Goal: Book appointment/travel/reservation

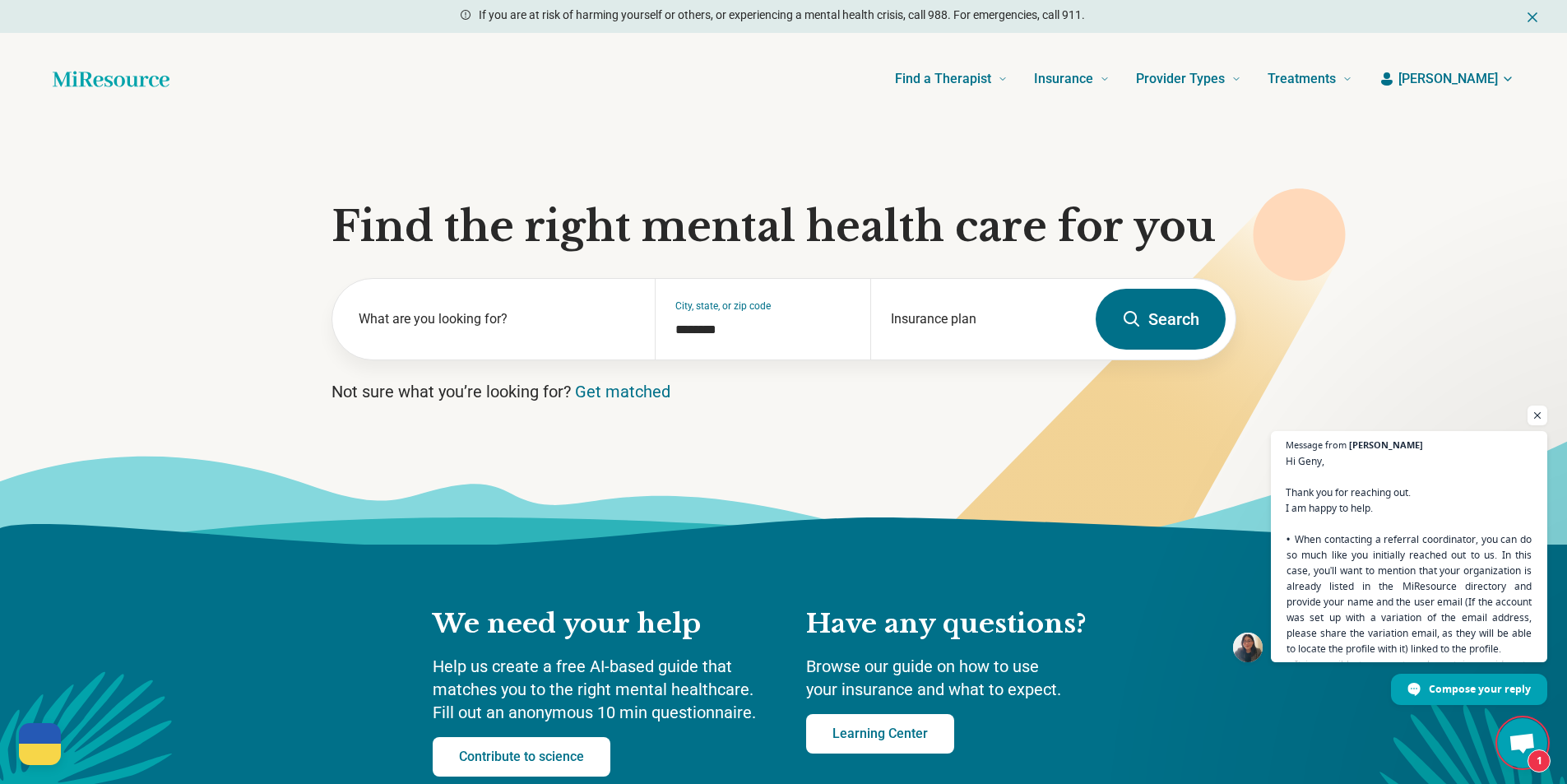
scroll to position [6062, 0]
click at [1464, 628] on span "Hi Geny, Thank you for reaching out. I am happy to help. When contacting a refe…" at bounding box center [1409, 666] width 251 height 429
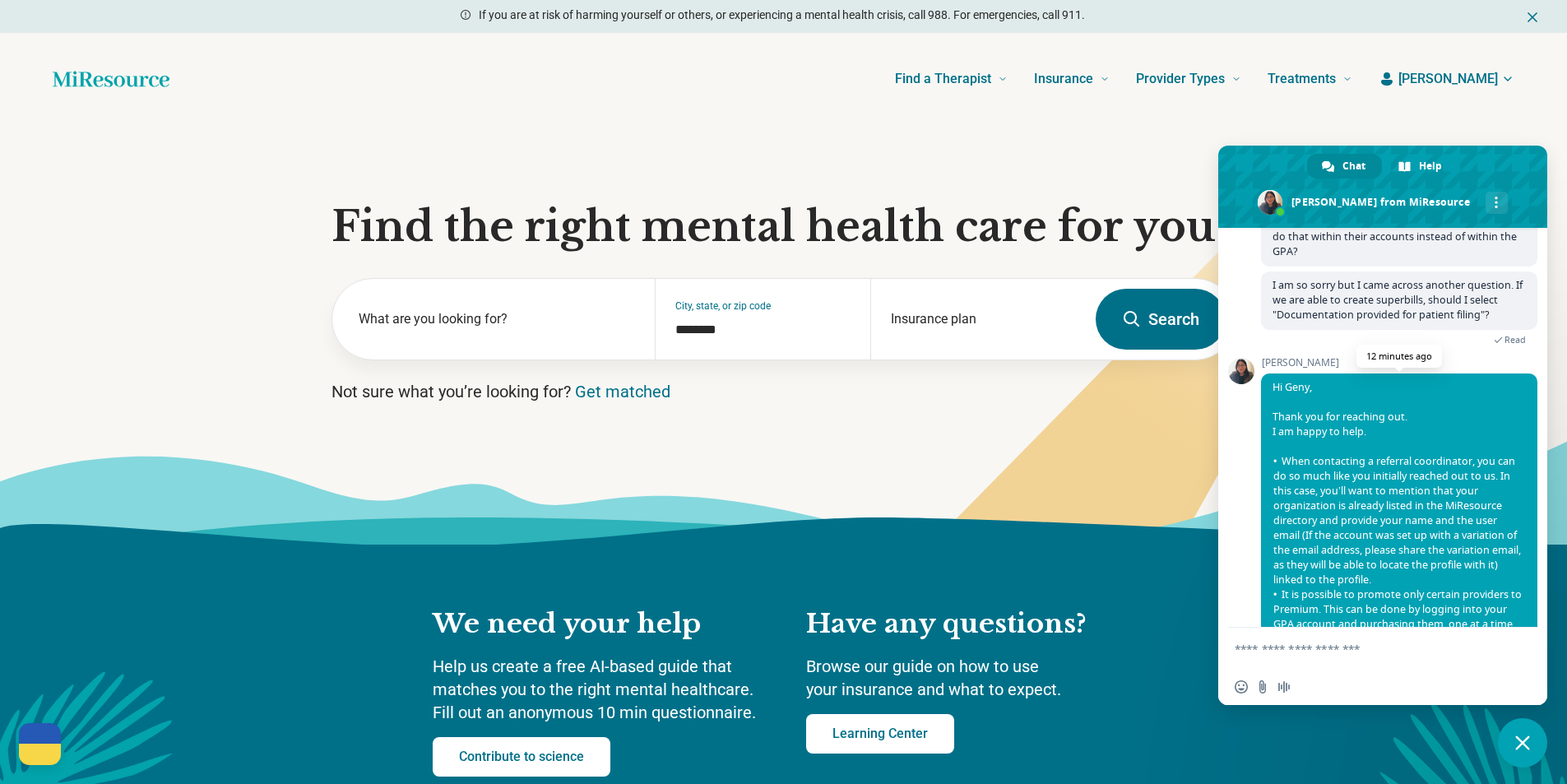
scroll to position [6548, 0]
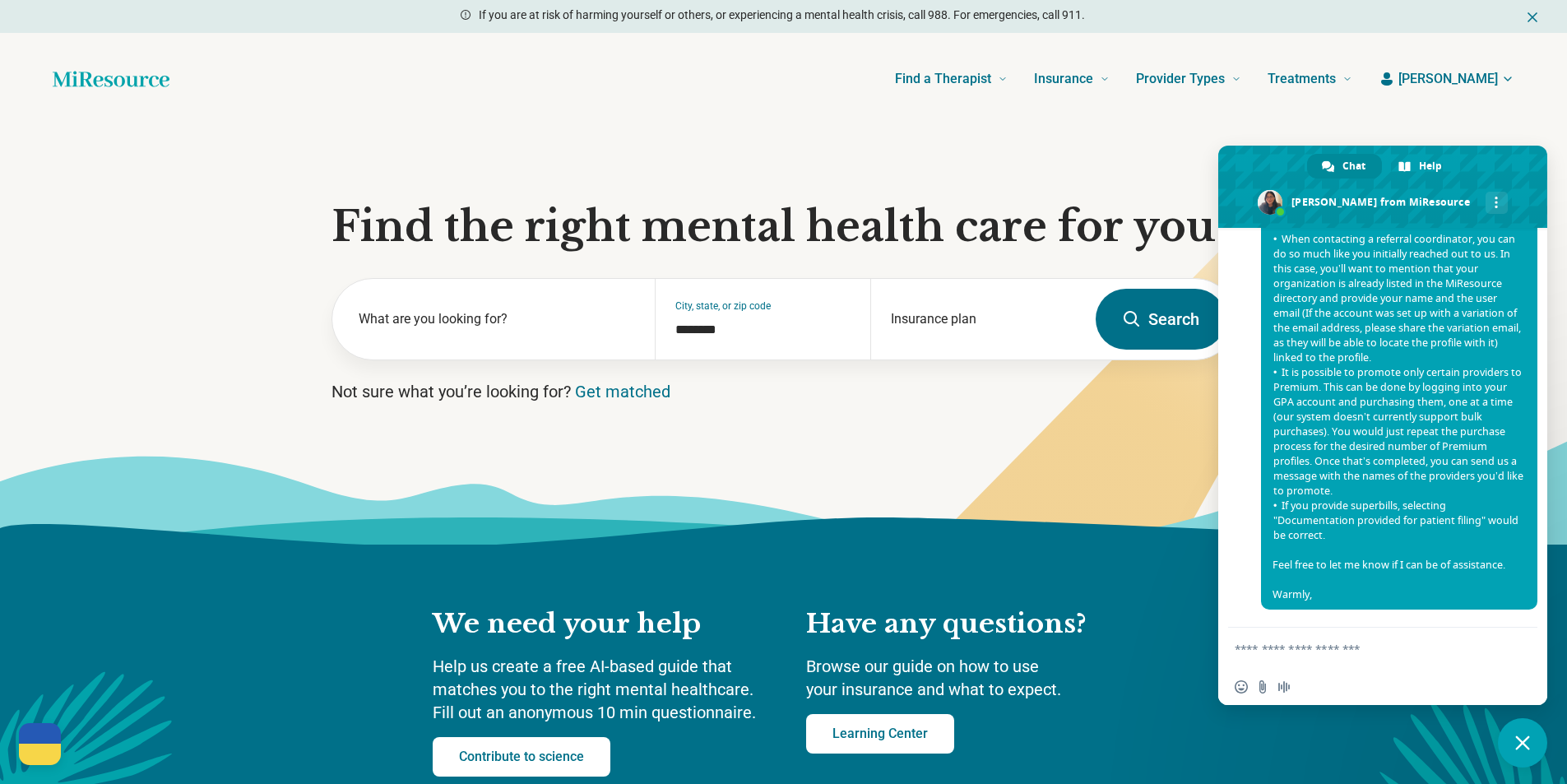
click at [1412, 641] on textarea "Compose your message..." at bounding box center [1366, 648] width 263 height 41
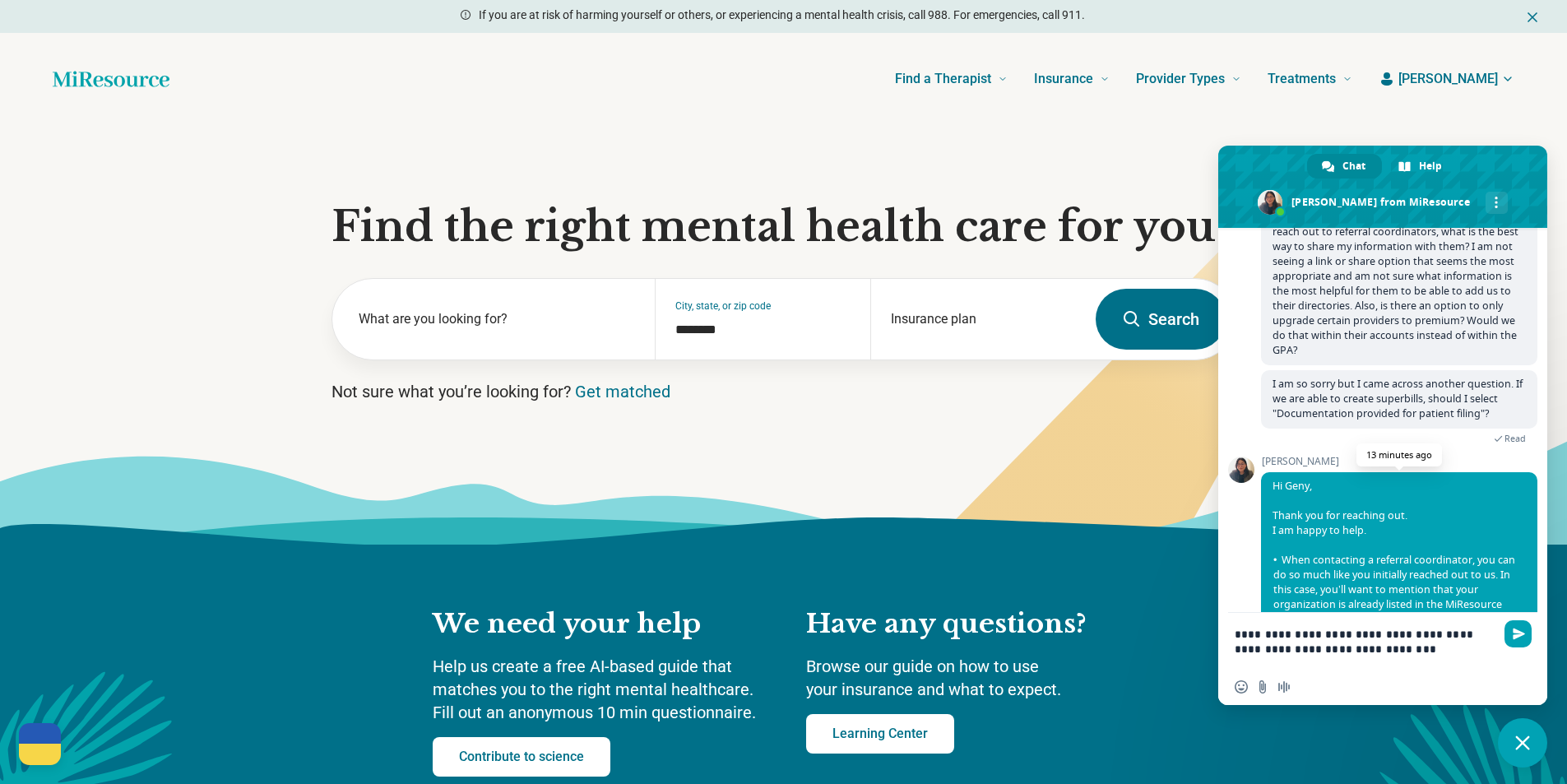
scroll to position [6449, 0]
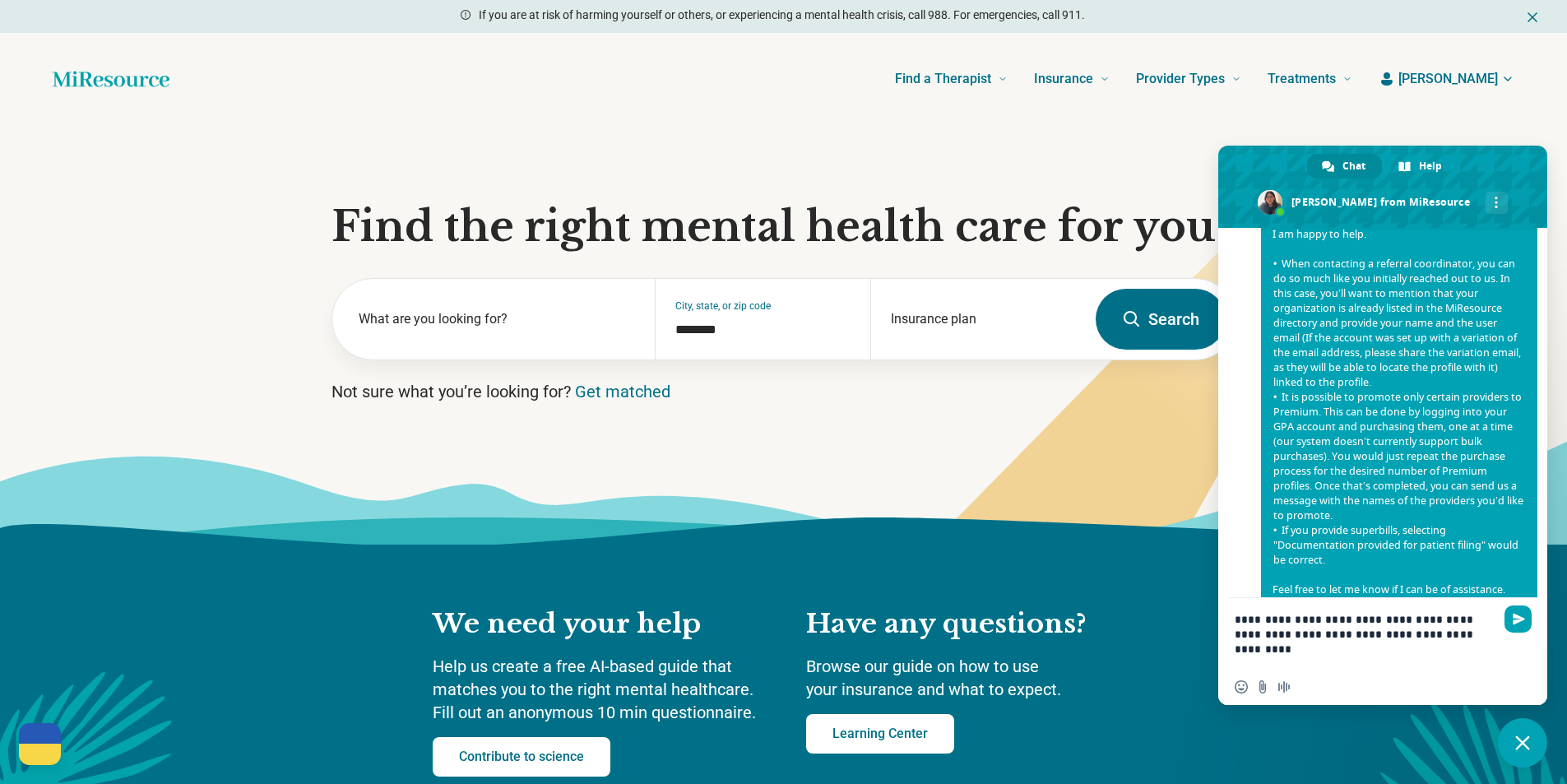
drag, startPoint x: 1387, startPoint y: 639, endPoint x: 1491, endPoint y: 623, distance: 105.2
click at [1491, 623] on textarea "**********" at bounding box center [1366, 633] width 263 height 70
drag, startPoint x: 1473, startPoint y: 628, endPoint x: 1385, endPoint y: 644, distance: 89.4
click at [1385, 644] on textarea "**********" at bounding box center [1366, 633] width 263 height 70
type textarea "**********"
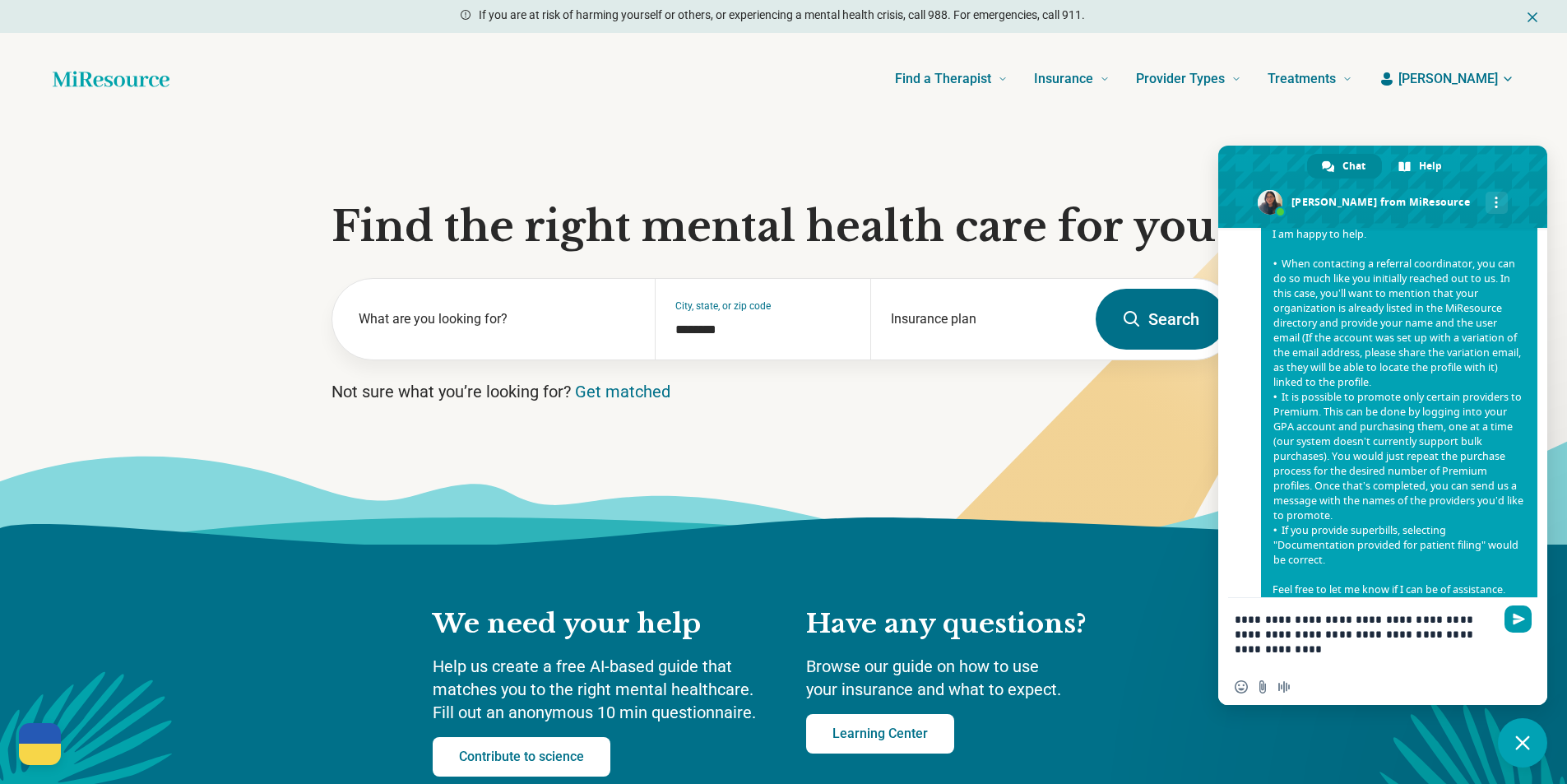
click at [1514, 615] on span "Send" at bounding box center [1519, 619] width 13 height 13
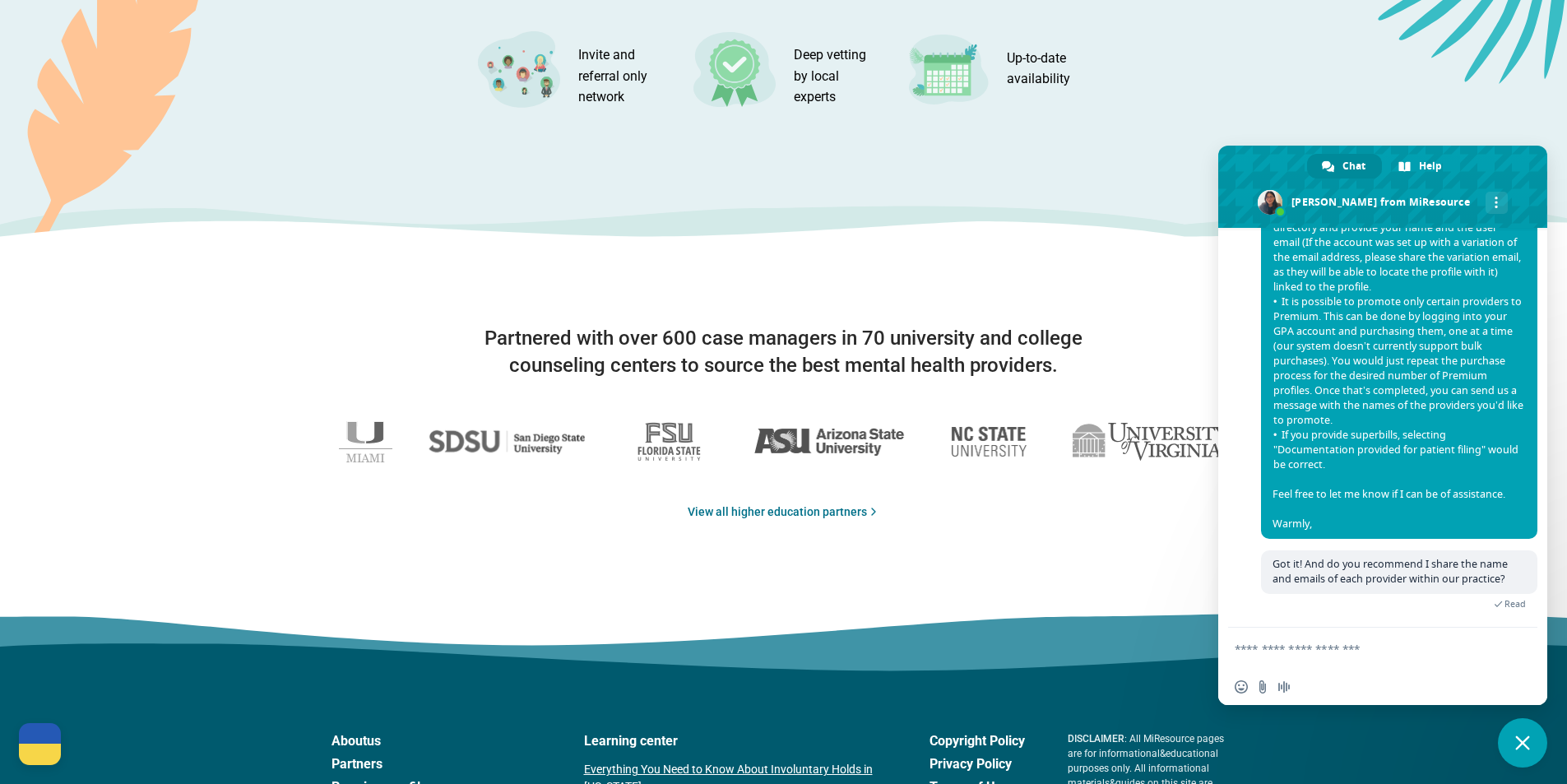
scroll to position [2467, 0]
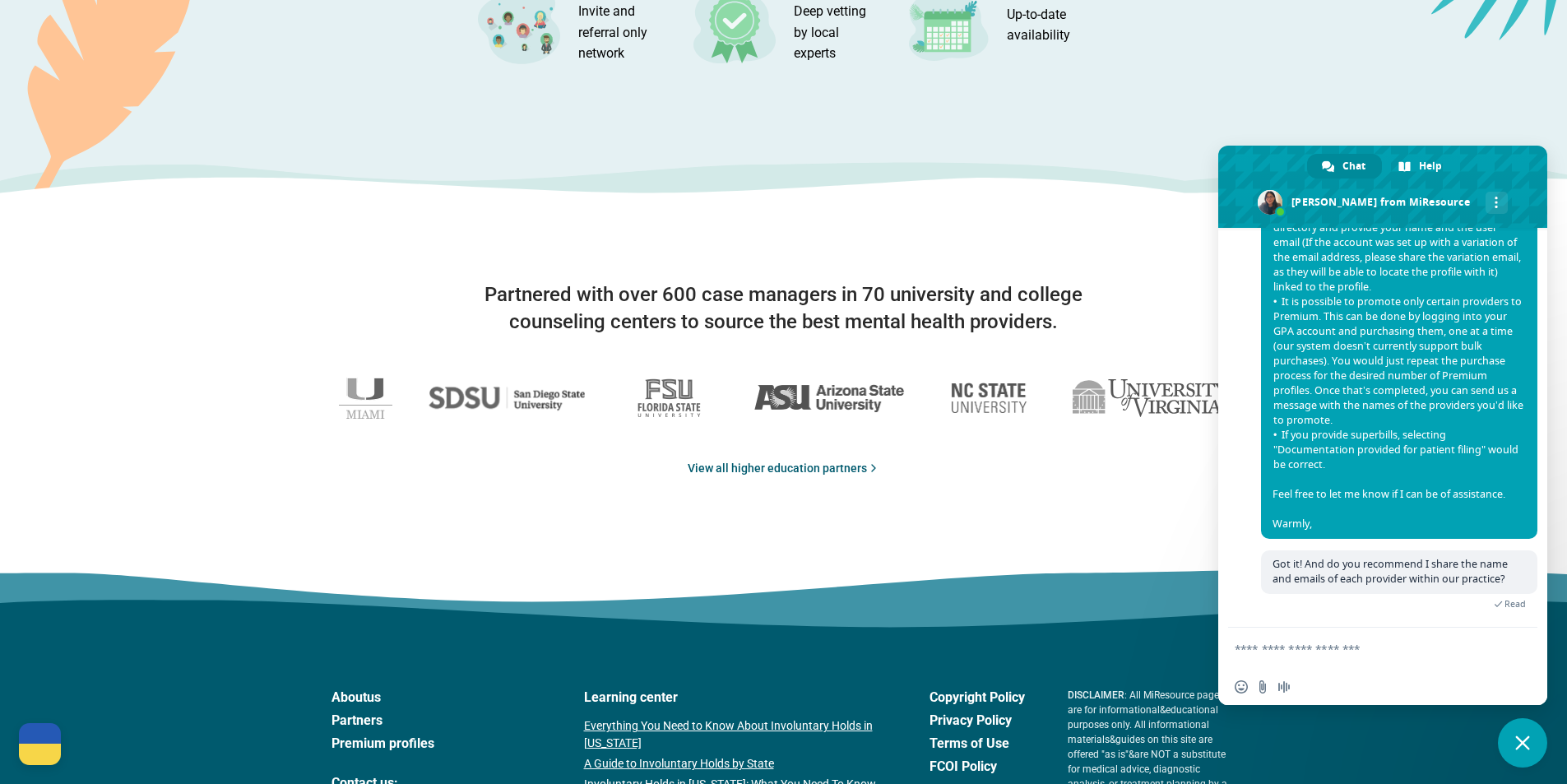
click at [784, 470] on link "View all higher education partners" at bounding box center [784, 469] width 193 height 18
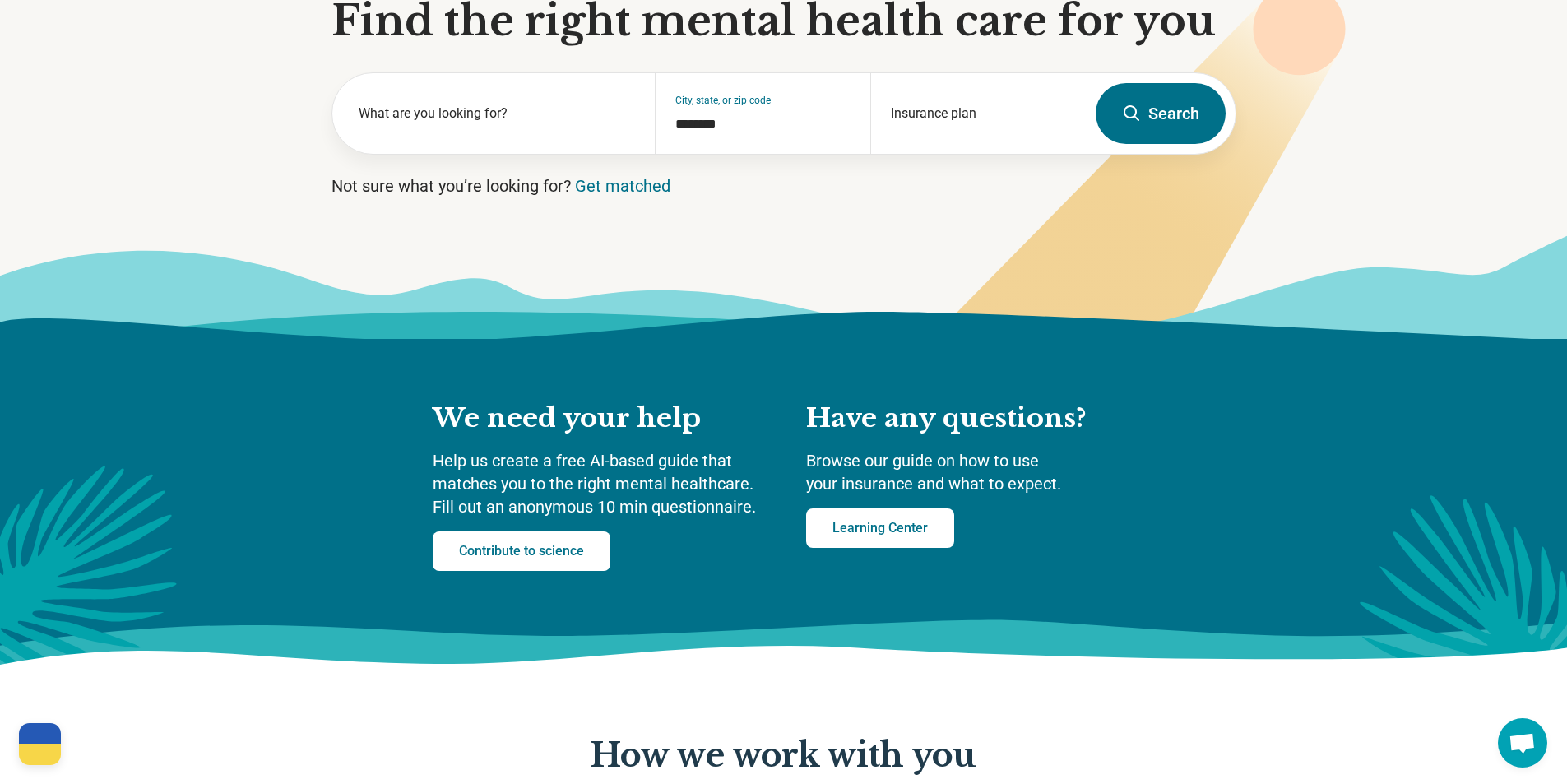
scroll to position [0, 0]
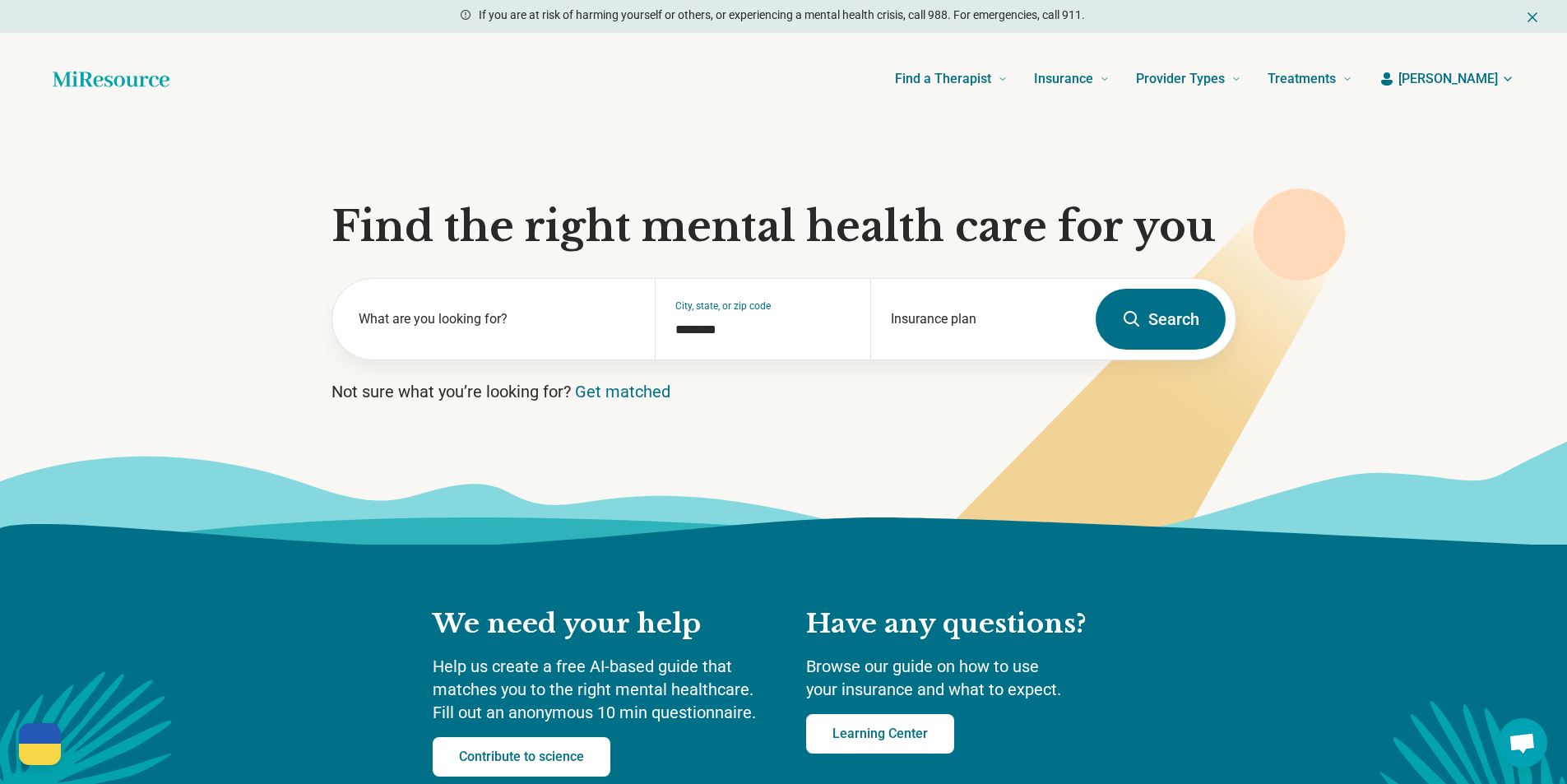
click at [1396, 79] on icon "button" at bounding box center [1387, 78] width 17 height 17
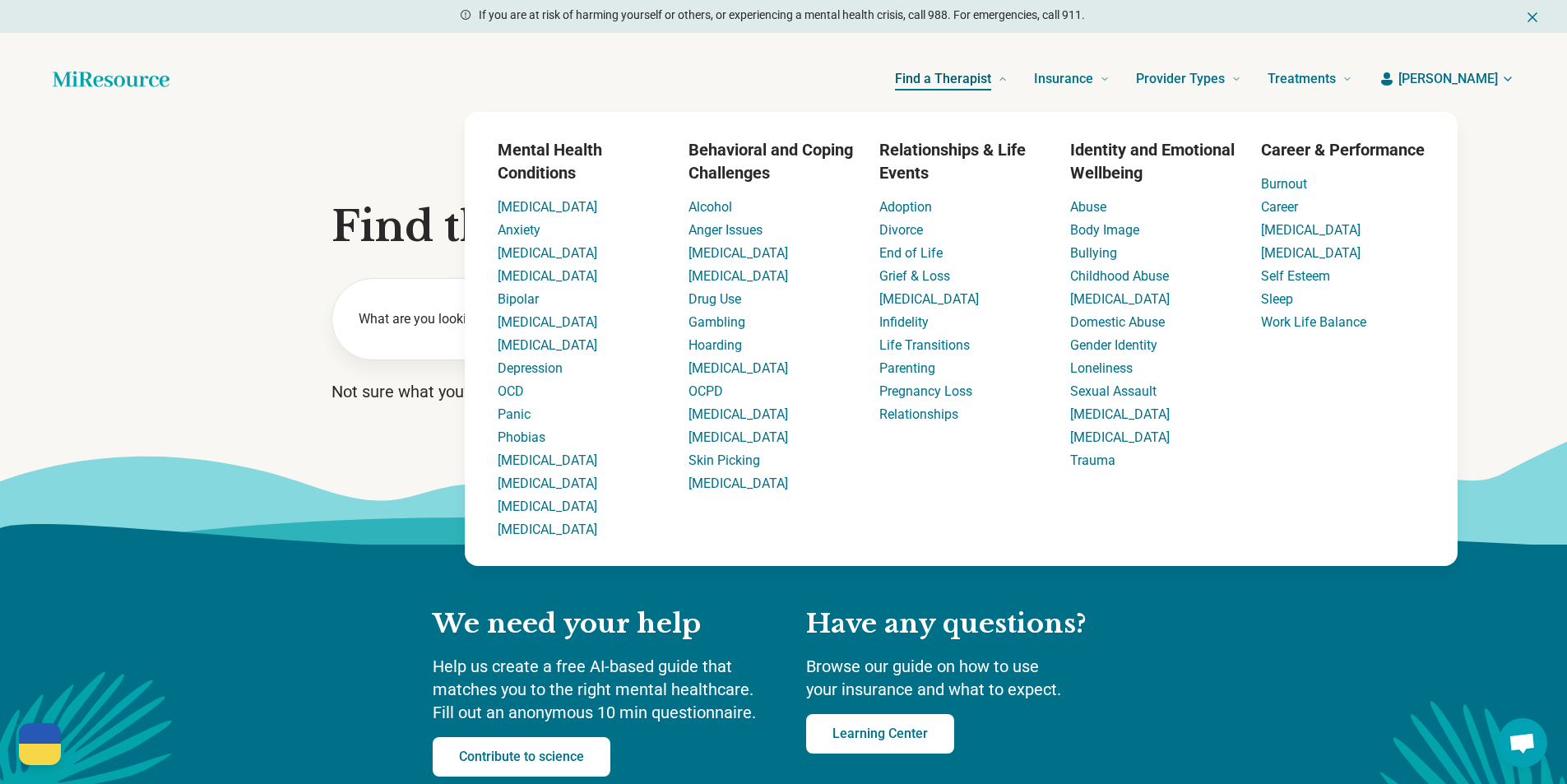
click at [991, 74] on span "Find a Therapist" at bounding box center [943, 79] width 96 height 23
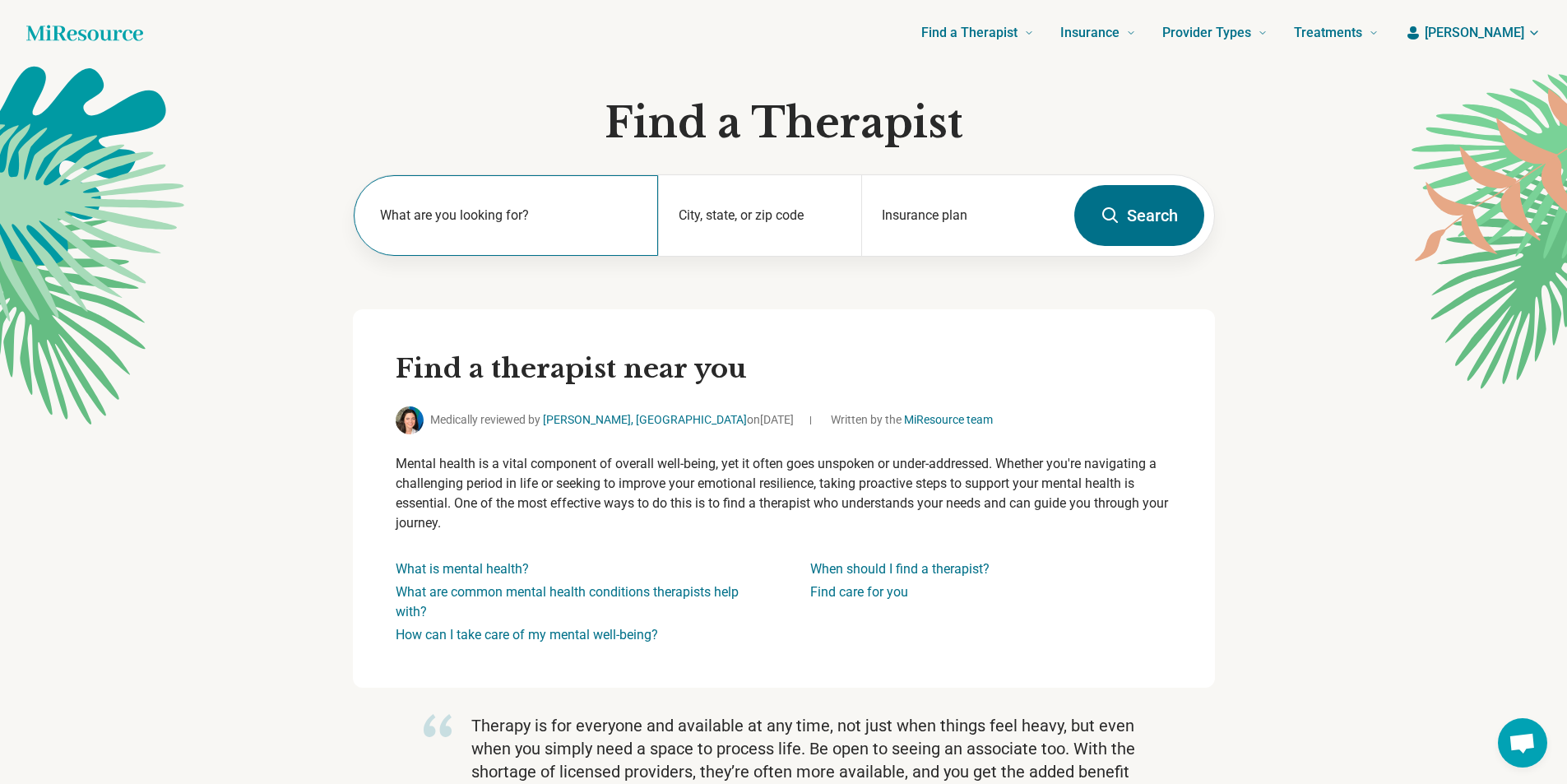
click at [451, 224] on label "What are you looking for?" at bounding box center [509, 215] width 259 height 20
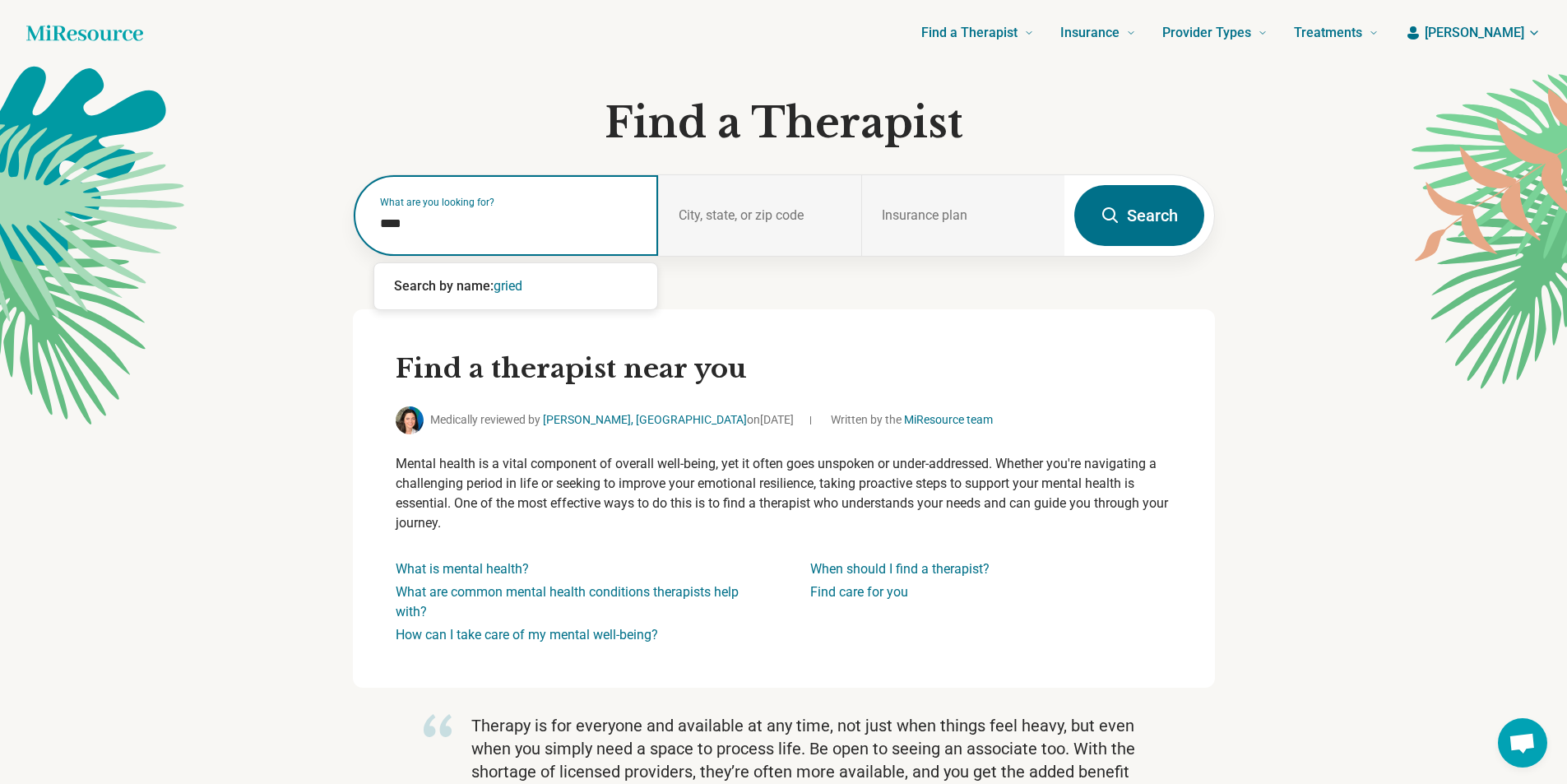
type input "*****"
click at [464, 274] on div "Grief and Loss" at bounding box center [515, 287] width 283 height 33
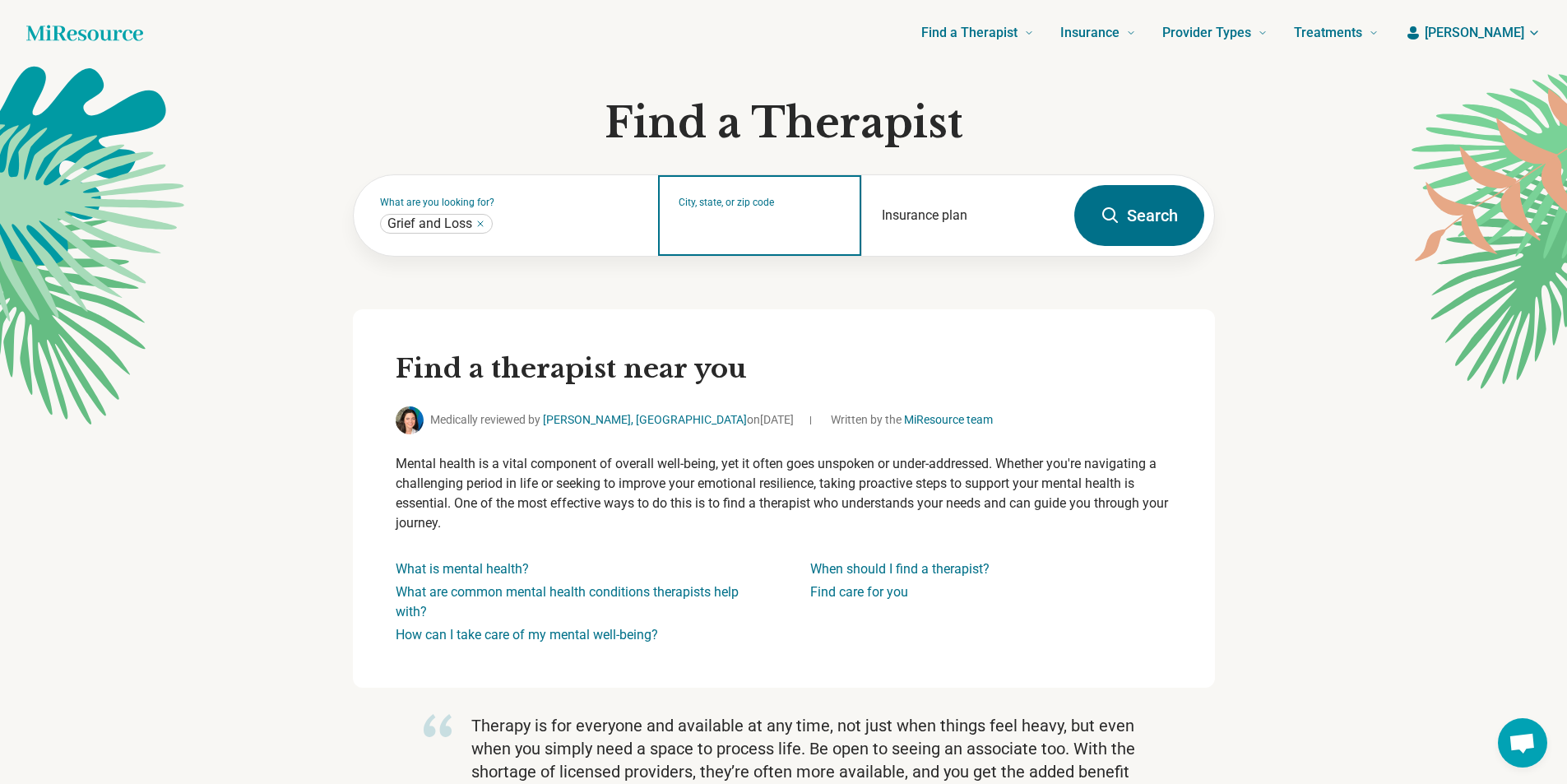
click at [728, 221] on input "City, state, or zip code" at bounding box center [760, 226] width 163 height 20
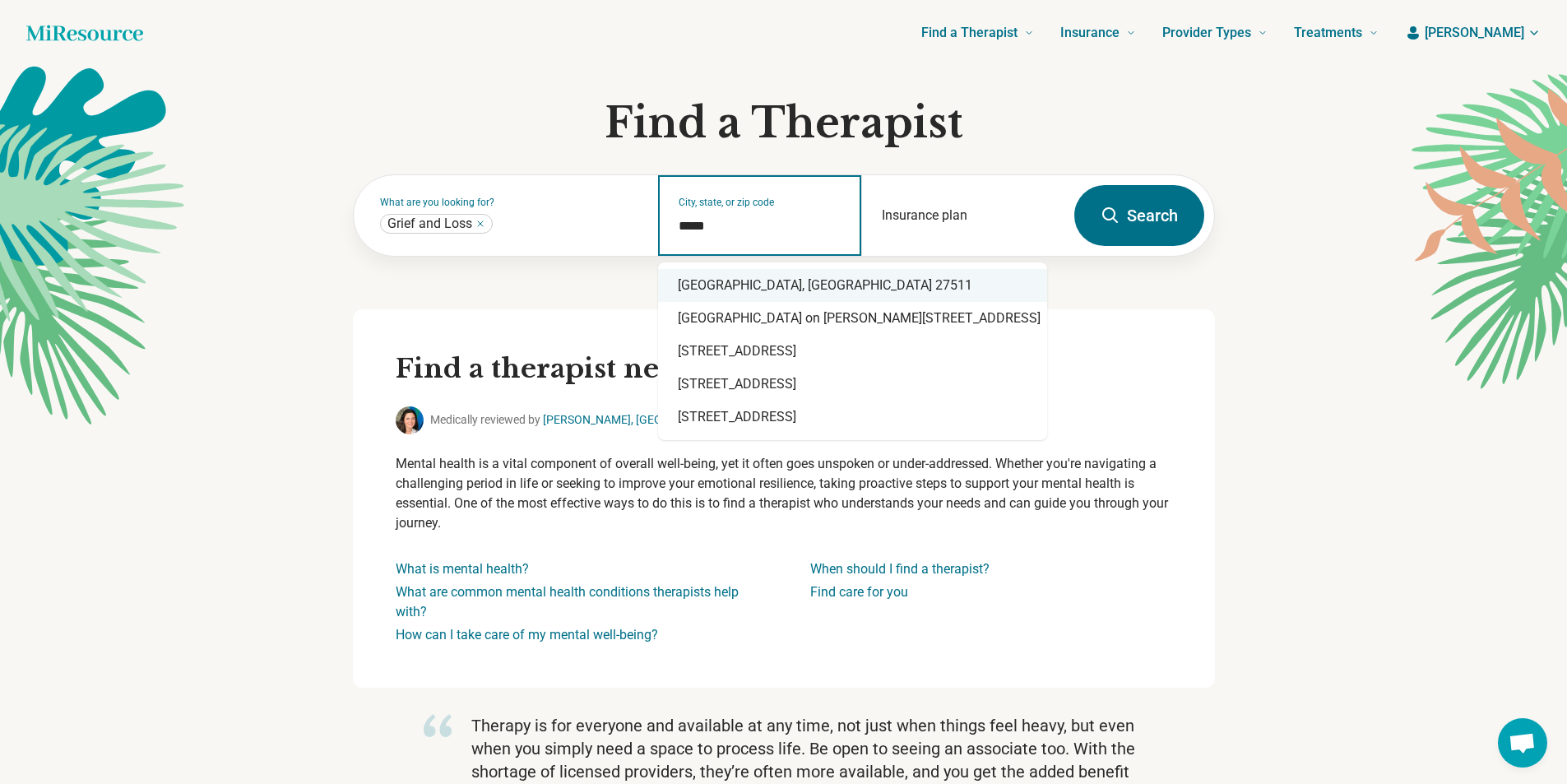
click at [751, 282] on div "[GEOGRAPHIC_DATA], [GEOGRAPHIC_DATA] 27511" at bounding box center [852, 286] width 389 height 33
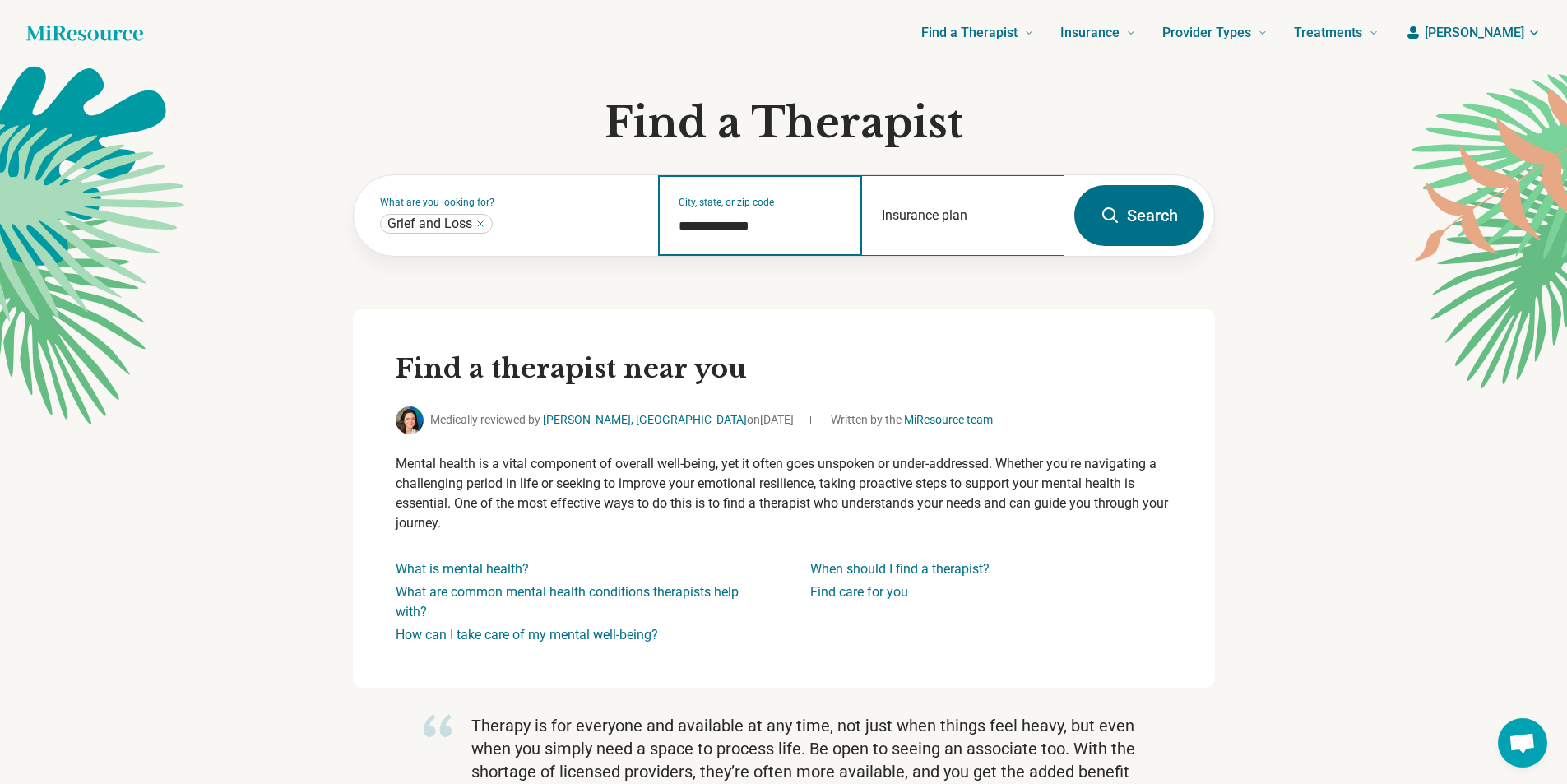
type input "**********"
click at [882, 208] on div "Insurance plan" at bounding box center [963, 215] width 203 height 80
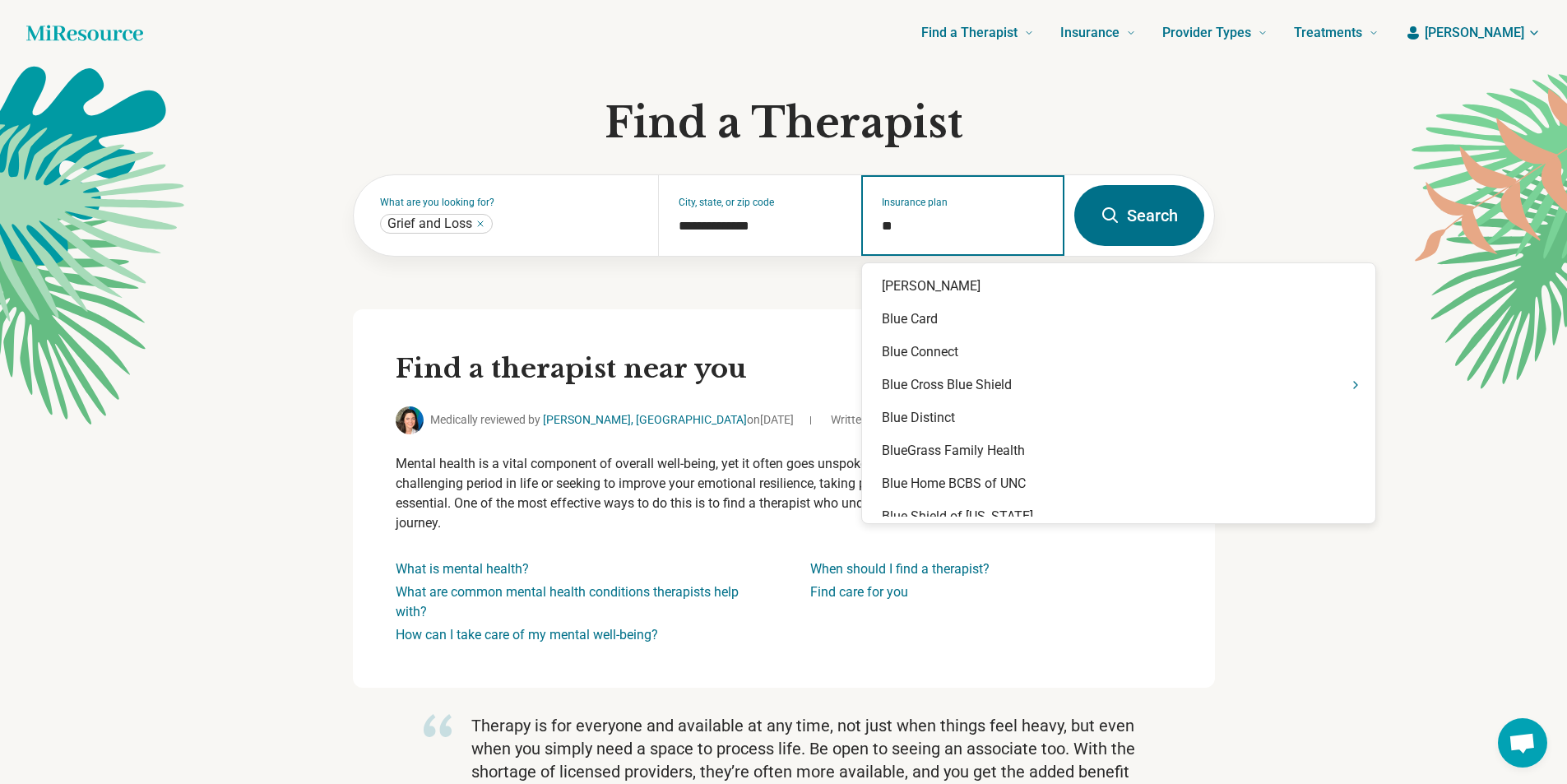
type input "***"
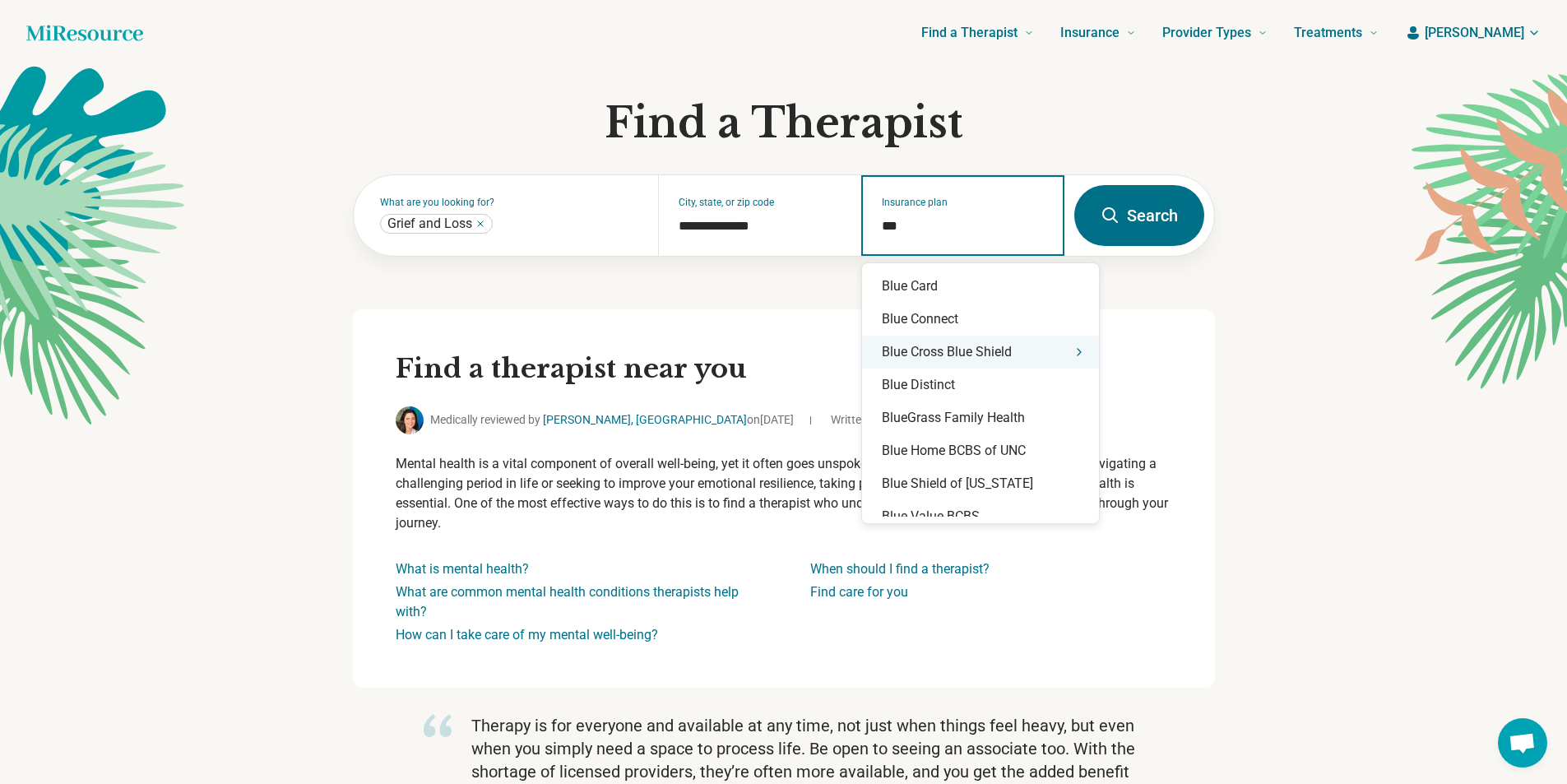
click at [940, 357] on div "Blue Cross Blue Shield" at bounding box center [980, 352] width 237 height 33
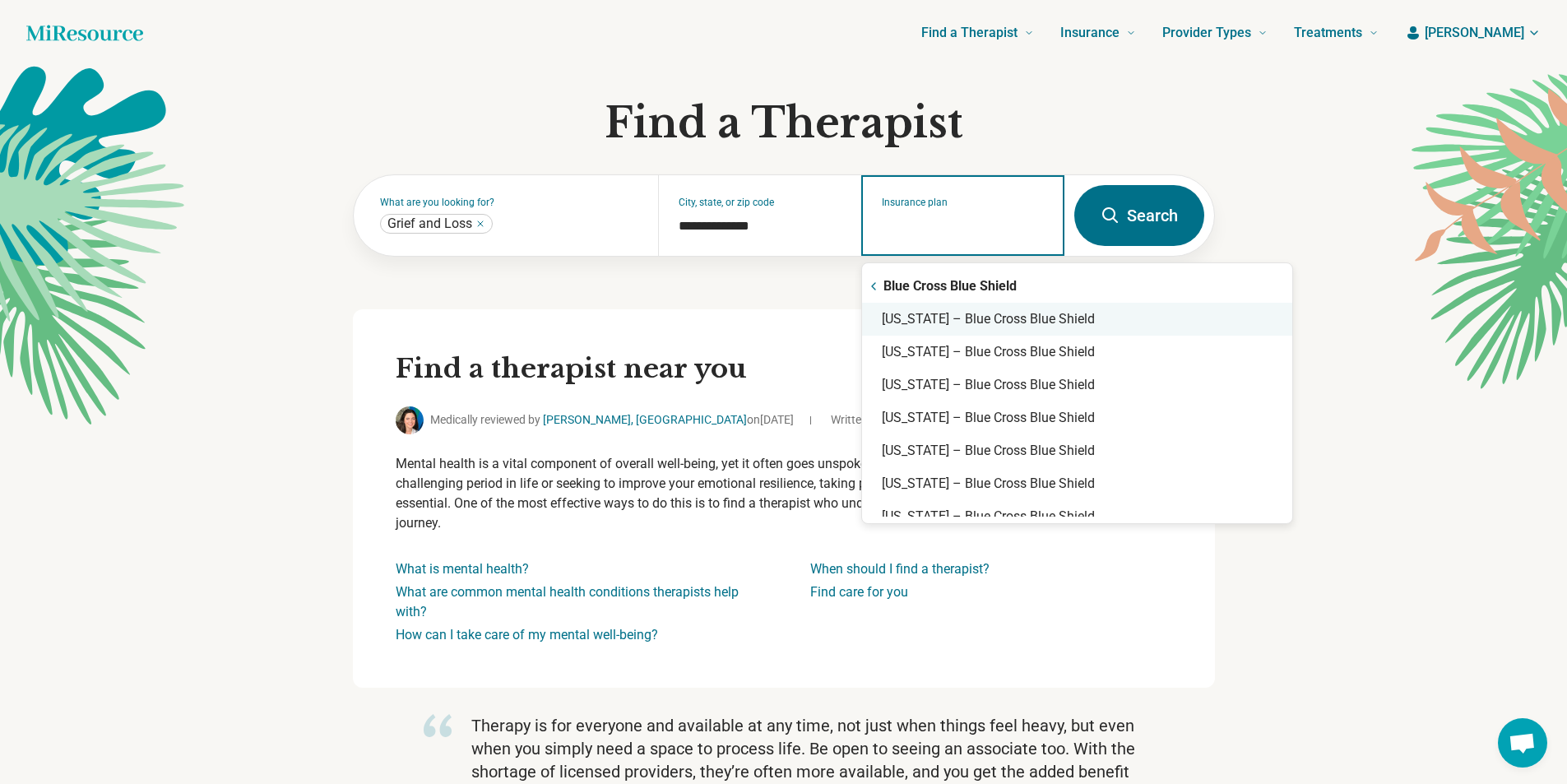
click at [1060, 327] on div "North Carolina – Blue Cross Blue Shield" at bounding box center [1076, 319] width 430 height 33
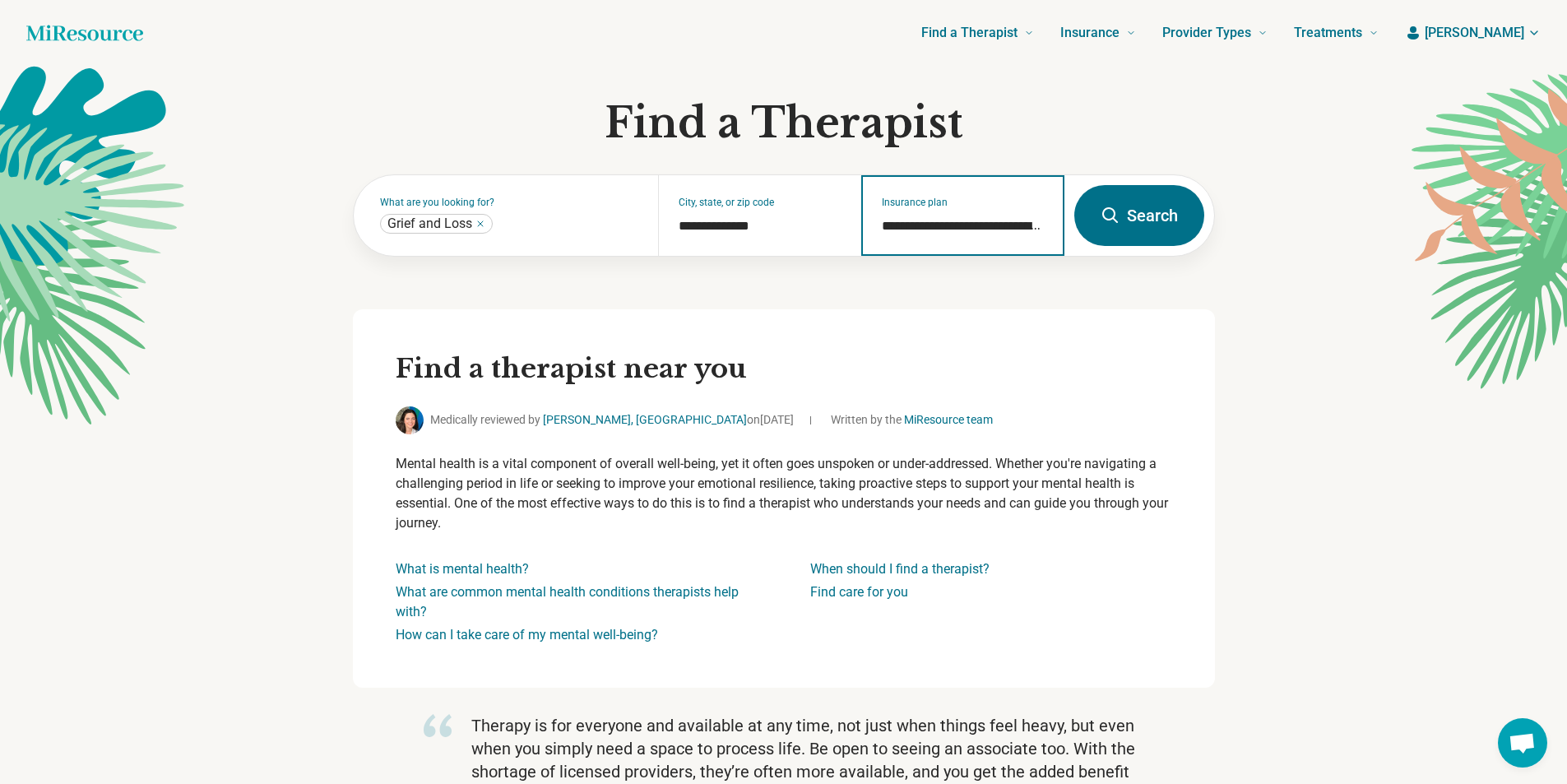
type input "**********"
click at [1150, 217] on button "Search" at bounding box center [1139, 215] width 130 height 61
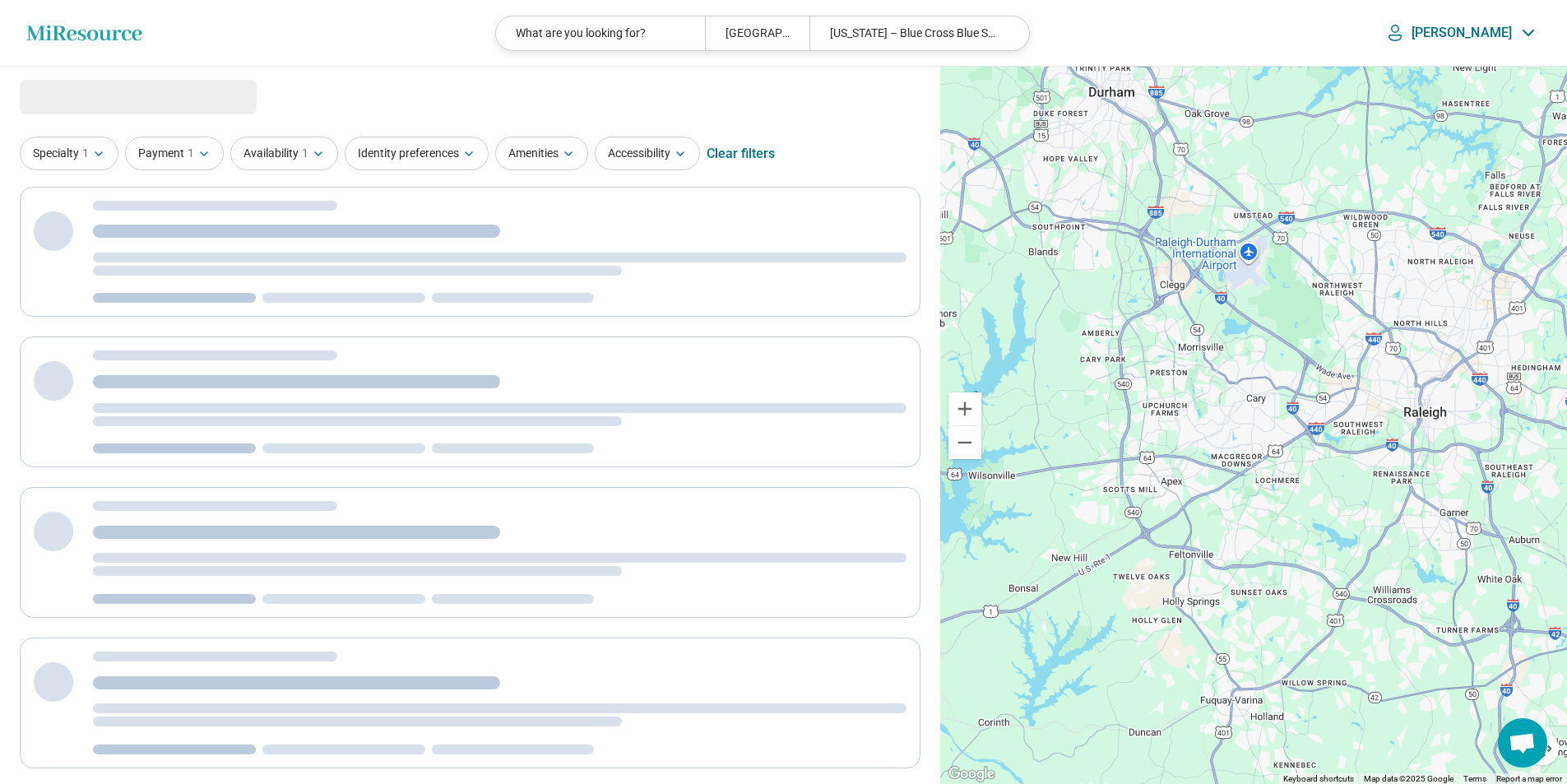
select select "***"
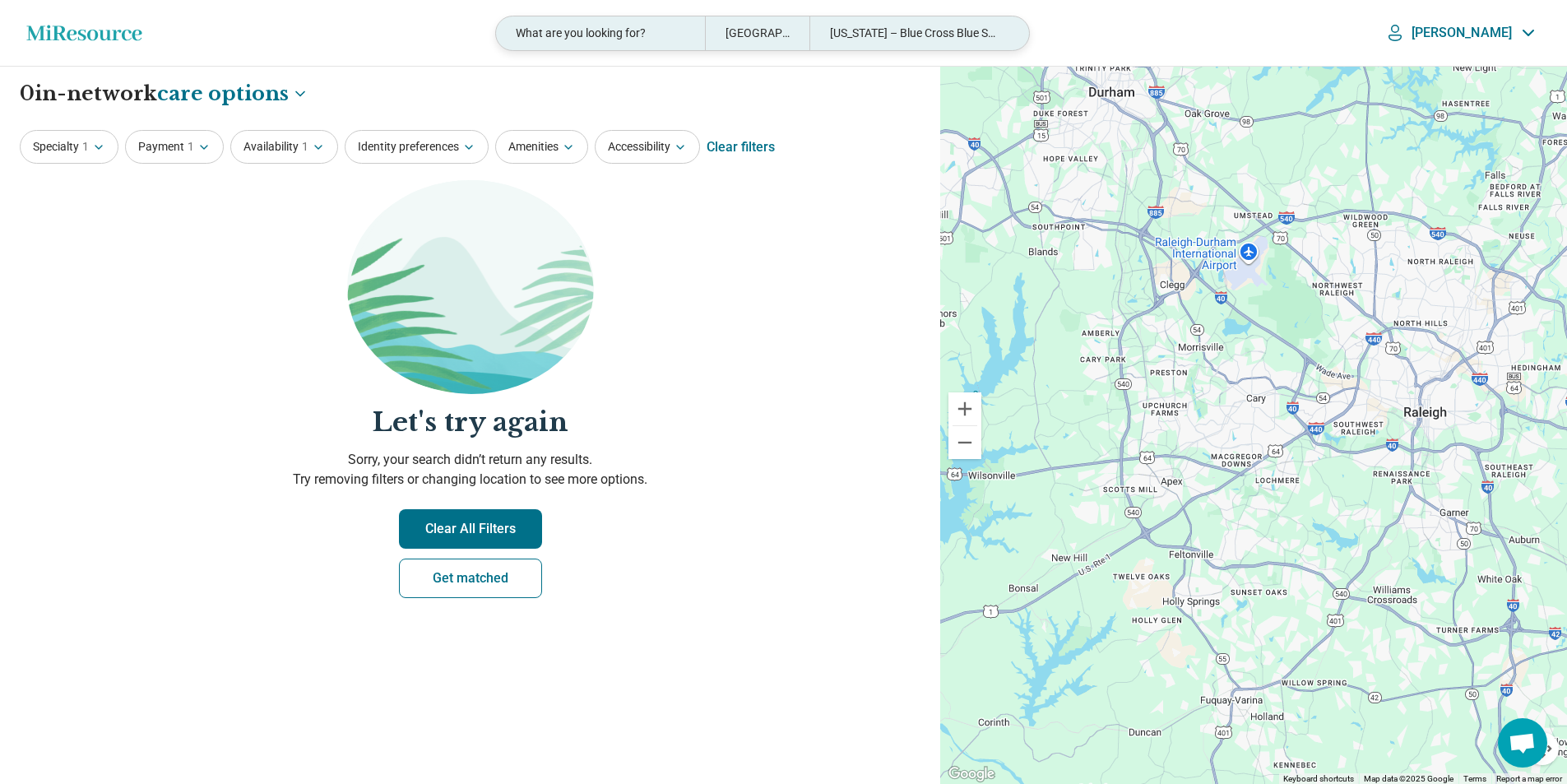
click at [941, 39] on div "North Carolina – Blue Cross Blue Shield" at bounding box center [914, 33] width 209 height 33
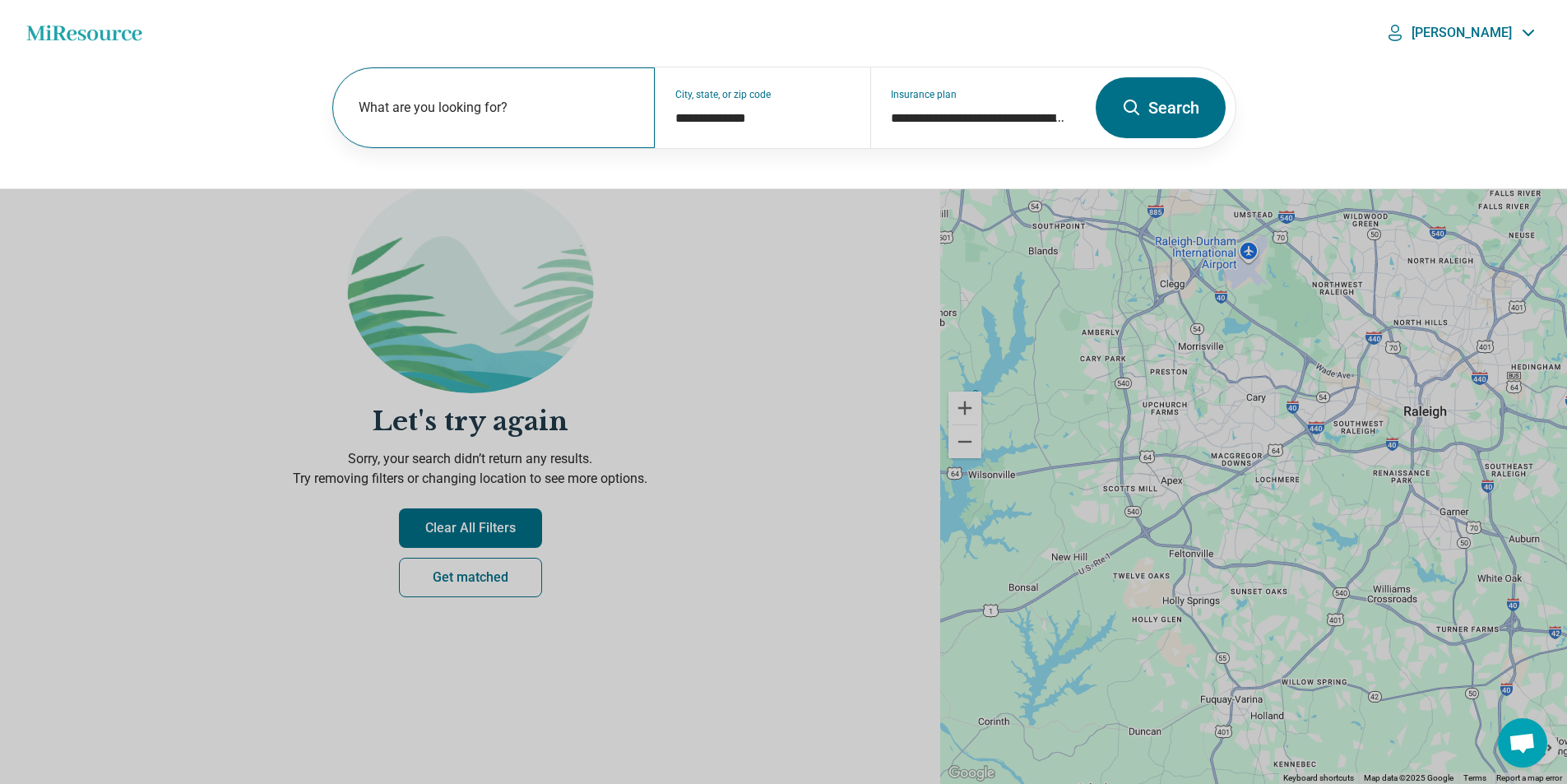
click at [564, 136] on div "What are you looking for?" at bounding box center [494, 108] width 323 height 80
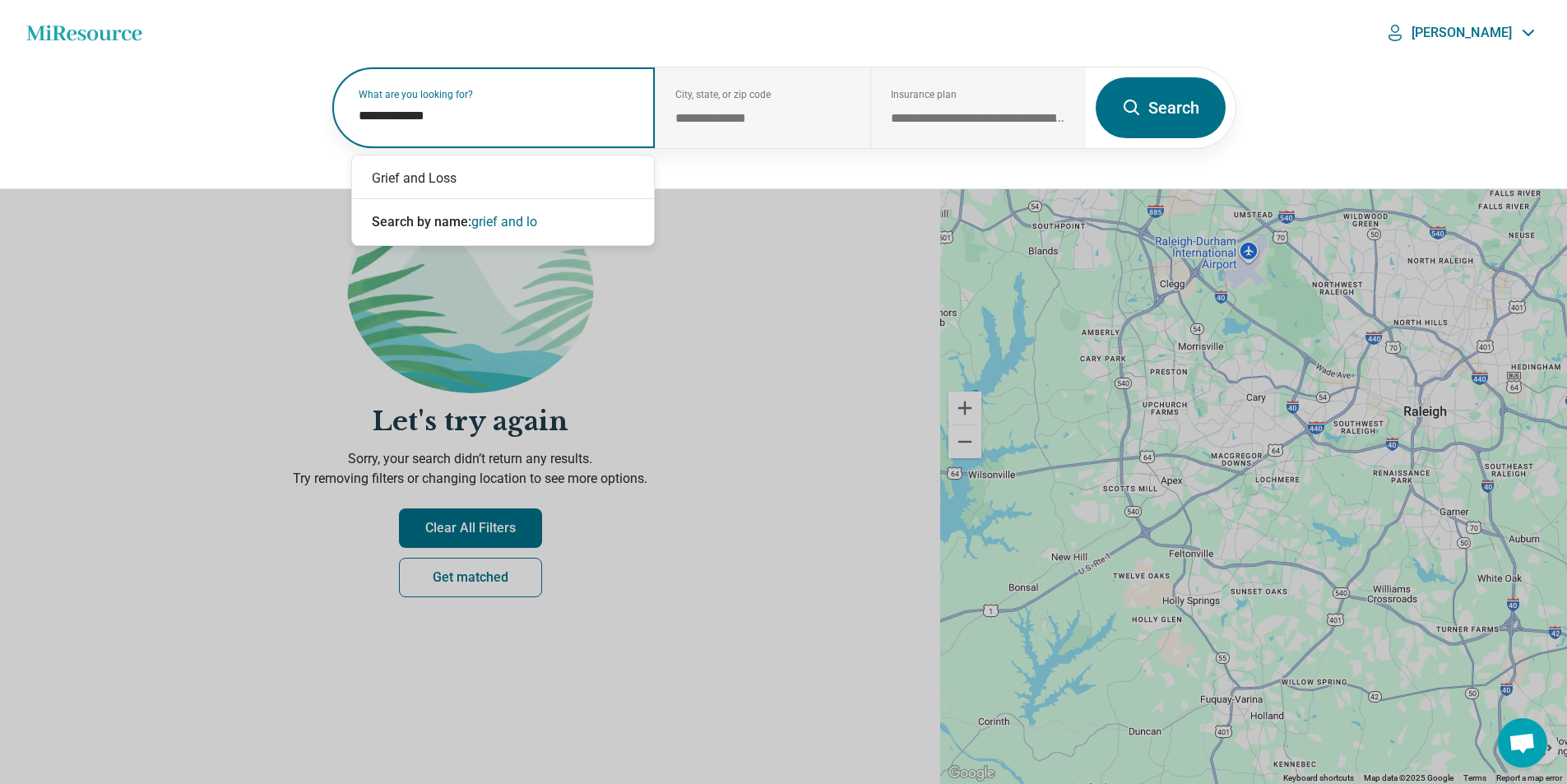
type input "**********"
click at [452, 190] on div "Grief and Loss" at bounding box center [503, 178] width 302 height 33
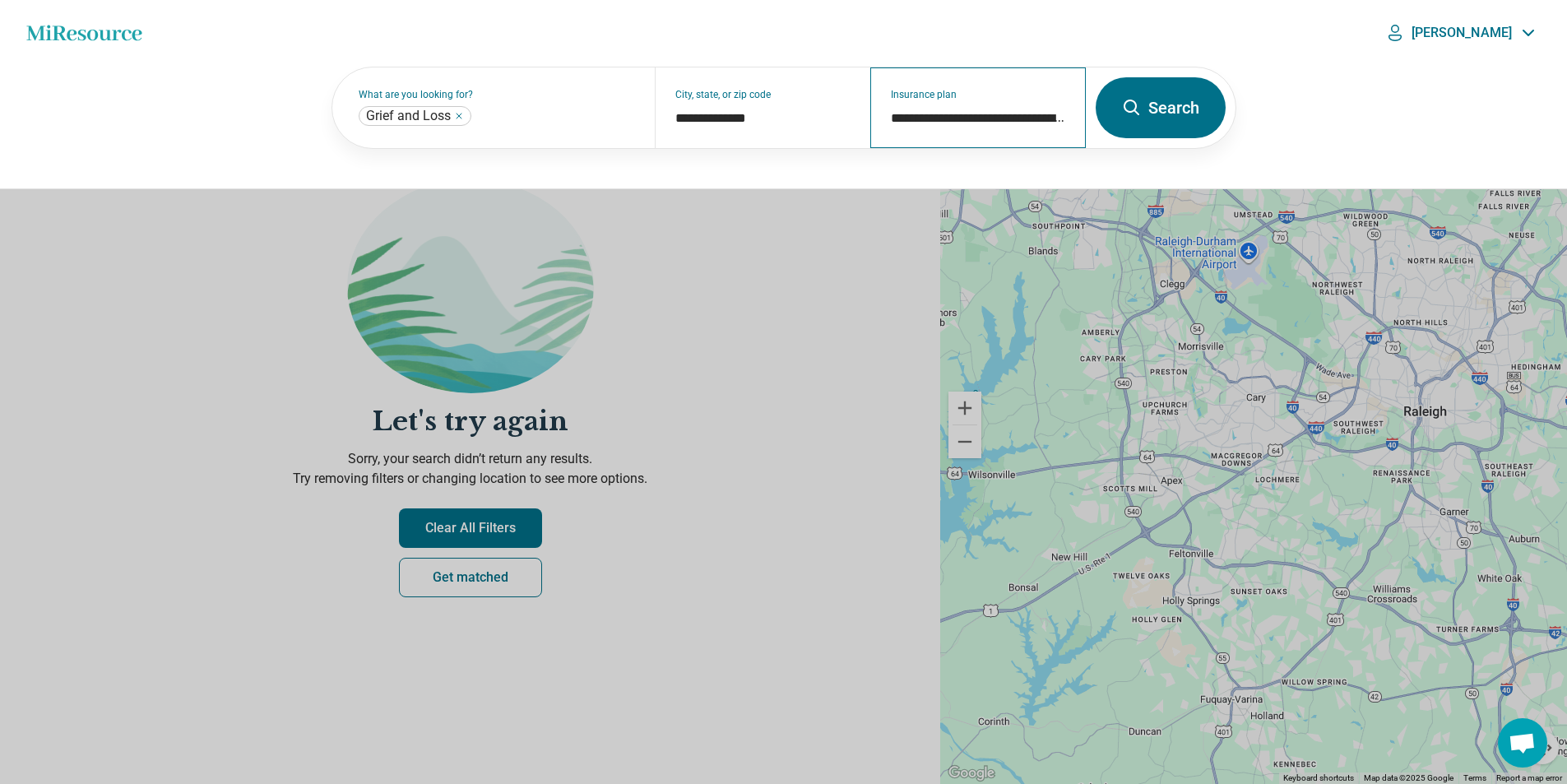
click at [1008, 108] on div "**********" at bounding box center [978, 108] width 215 height 80
click at [1191, 107] on button "Search" at bounding box center [1161, 108] width 130 height 61
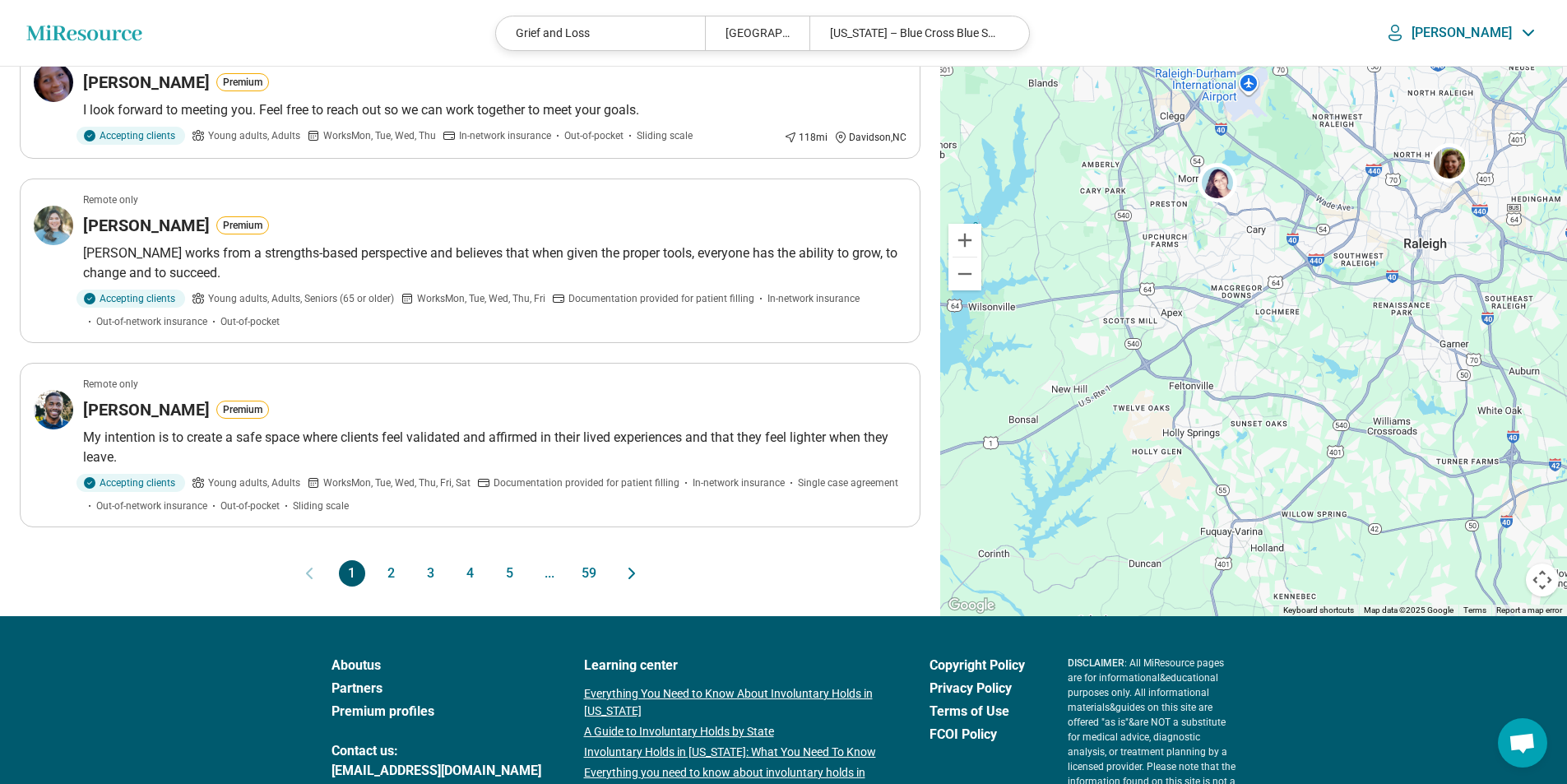
click at [397, 560] on button "2" at bounding box center [391, 573] width 26 height 26
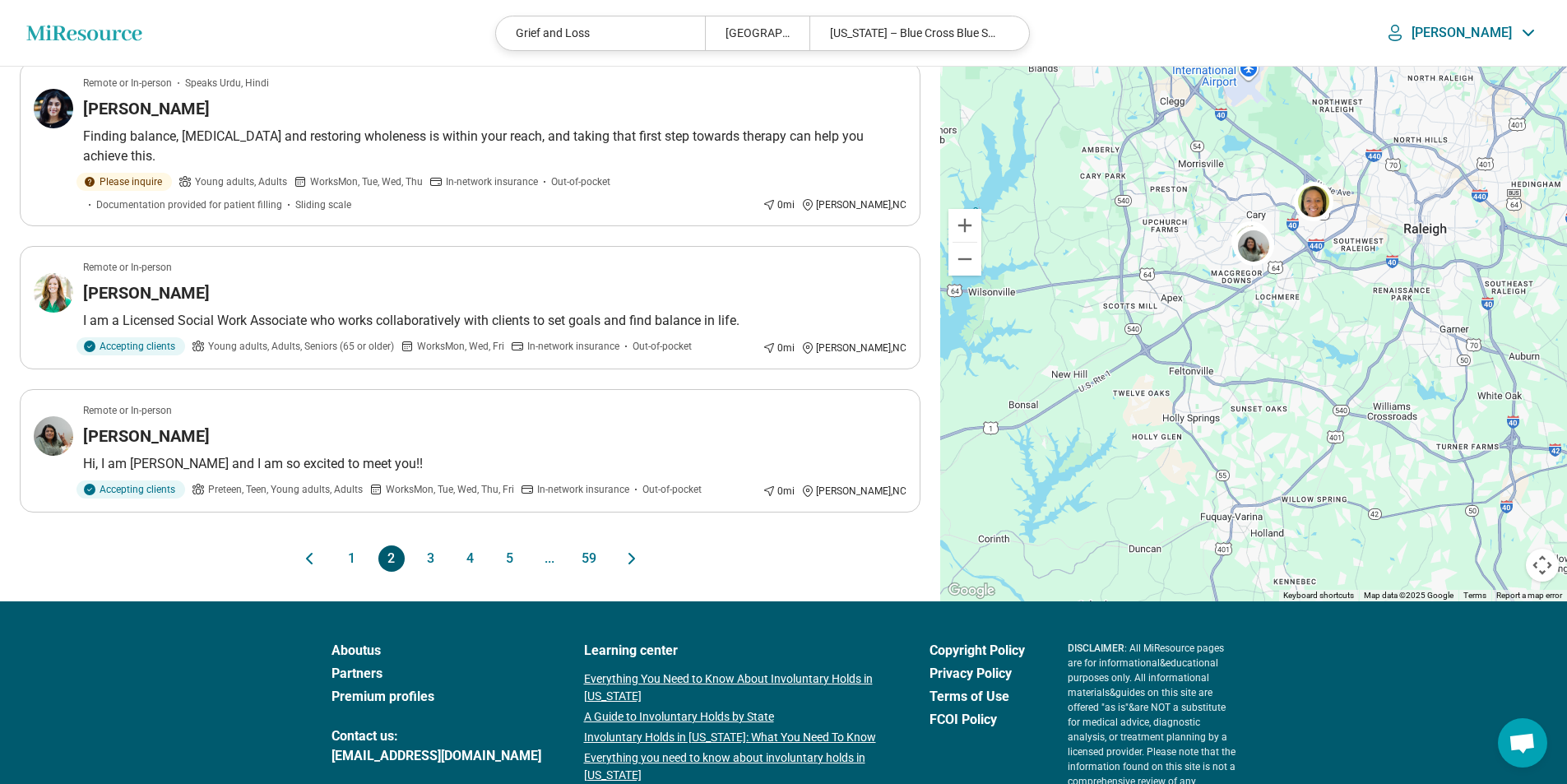
scroll to position [1383, 0]
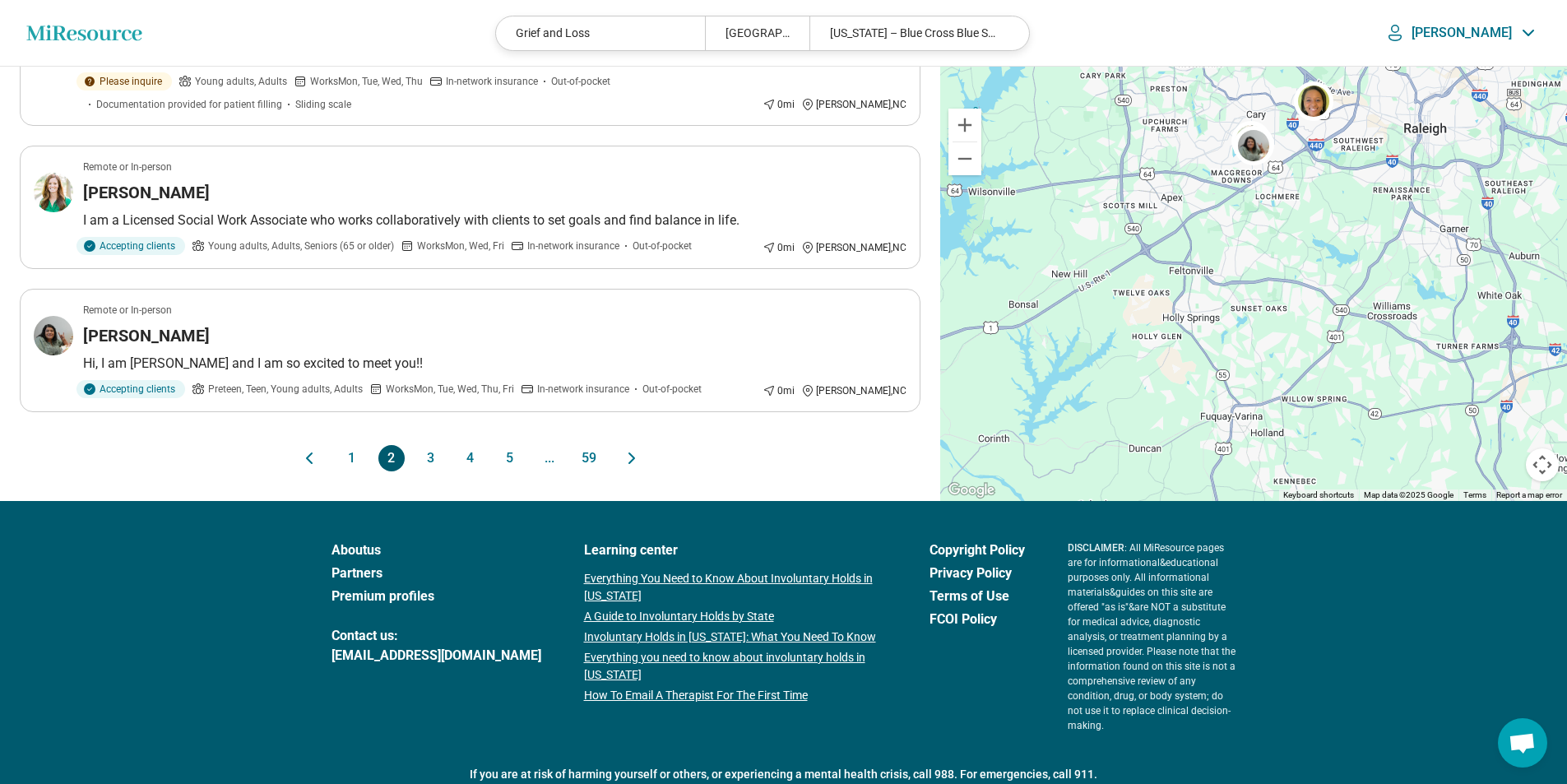
click at [428, 444] on button "3" at bounding box center [431, 457] width 26 height 26
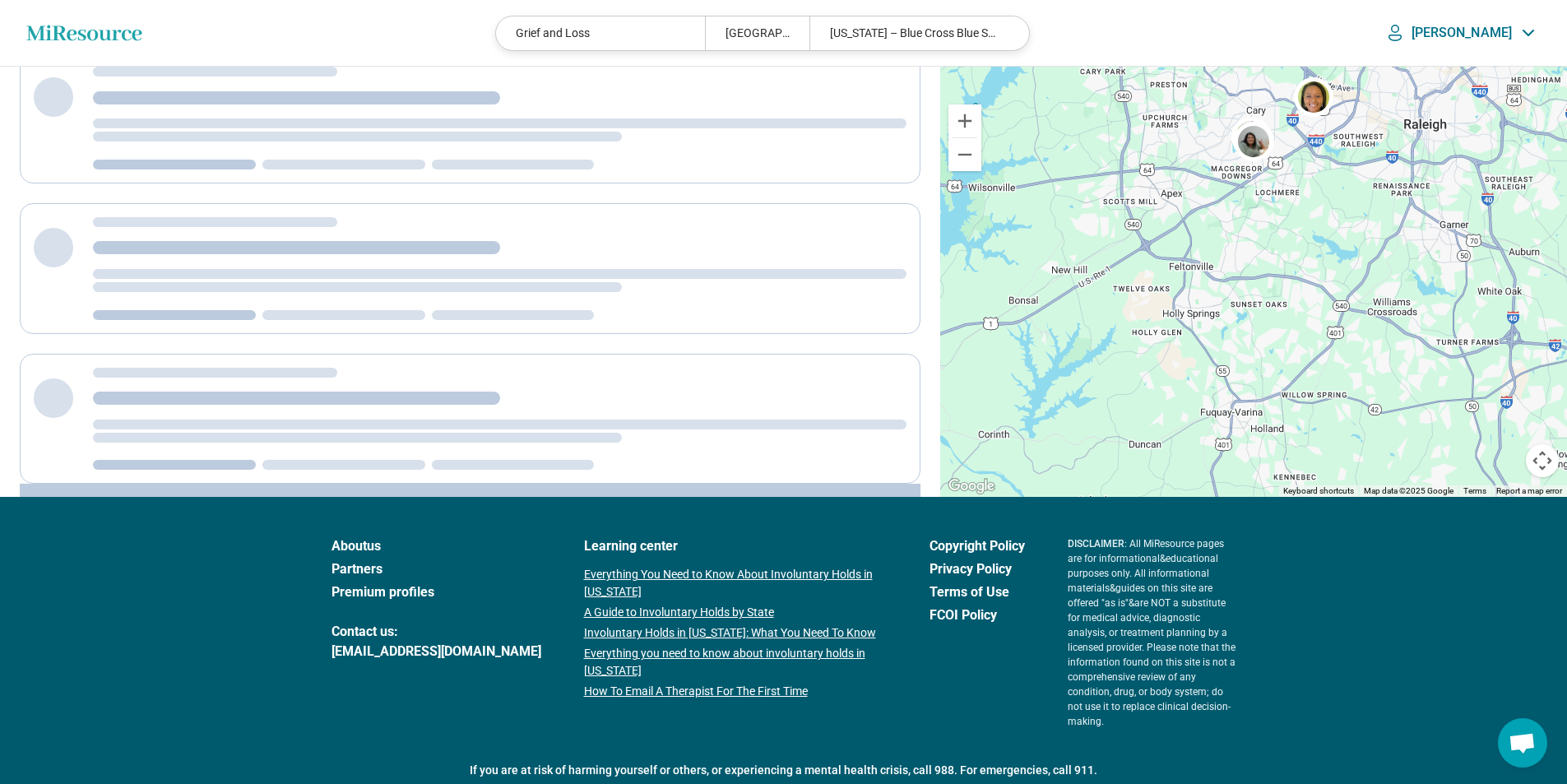
scroll to position [0, 0]
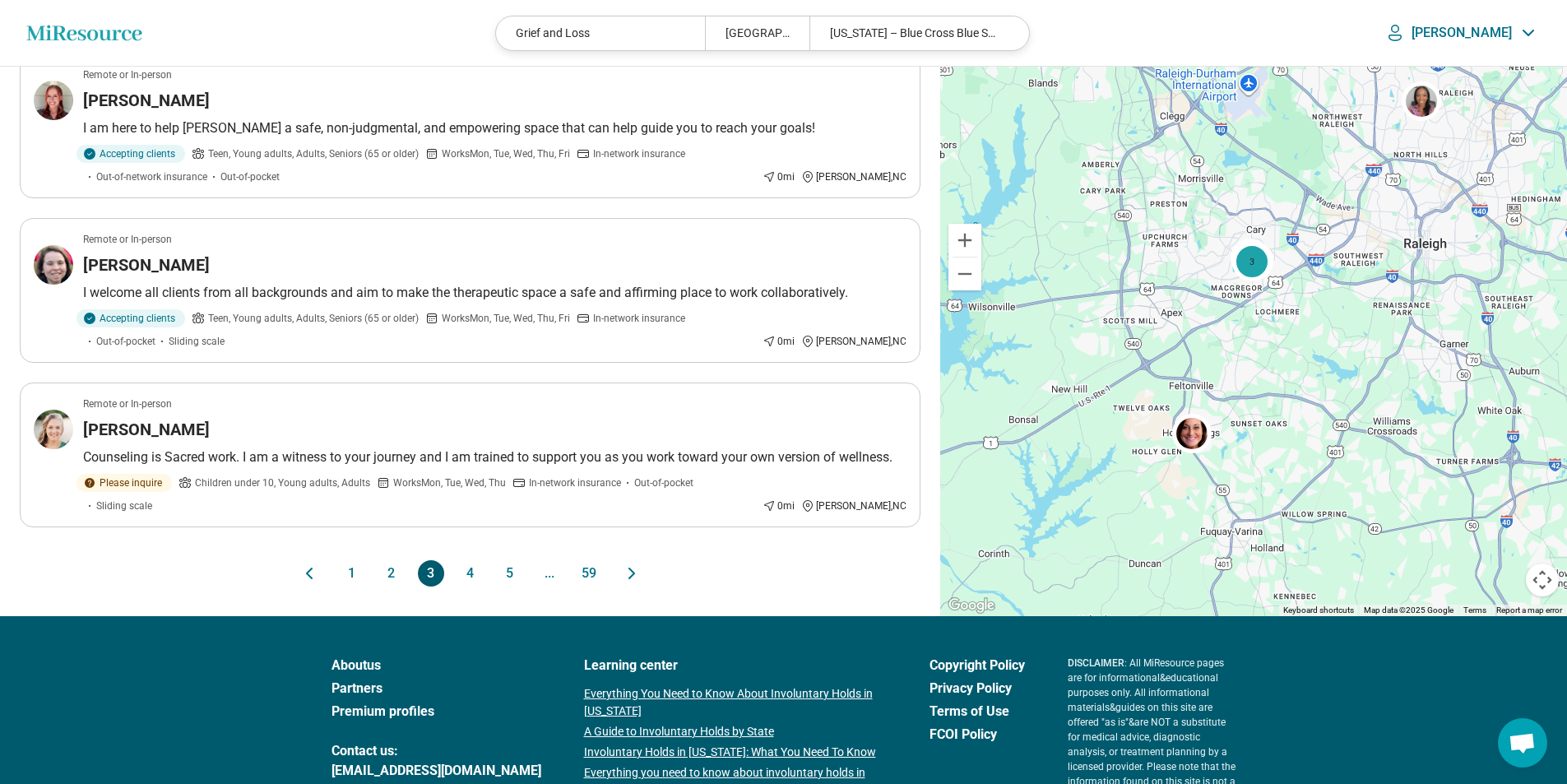
click at [483, 560] on button "4" at bounding box center [470, 573] width 26 height 26
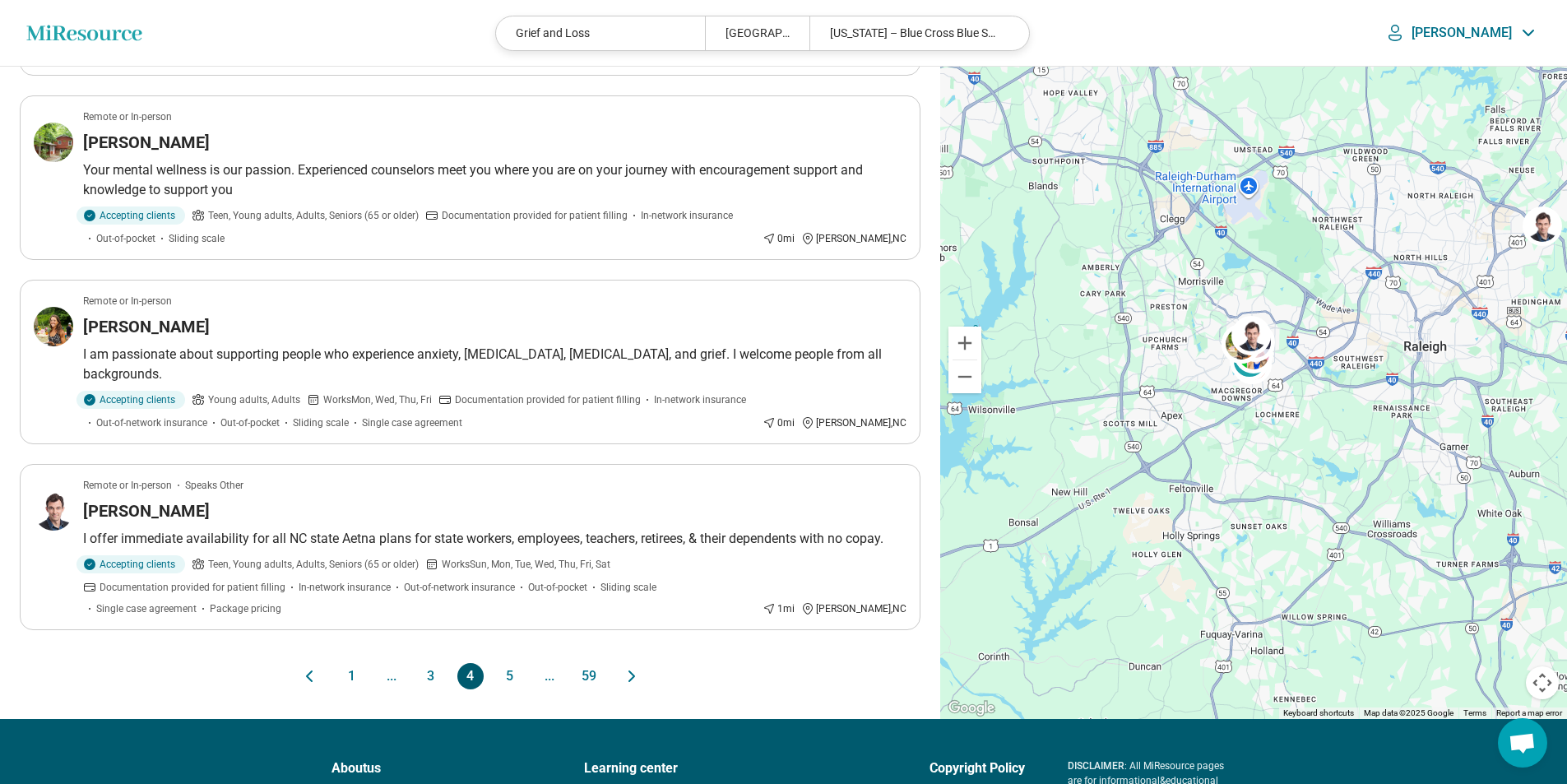
scroll to position [1233, 0]
click at [517, 662] on button "5" at bounding box center [509, 674] width 26 height 26
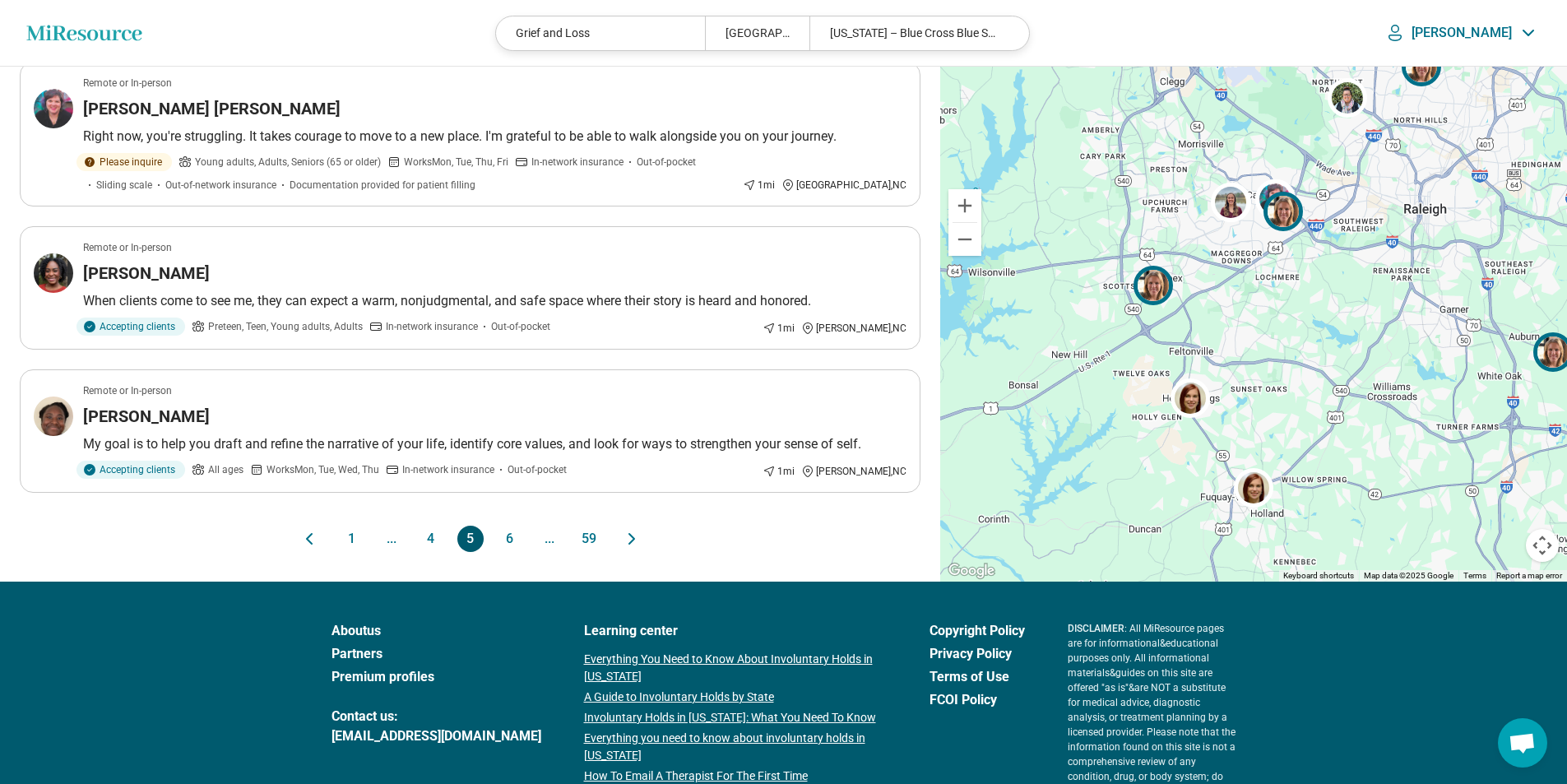
scroll to position [1315, 0]
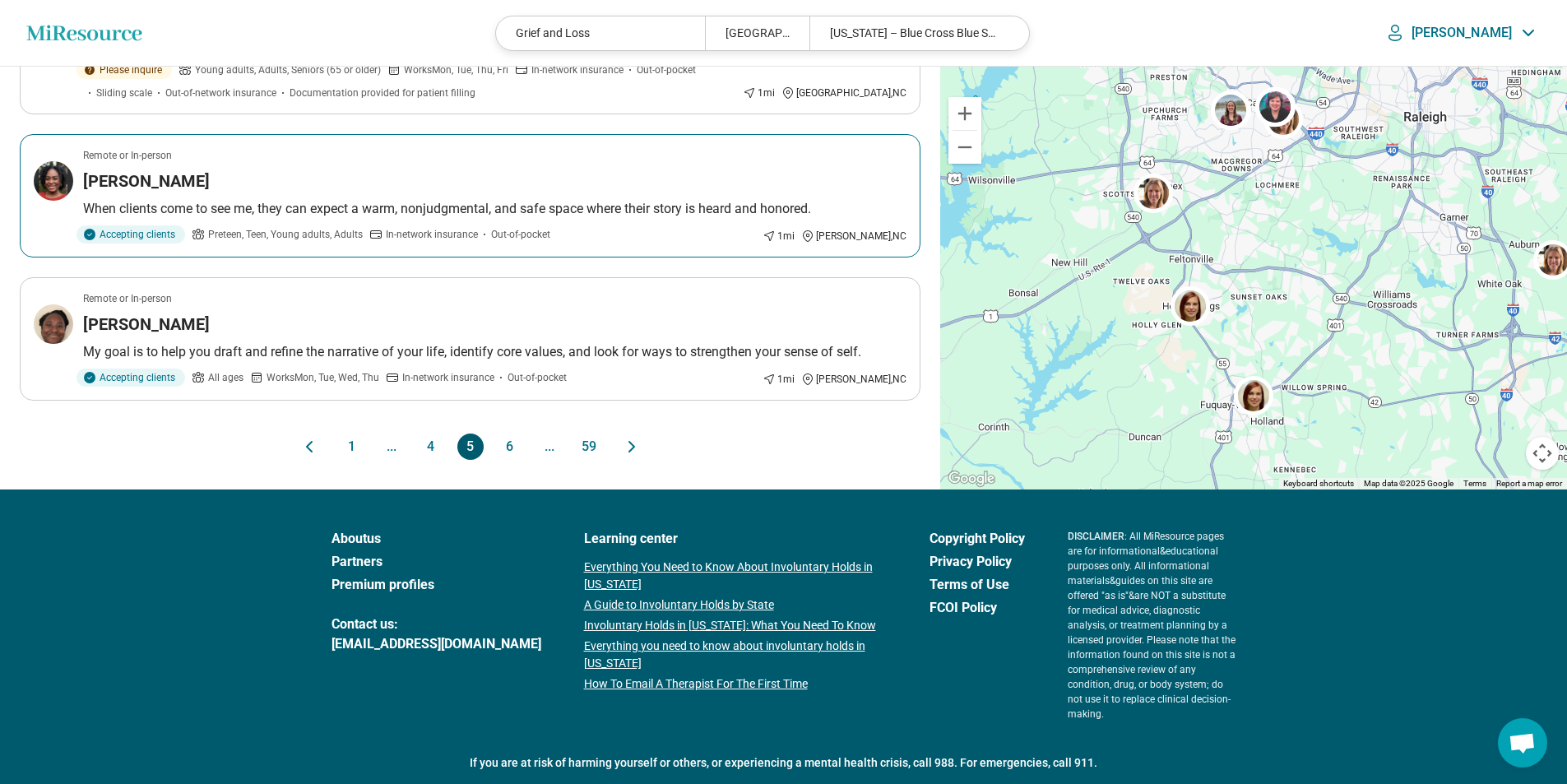
click at [214, 148] on div "Remote or In-person" at bounding box center [495, 155] width 824 height 15
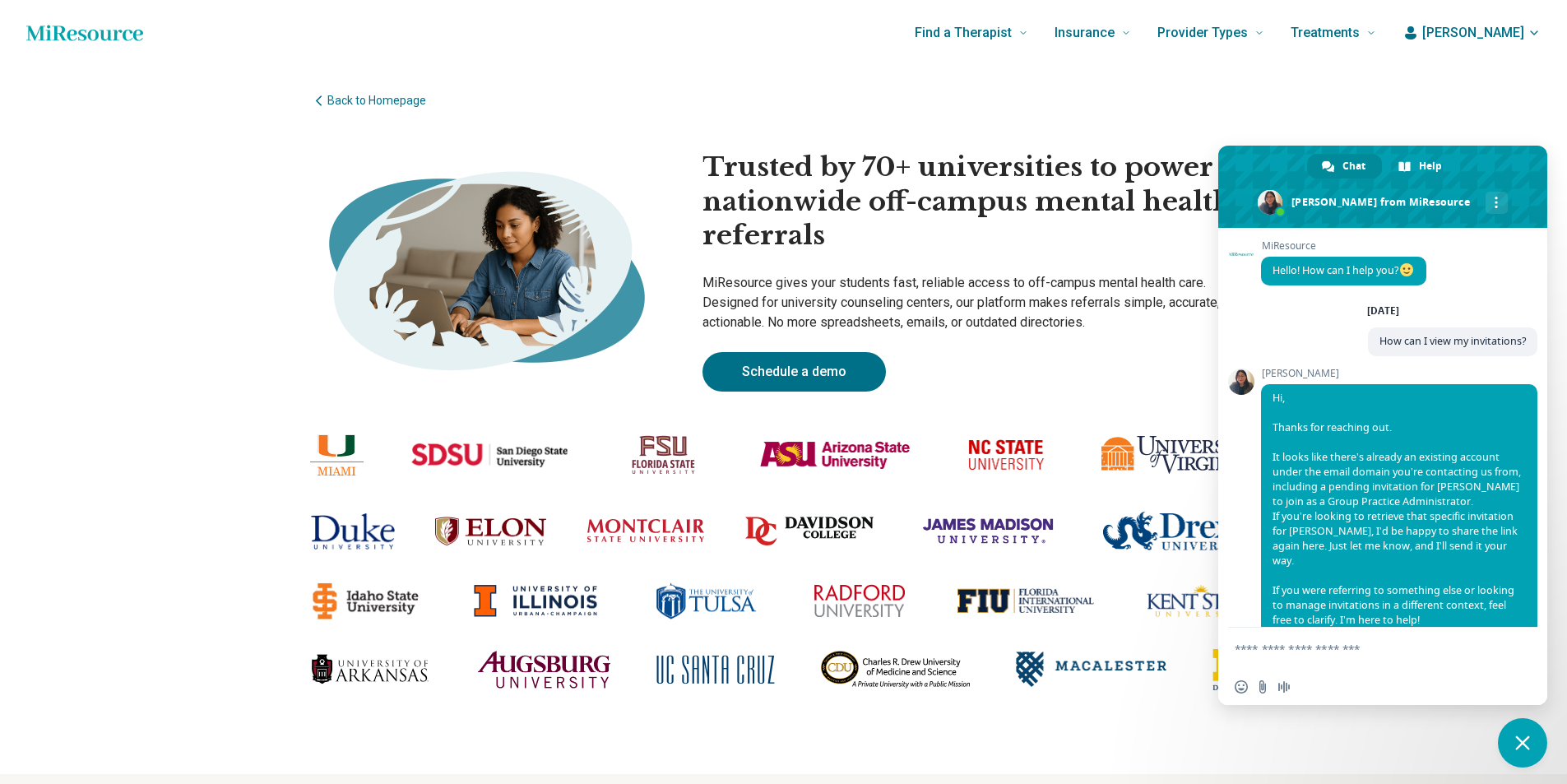
scroll to position [6603, 0]
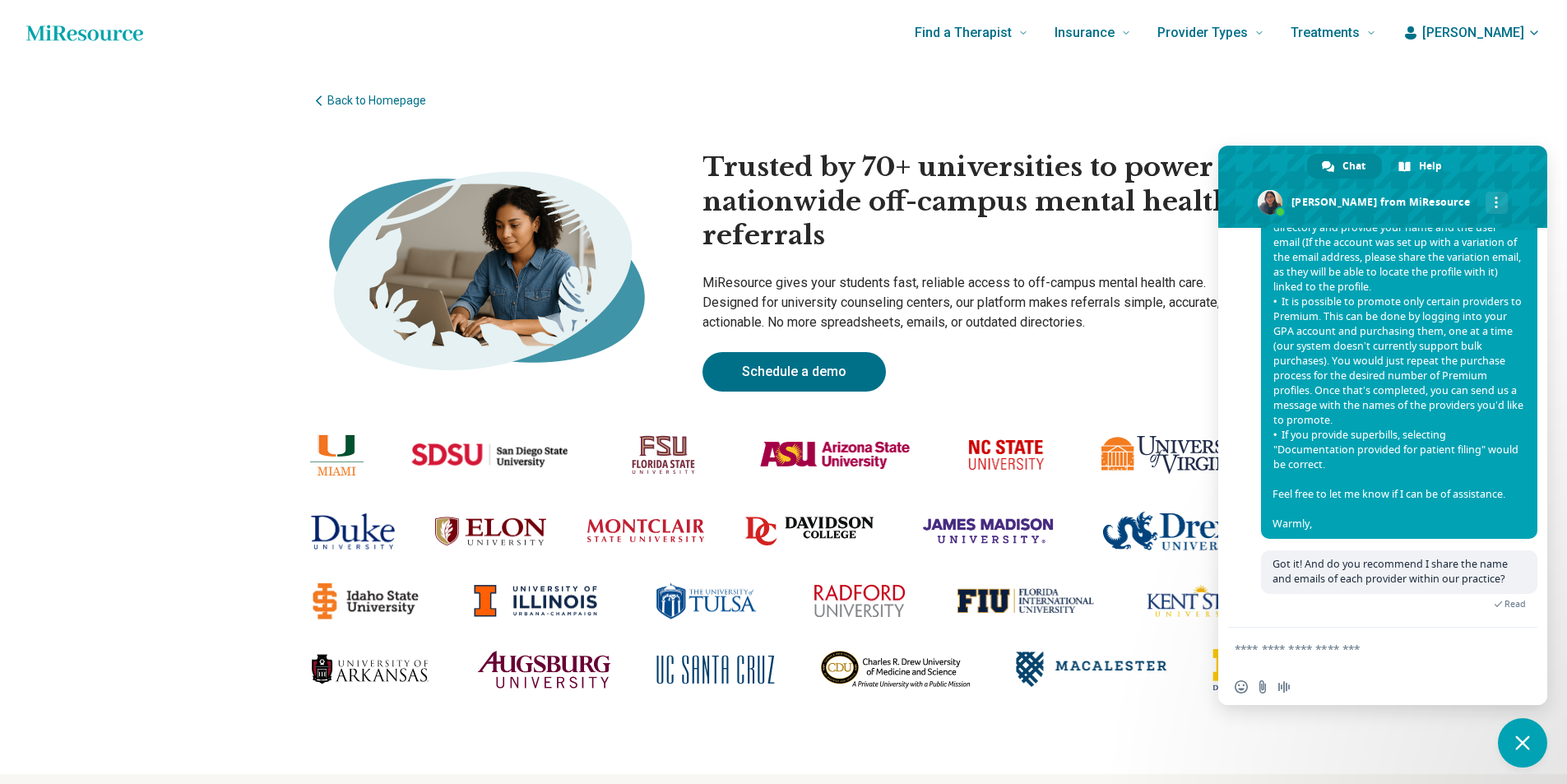
click at [1504, 722] on div "Back to Homepage Trusted by 70+ universities to power nationwide off-campus men…" at bounding box center [784, 419] width 1567 height 708
click at [1513, 733] on span "Close chat" at bounding box center [1523, 742] width 49 height 49
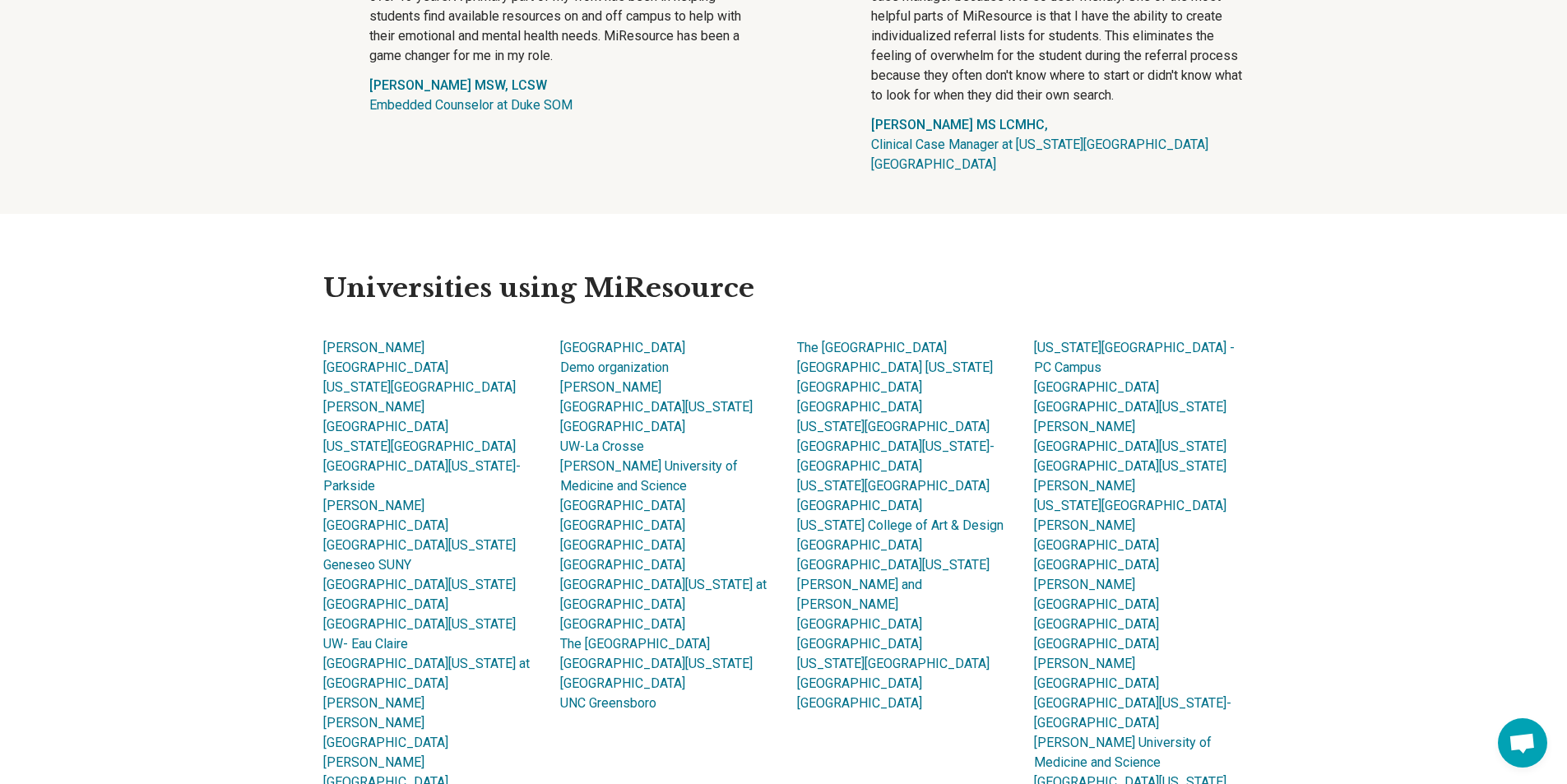
scroll to position [904, 0]
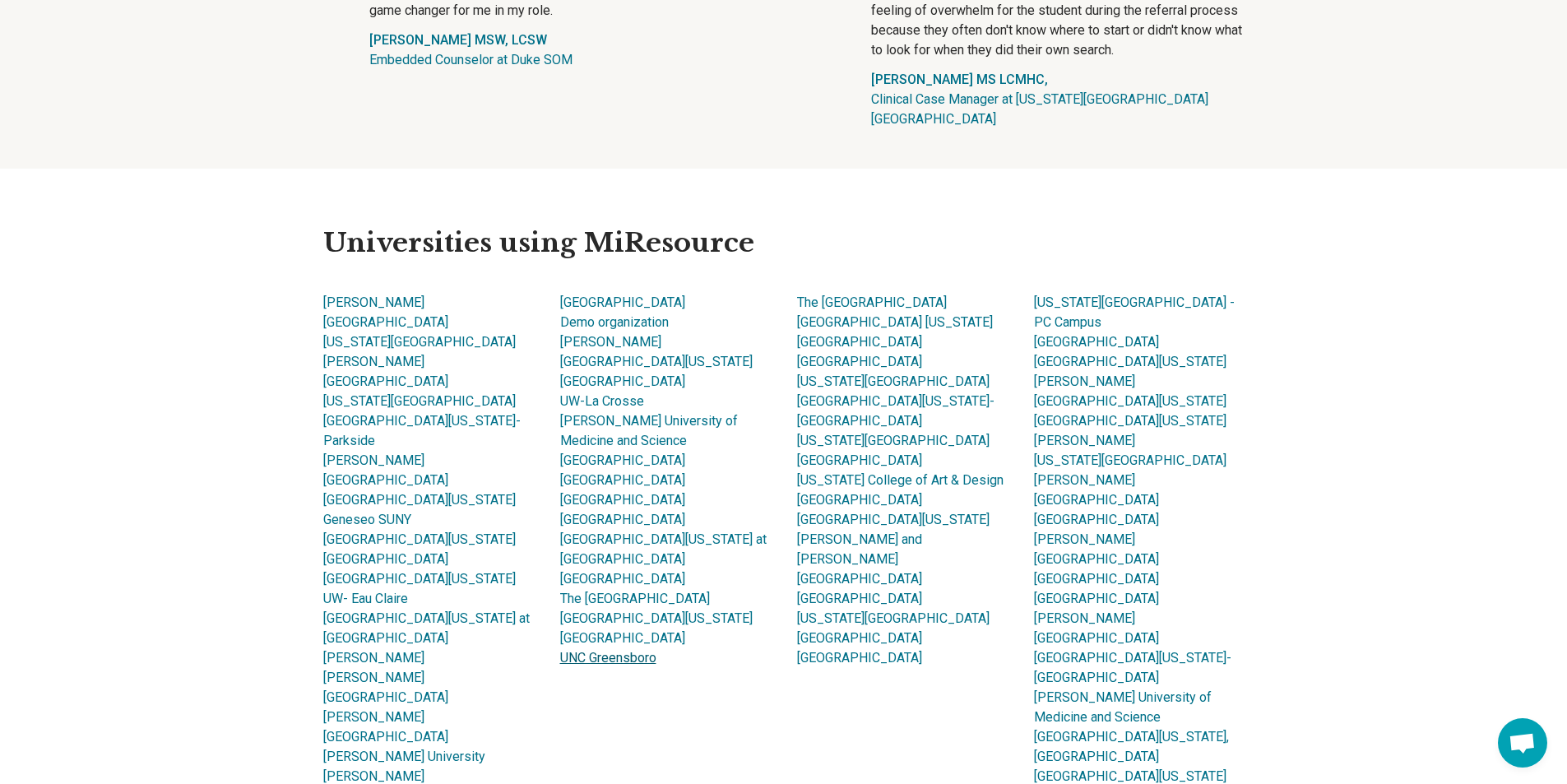
click at [656, 661] on link "UNC Greensboro" at bounding box center [608, 658] width 96 height 16
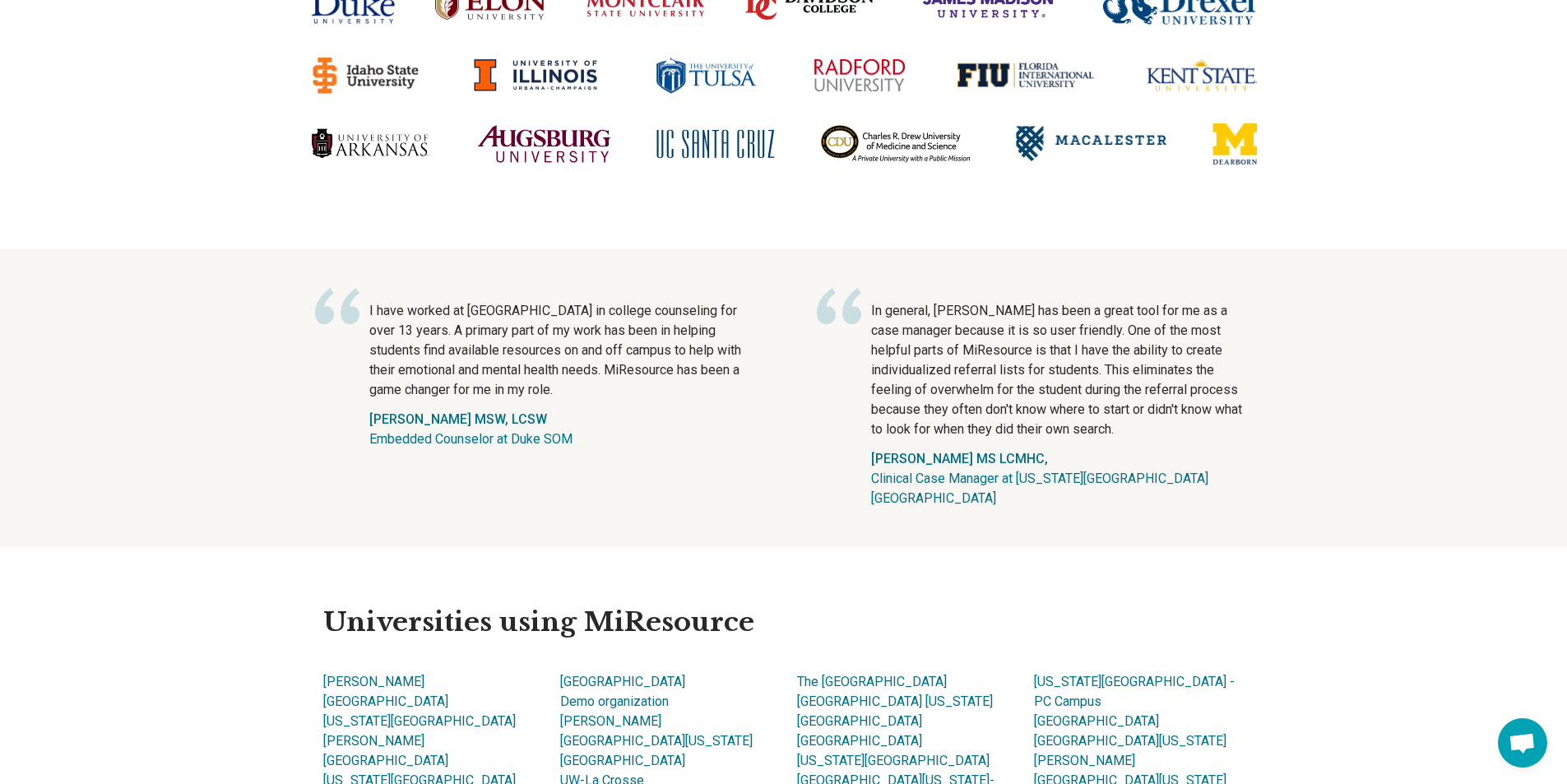
scroll to position [493, 0]
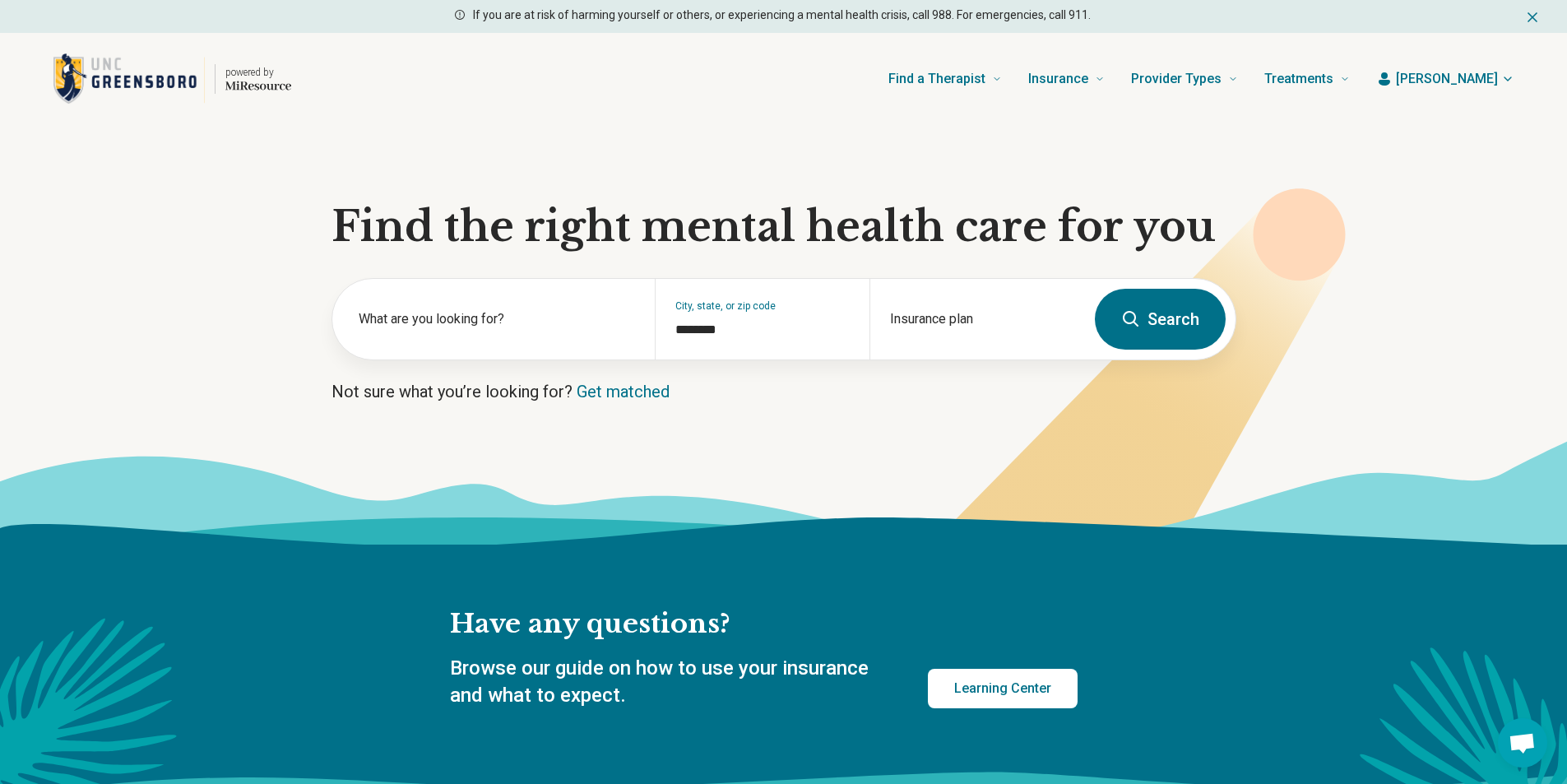
scroll to position [6603, 0]
click at [116, 64] on img "Home page" at bounding box center [128, 78] width 152 height 50
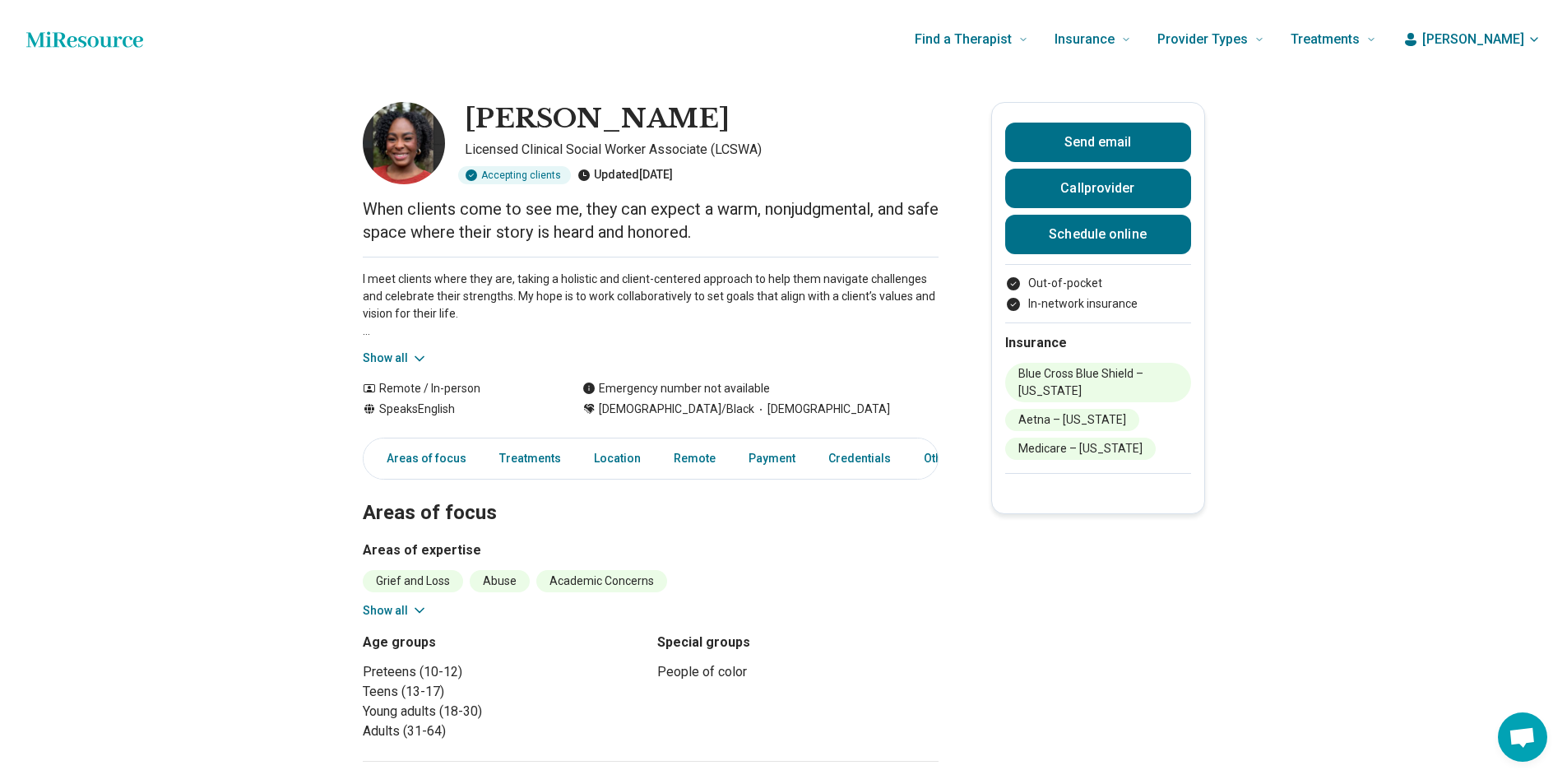
scroll to position [6603, 0]
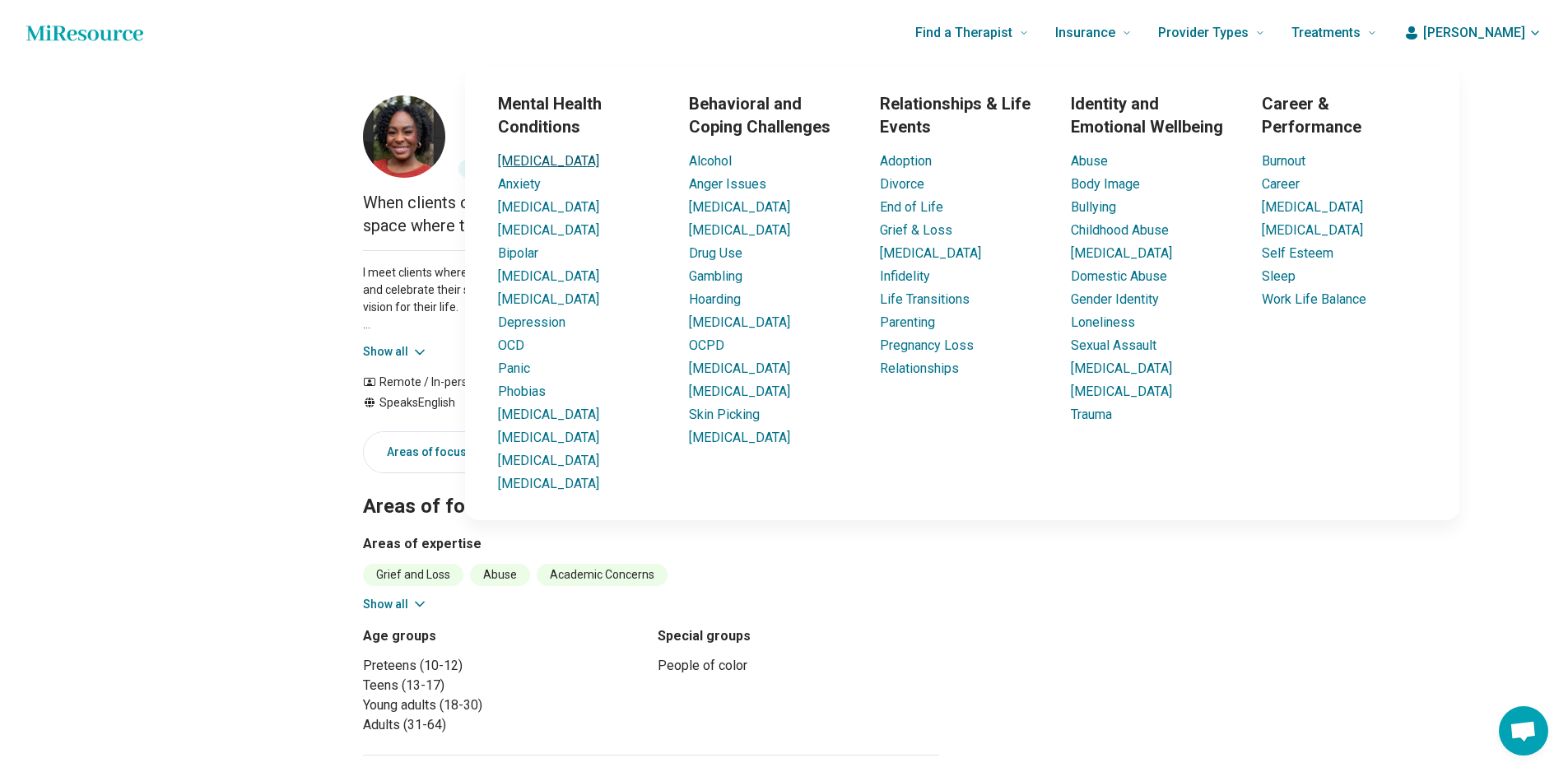
click at [513, 162] on link "[MEDICAL_DATA]" at bounding box center [548, 161] width 101 height 16
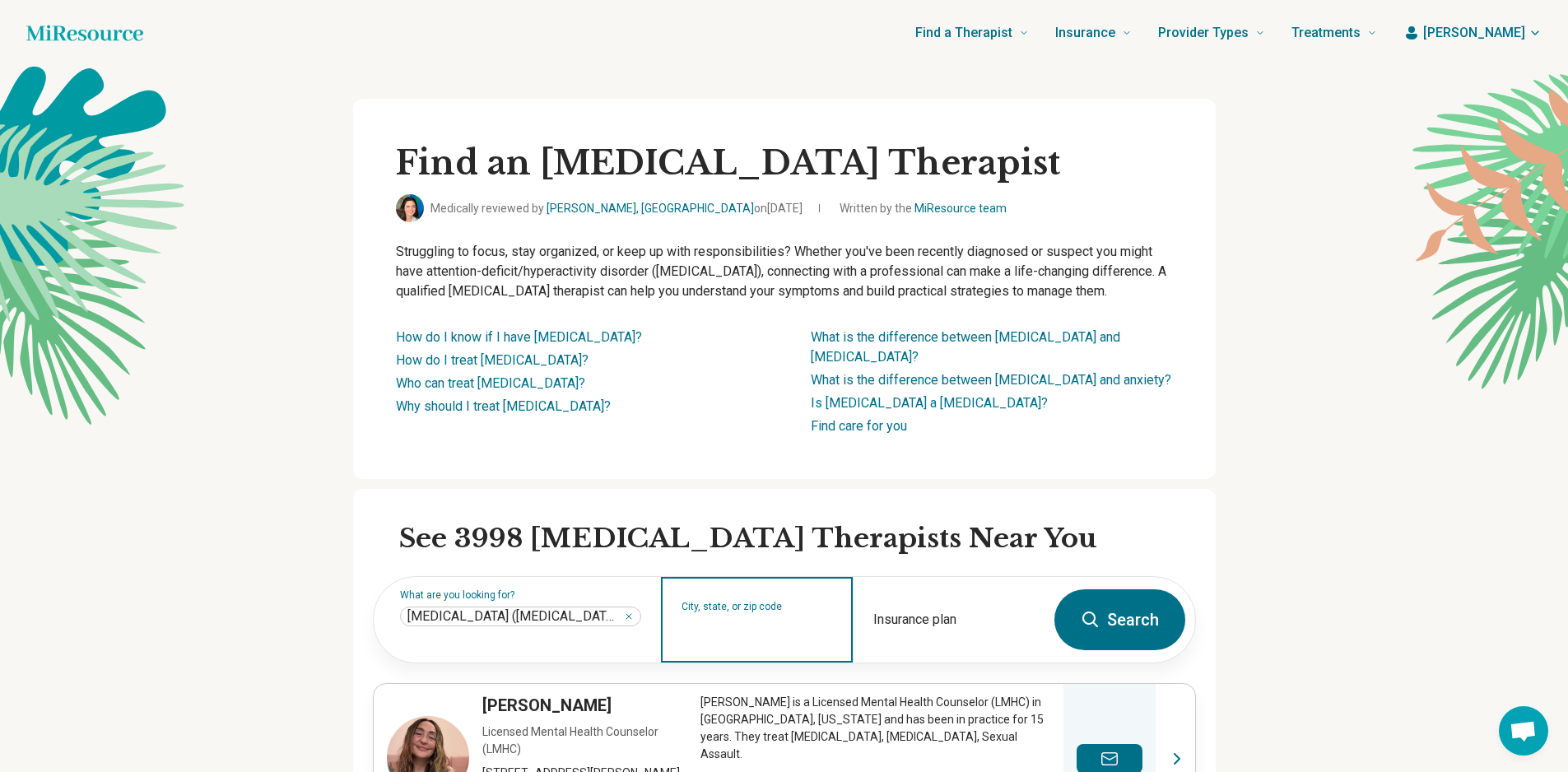
click at [743, 620] on input "City, state, or zip code" at bounding box center [758, 630] width 152 height 20
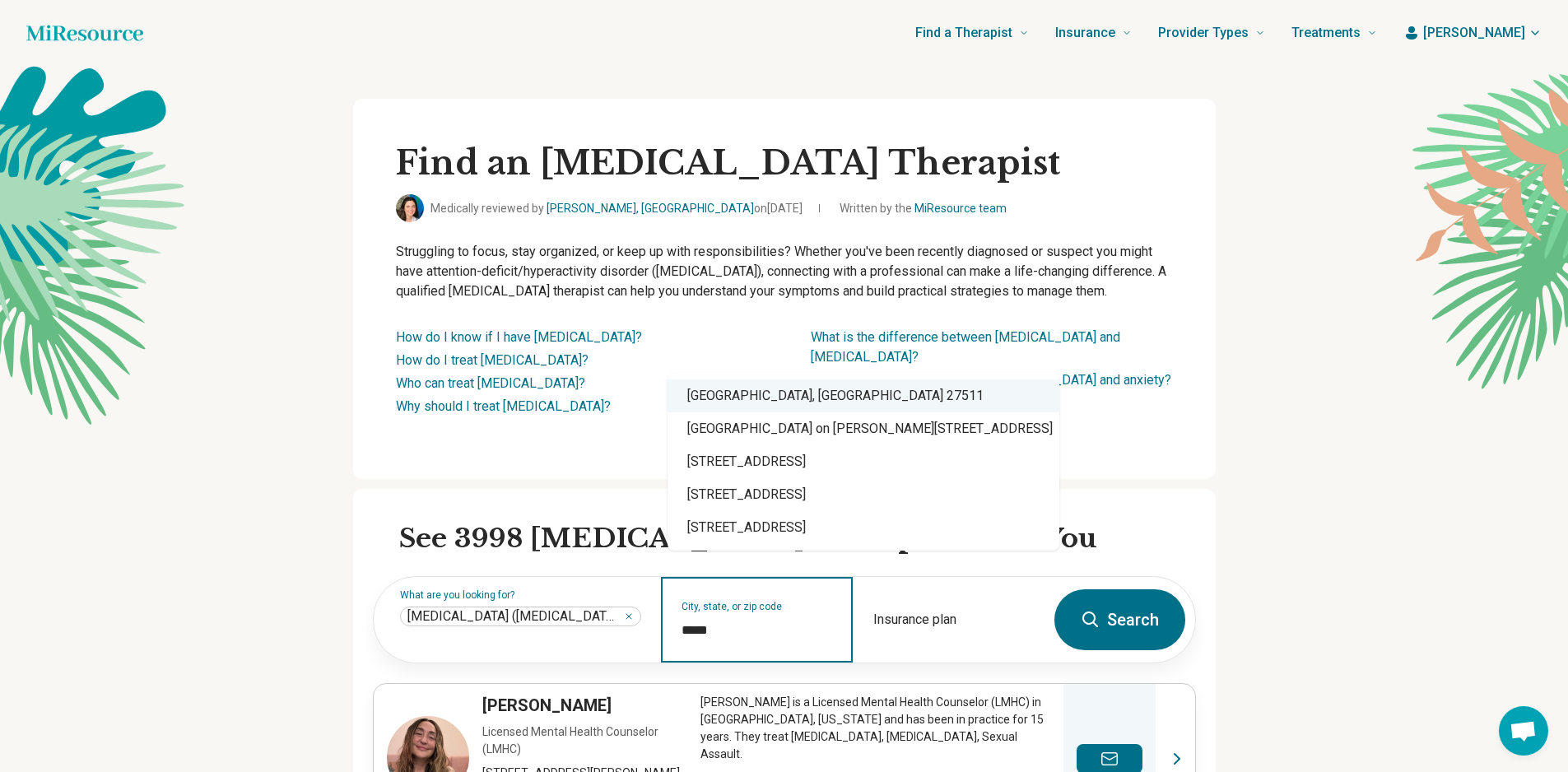
click at [729, 404] on div "[GEOGRAPHIC_DATA], [GEOGRAPHIC_DATA] 27511" at bounding box center [863, 396] width 392 height 33
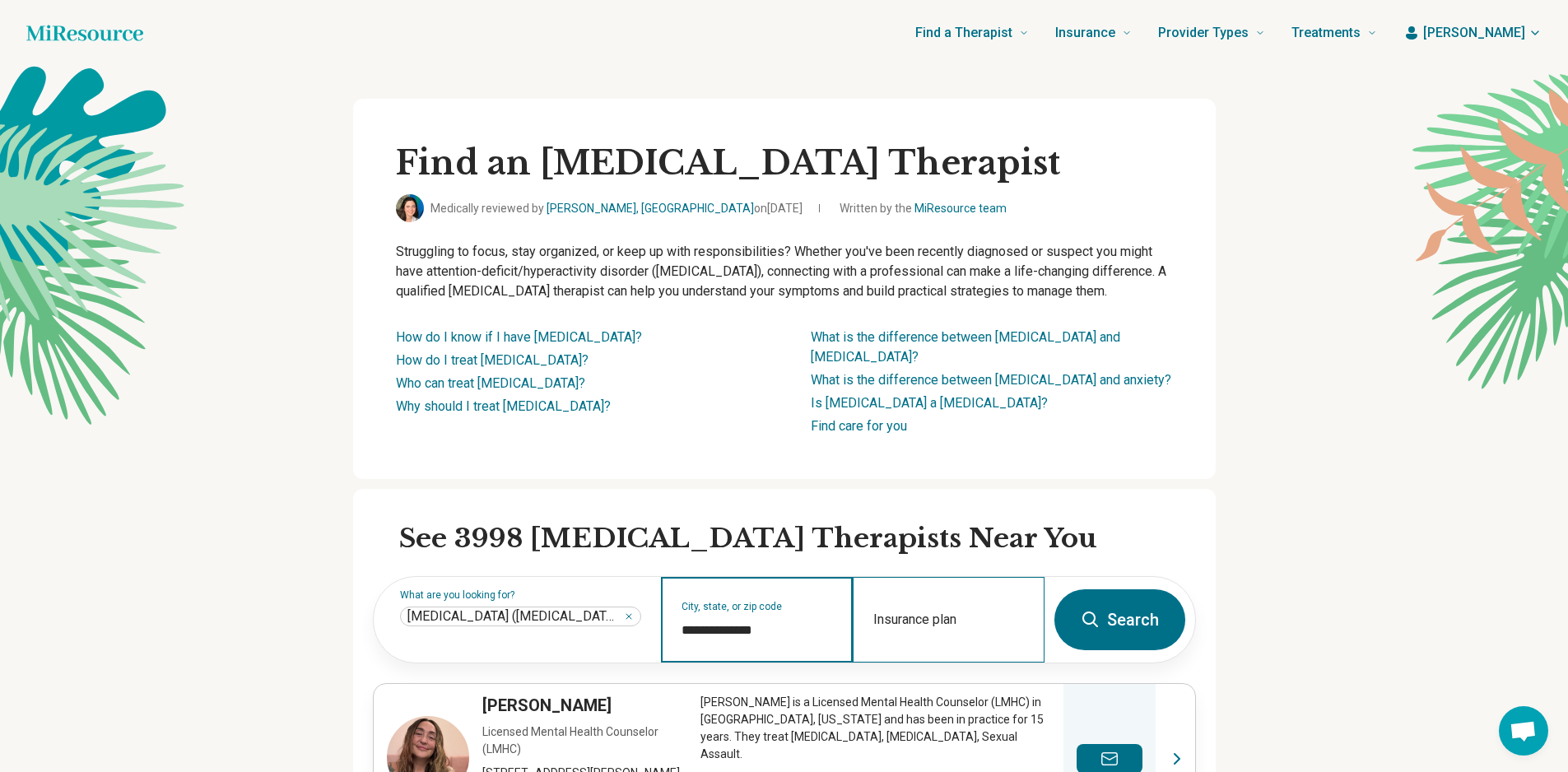
type input "**********"
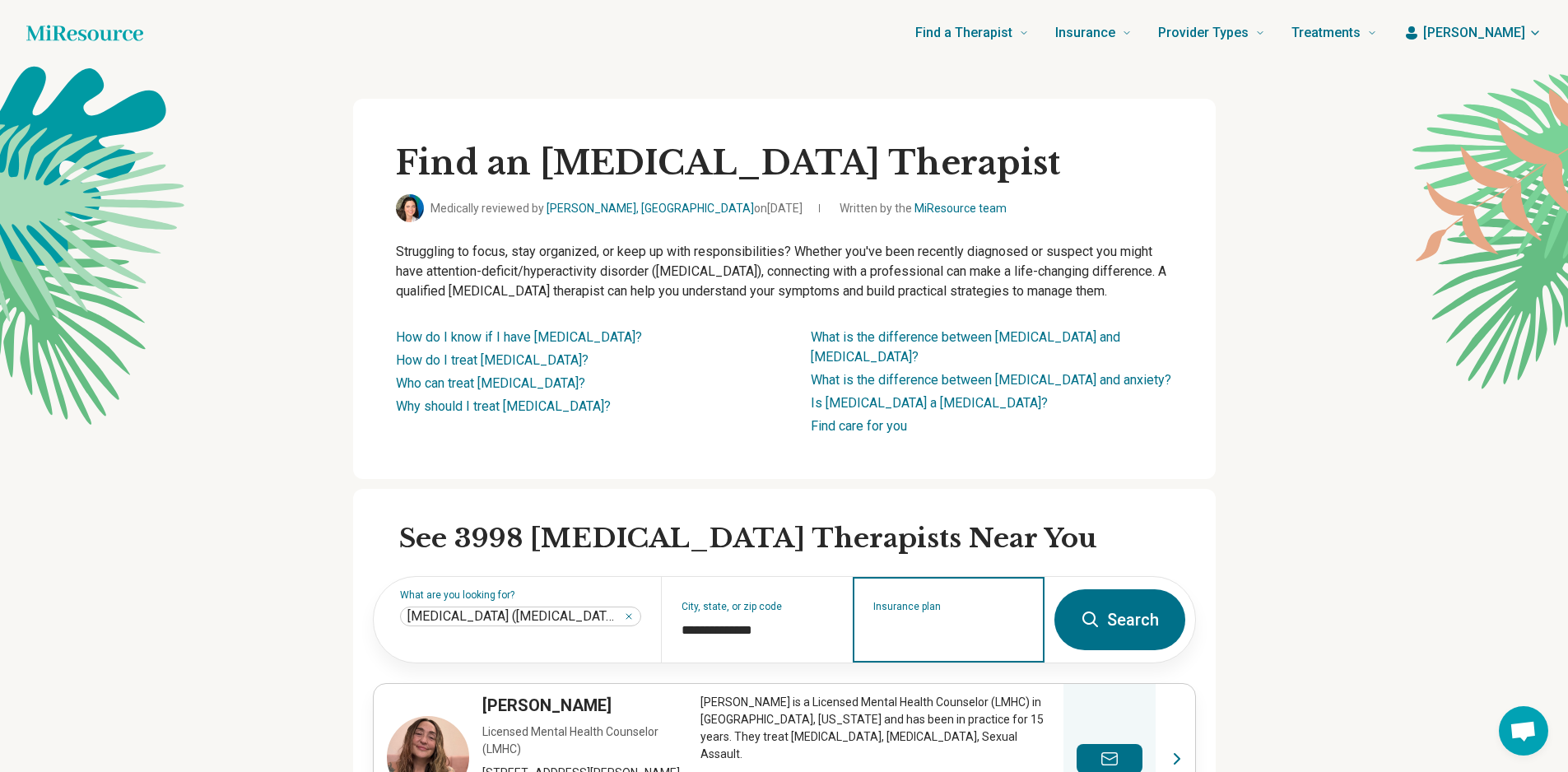
click at [981, 620] on input "Insurance plan" at bounding box center [949, 630] width 152 height 20
click at [1127, 609] on button "Search" at bounding box center [1120, 619] width 131 height 61
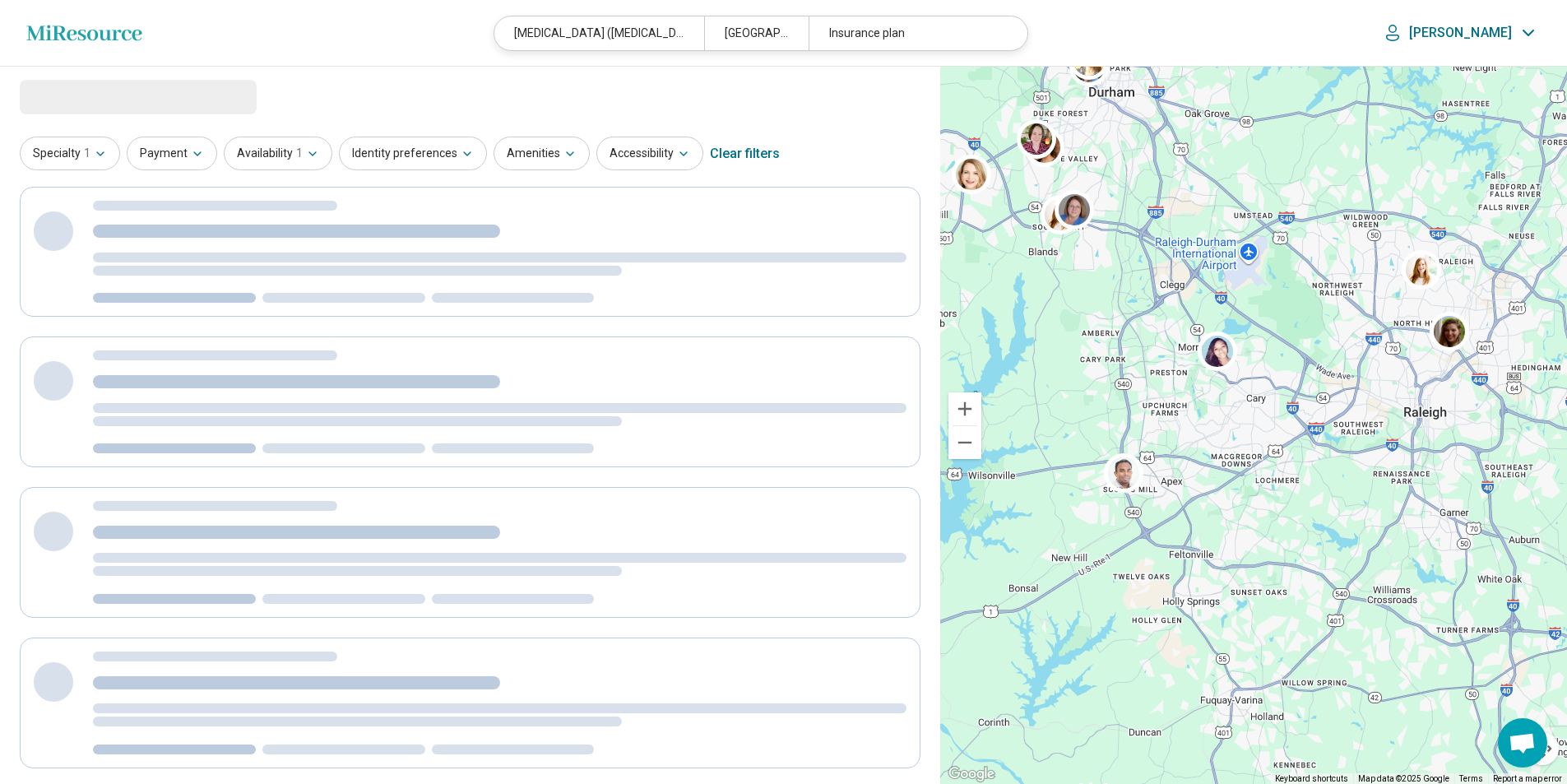
select select "***"
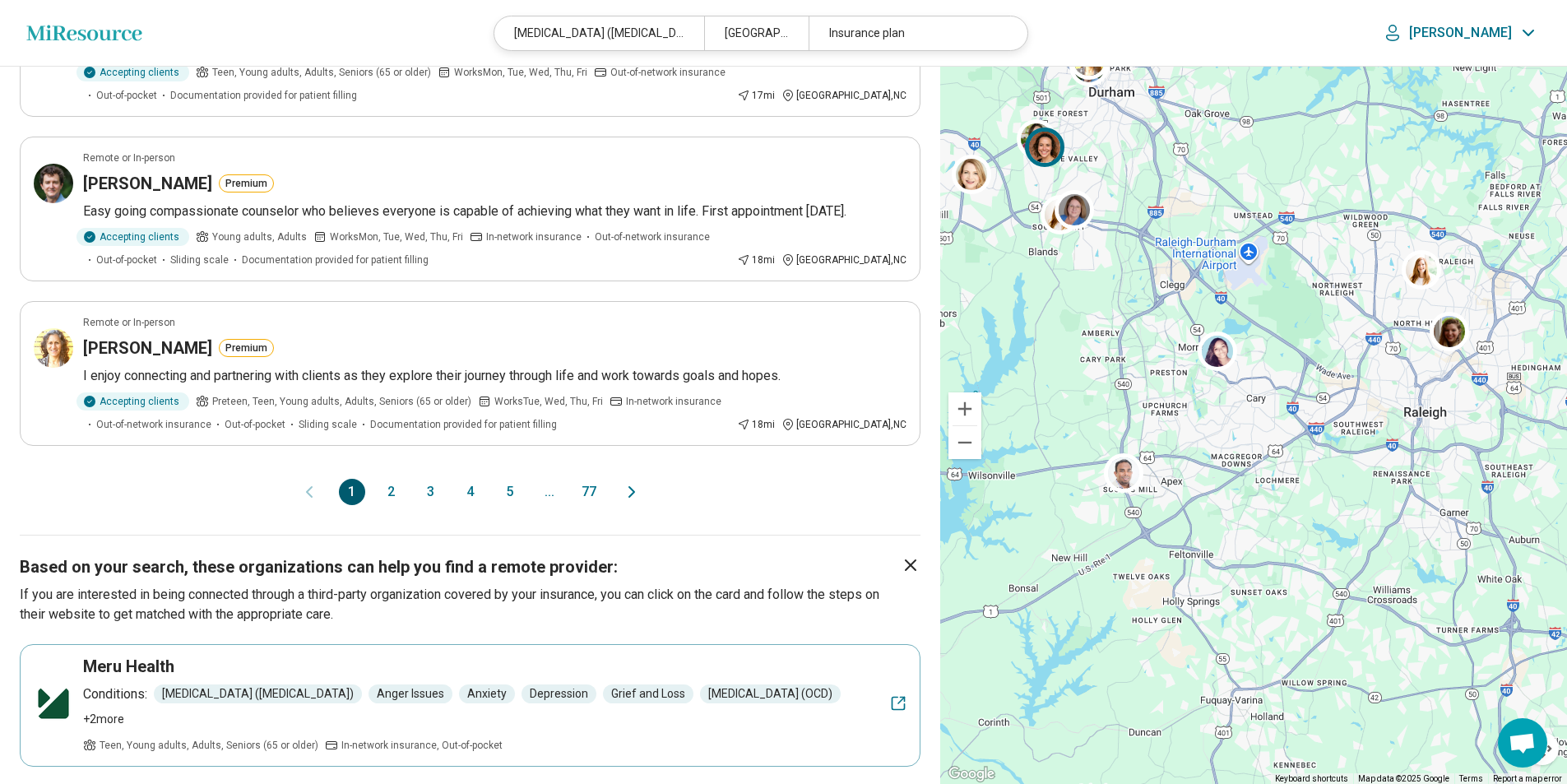
scroll to position [1398, 0]
click at [390, 478] on button "2" at bounding box center [391, 490] width 26 height 26
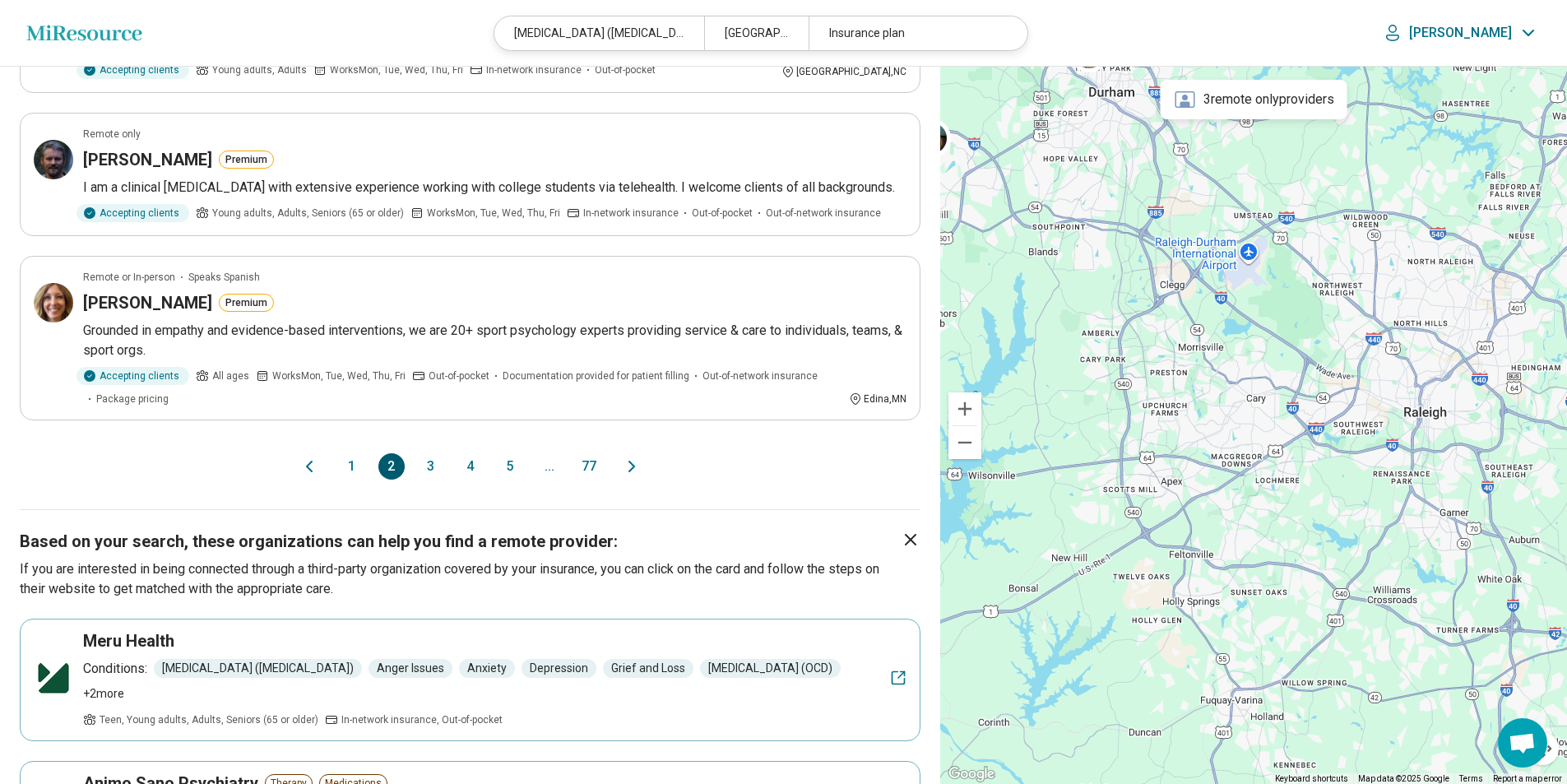
click at [430, 455] on button "3" at bounding box center [431, 466] width 26 height 26
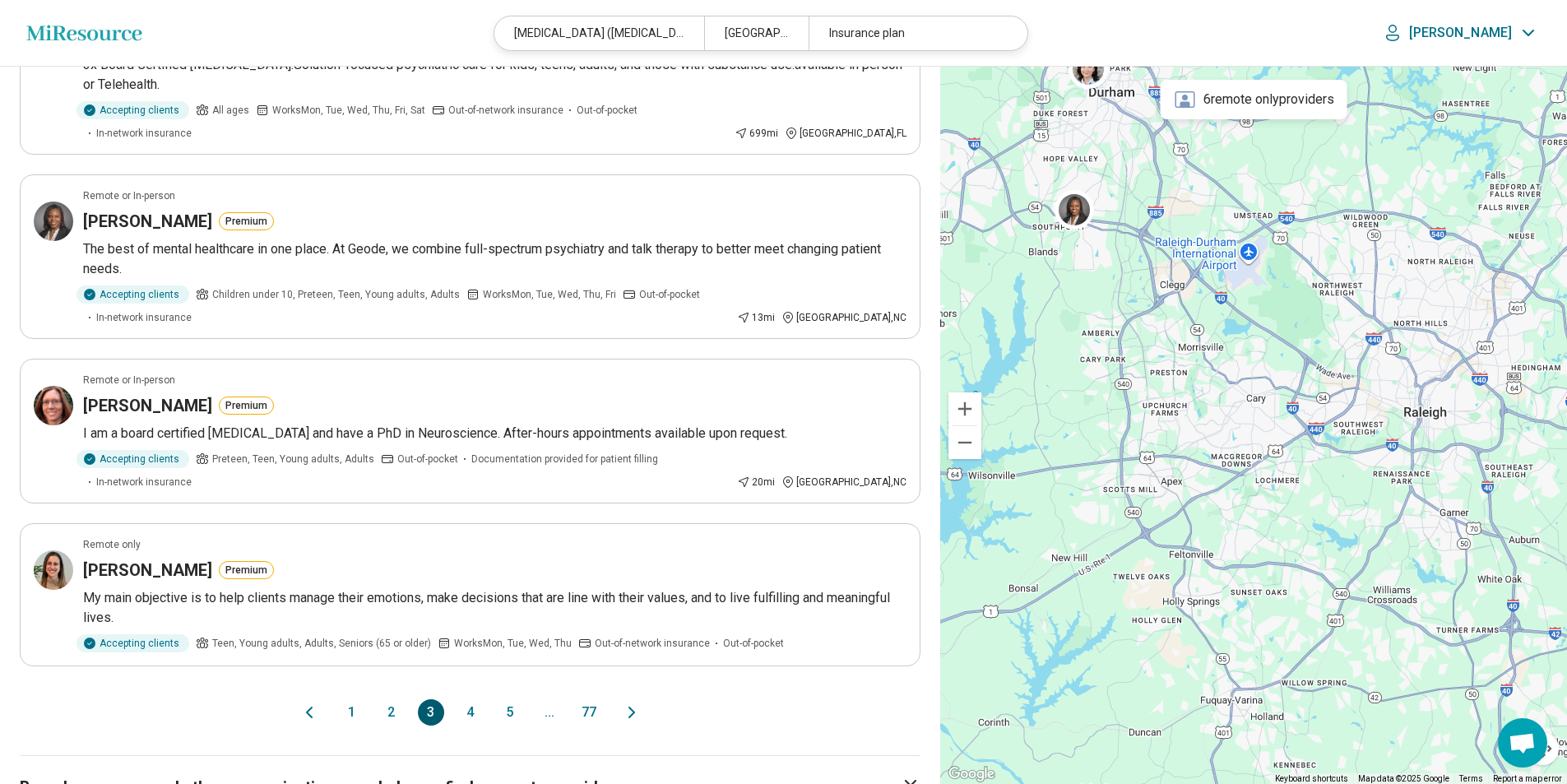
scroll to position [1151, 0]
click at [466, 611] on div "**********" at bounding box center [470, 122] width 940 height 2414
click at [468, 698] on button "4" at bounding box center [470, 711] width 26 height 26
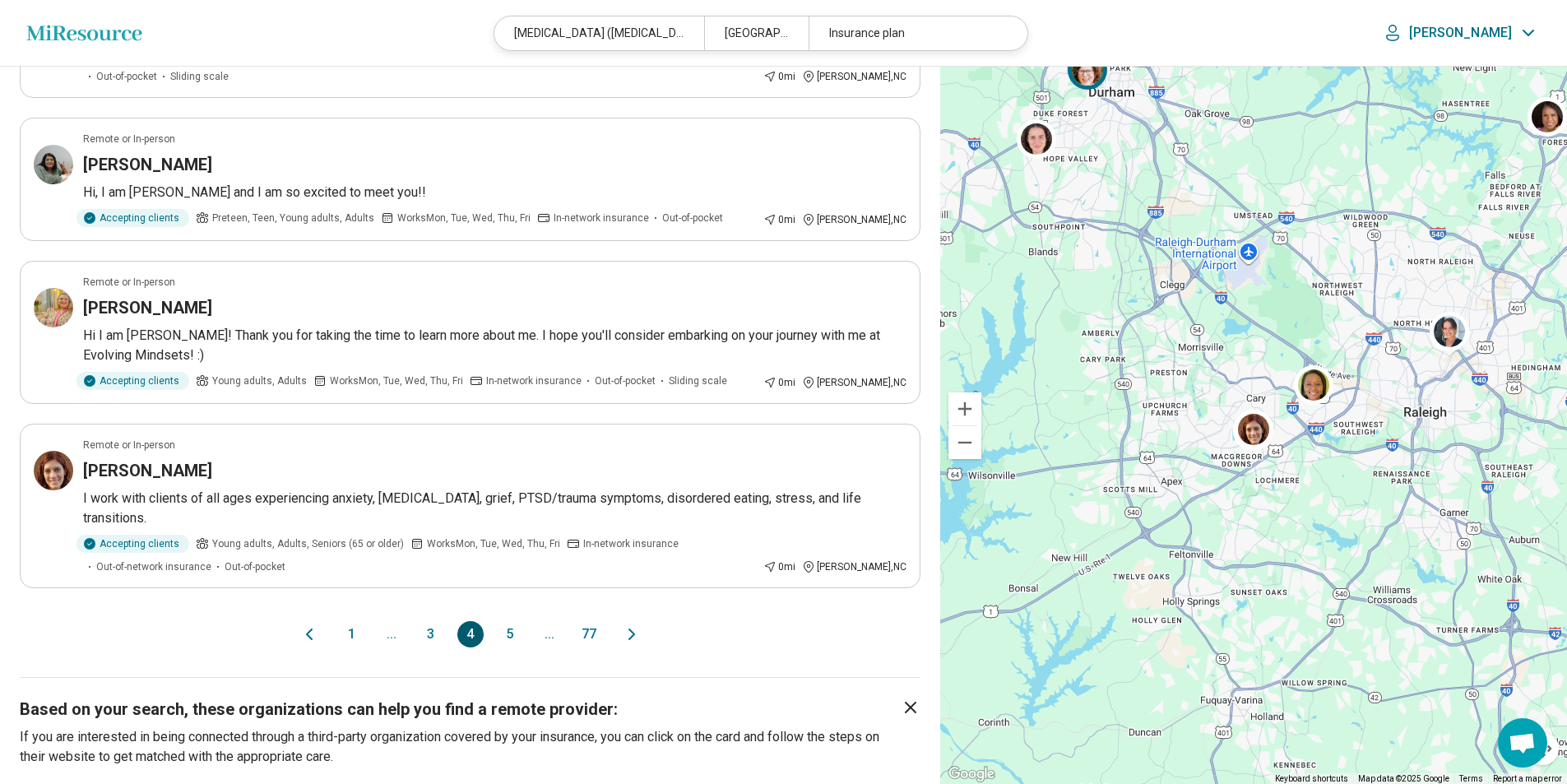
scroll to position [1233, 0]
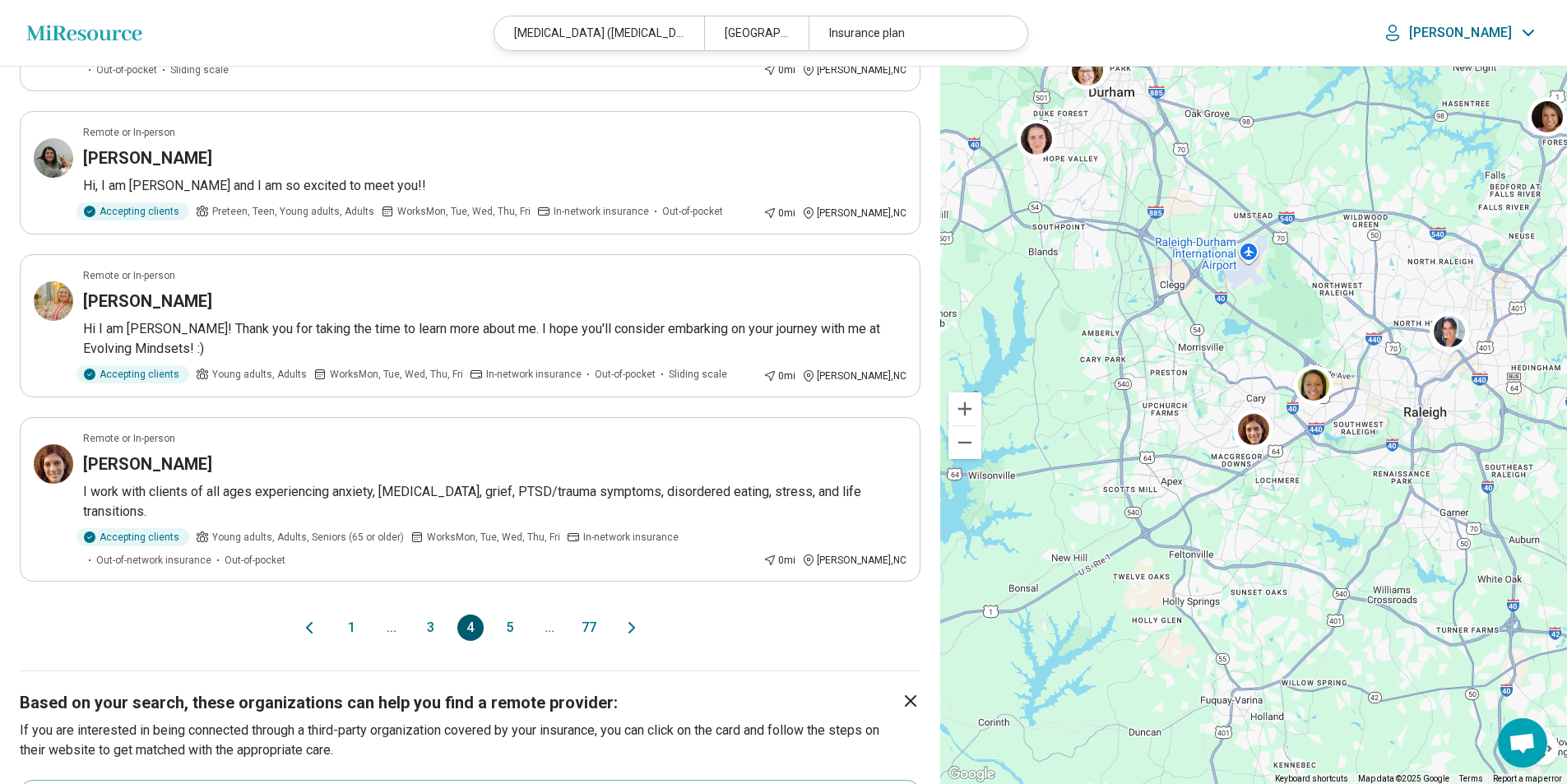
click at [491, 615] on div "1 ... 3 4 5 ... 77" at bounding box center [470, 627] width 263 height 26
click at [501, 615] on button "5" at bounding box center [509, 627] width 26 height 26
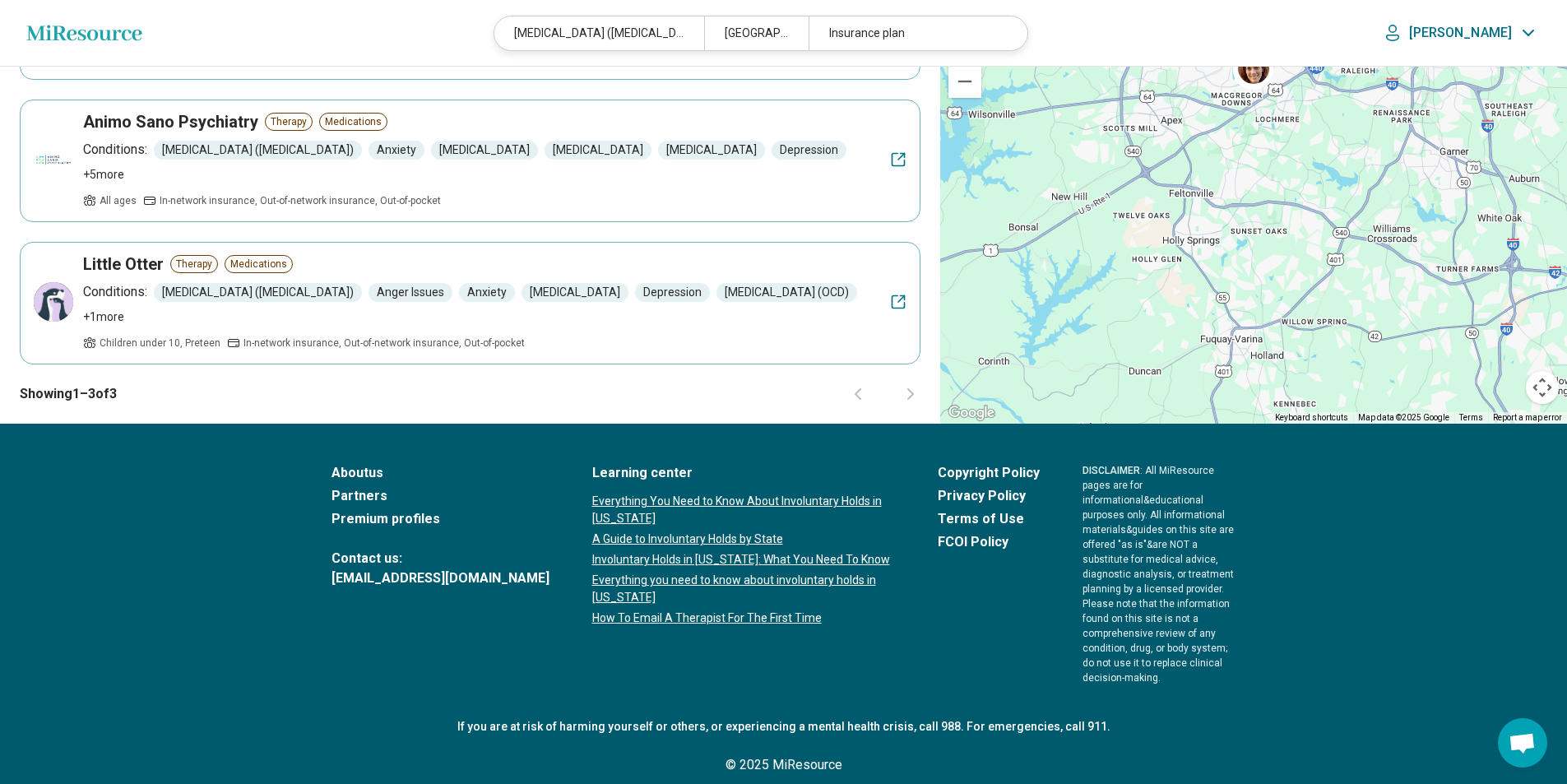
scroll to position [0, 0]
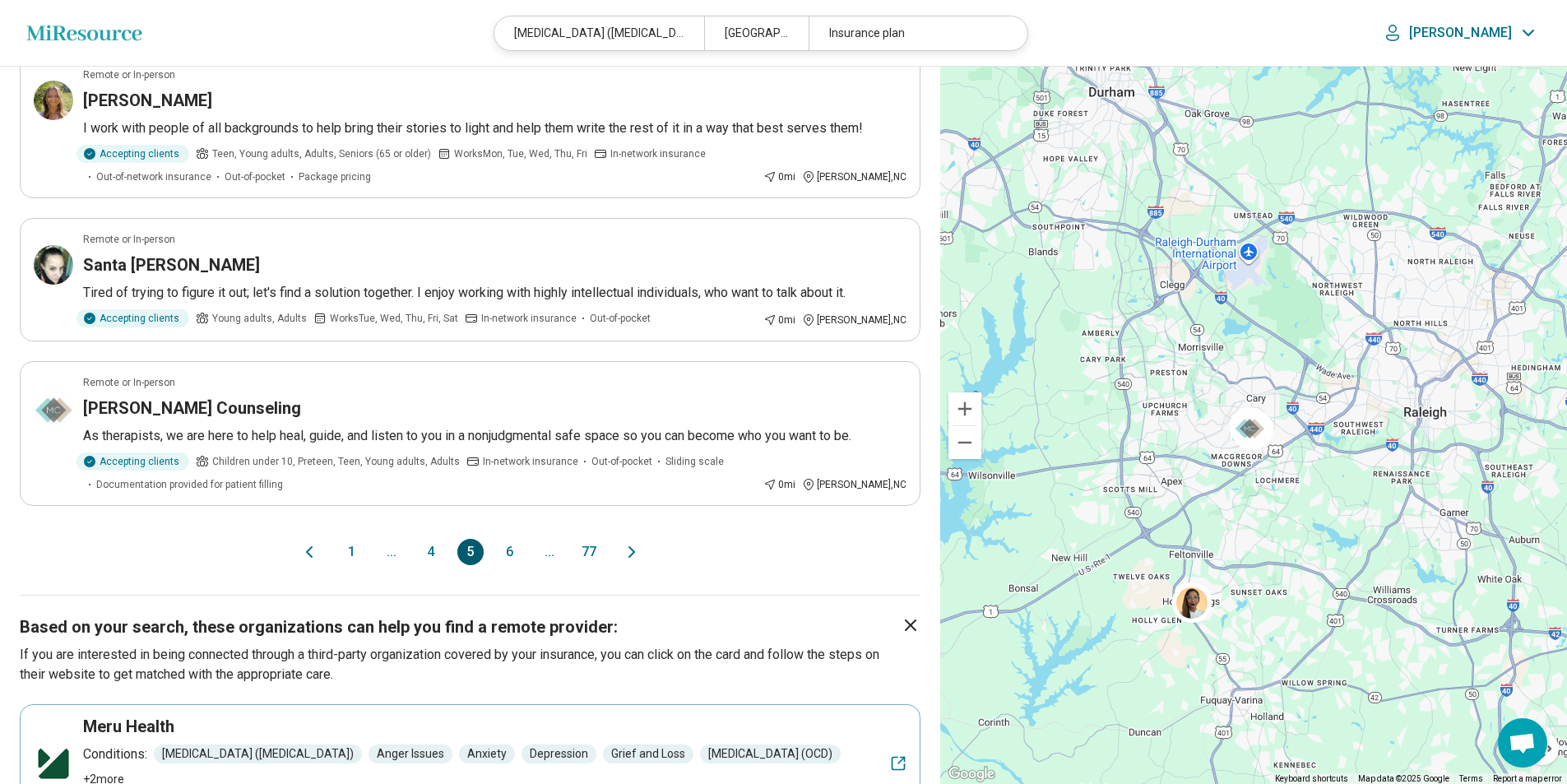
click at [508, 538] on button "6" at bounding box center [509, 551] width 26 height 26
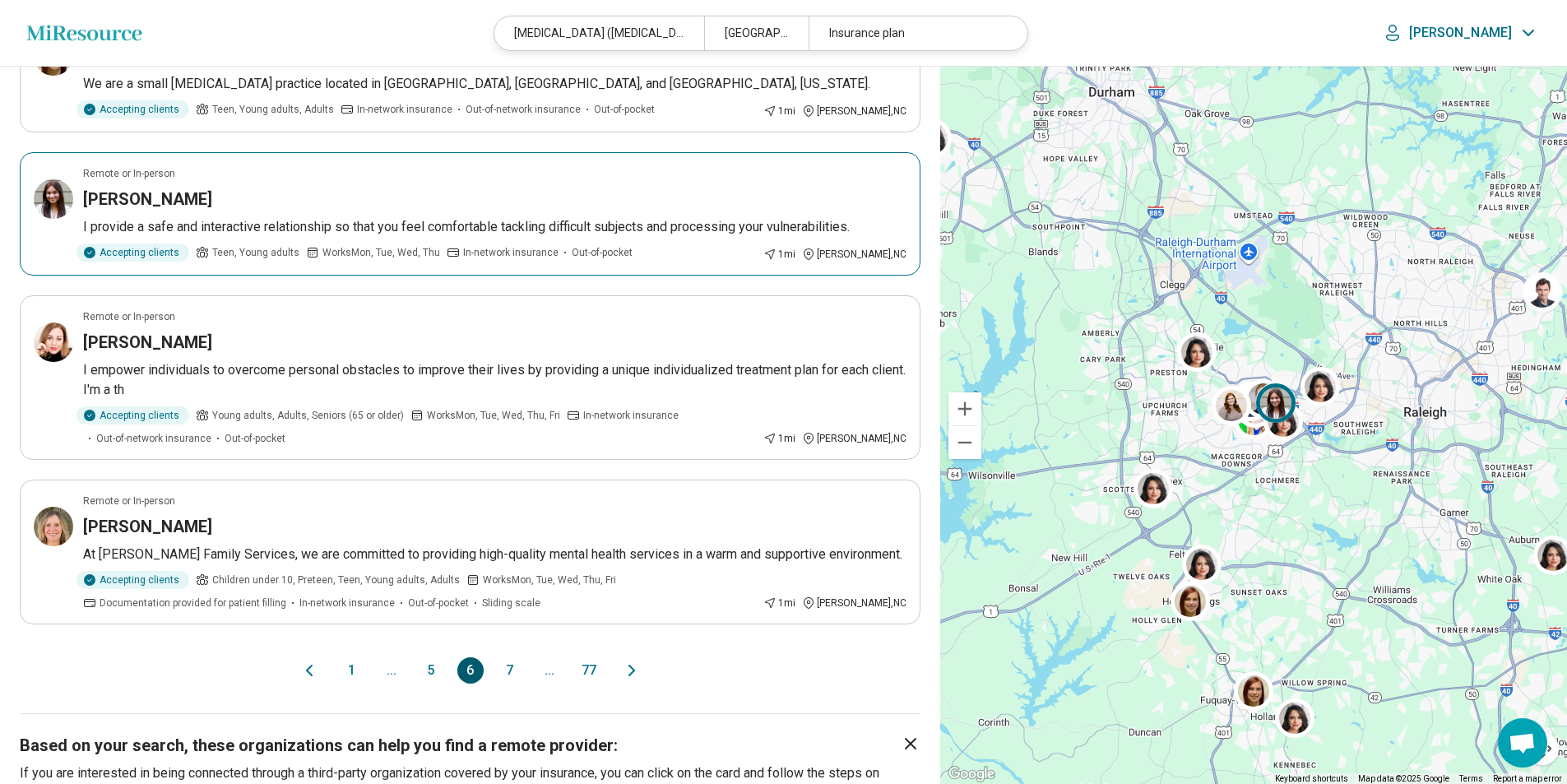
scroll to position [1233, 0]
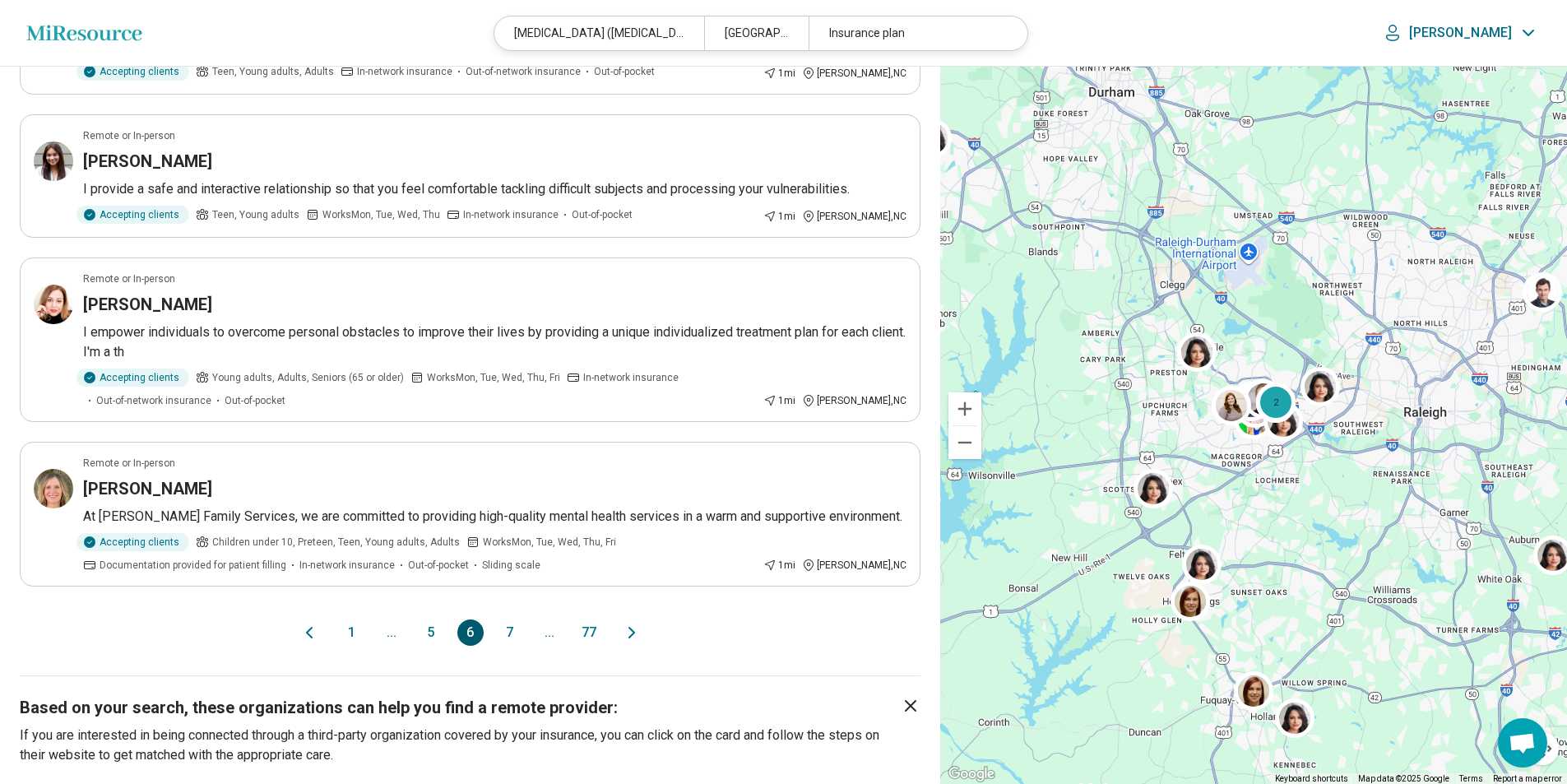
click at [513, 626] on button "7" at bounding box center [509, 632] width 26 height 26
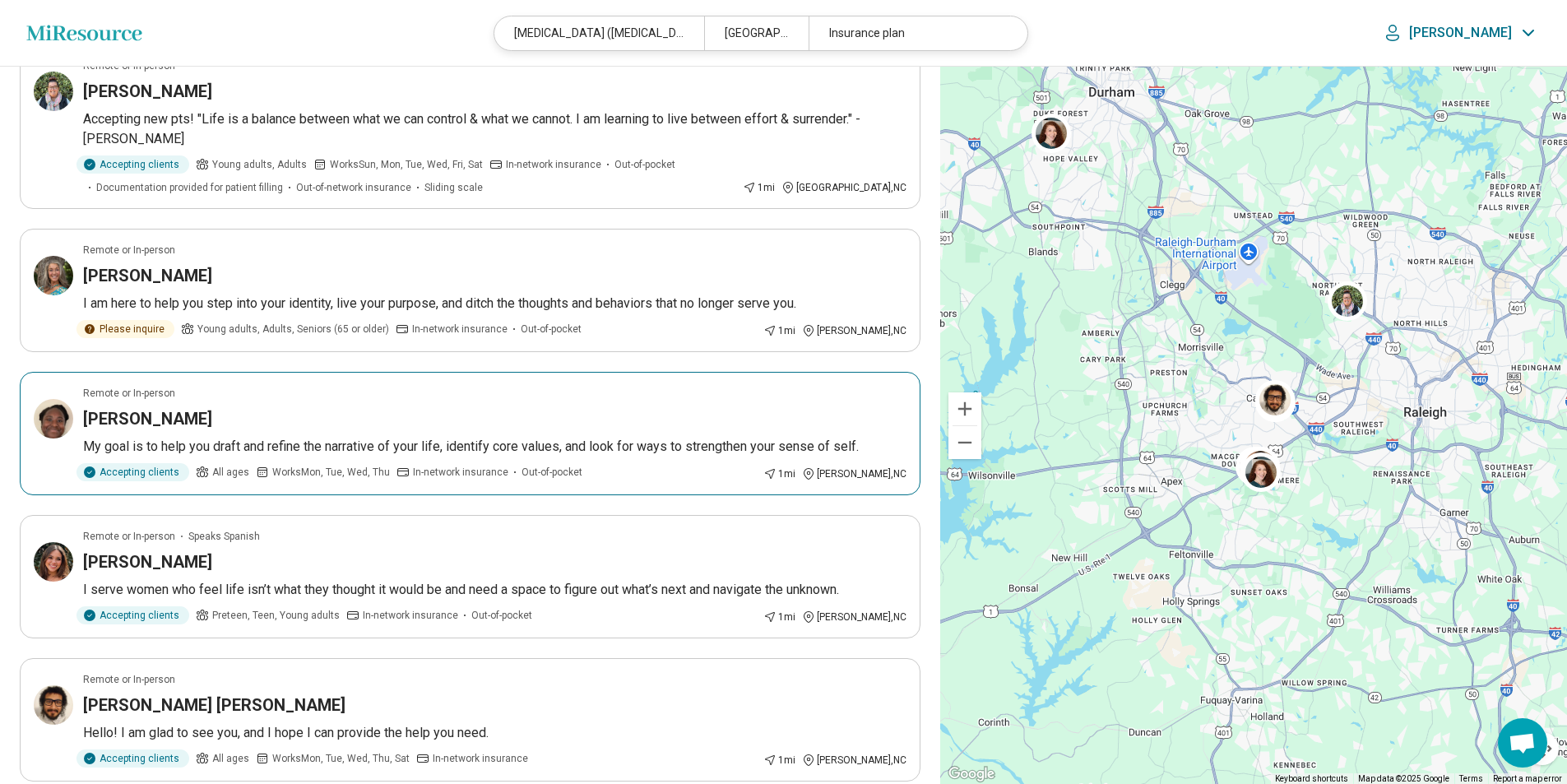
scroll to position [329, 0]
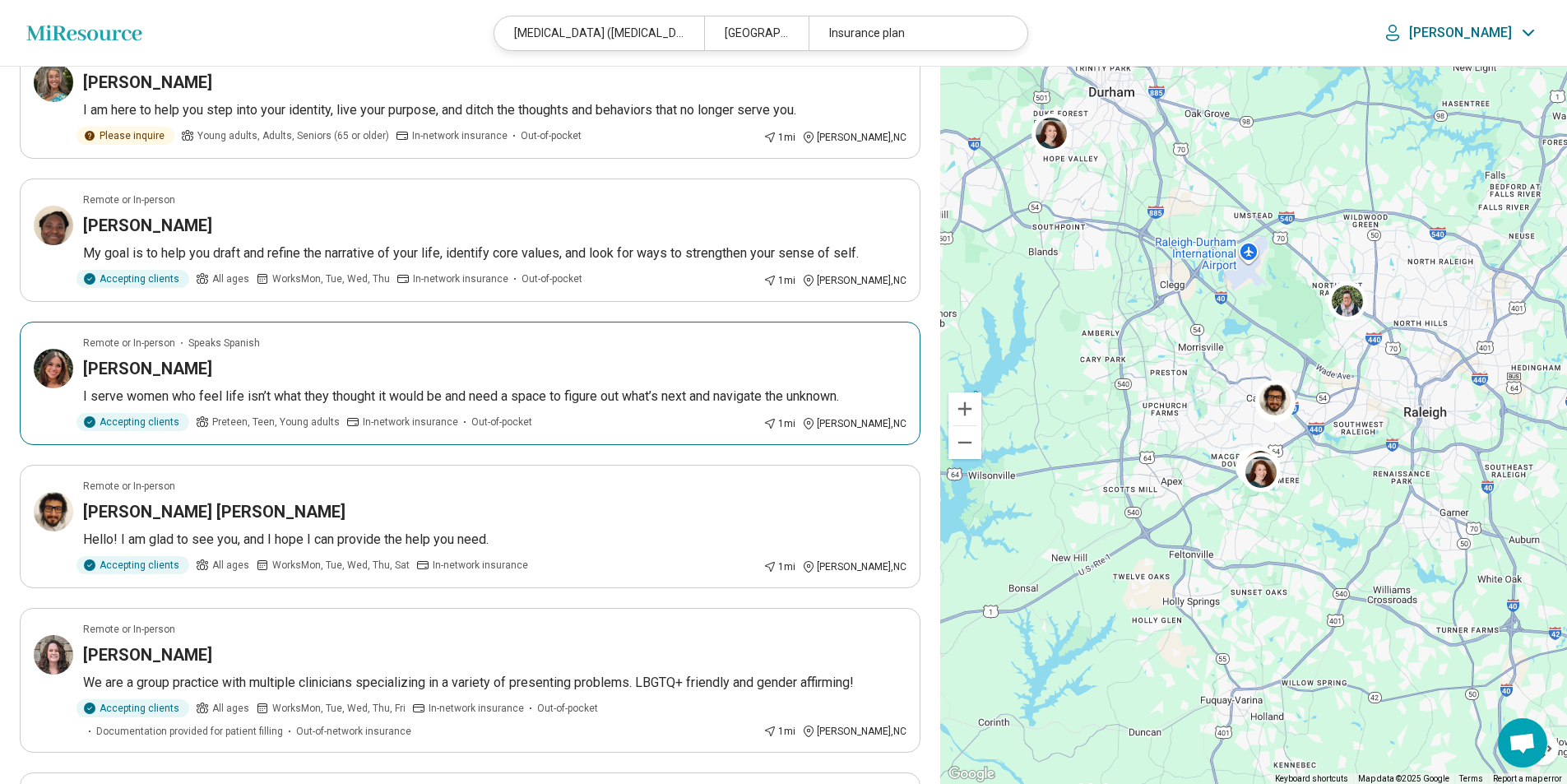
click at [288, 375] on div "[PERSON_NAME]" at bounding box center [495, 369] width 824 height 23
click at [1505, 49] on header "Miresource logo Attention Deficit Hyperactivity Disorder (ADHD) Cary, NC 27511 …" at bounding box center [784, 33] width 1567 height 67
click at [1495, 37] on p "[PERSON_NAME]" at bounding box center [1460, 32] width 103 height 17
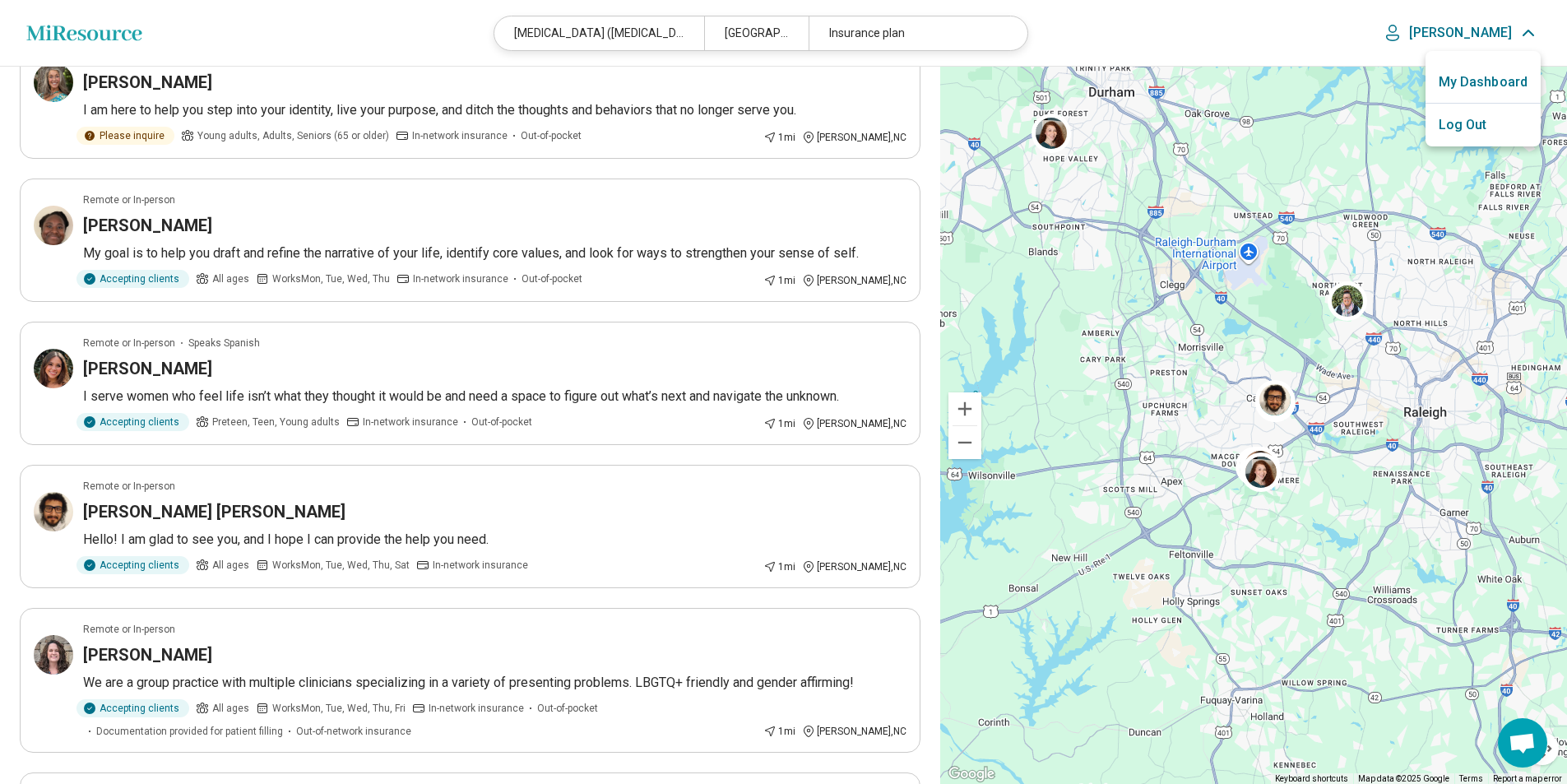
click at [1461, 80] on link "My Dashboard" at bounding box center [1484, 82] width 116 height 43
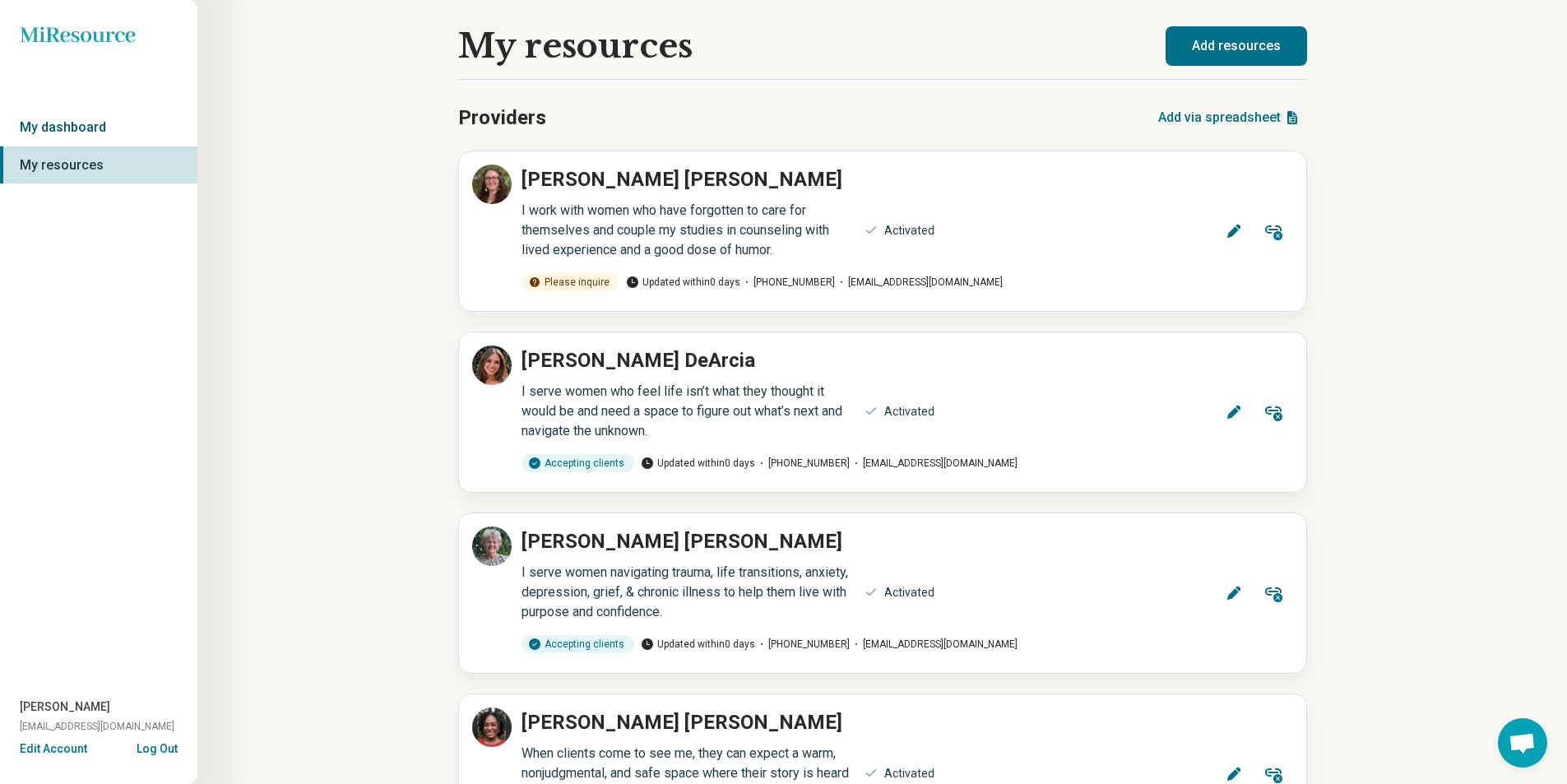
click at [70, 111] on link "My dashboard" at bounding box center [99, 127] width 198 height 38
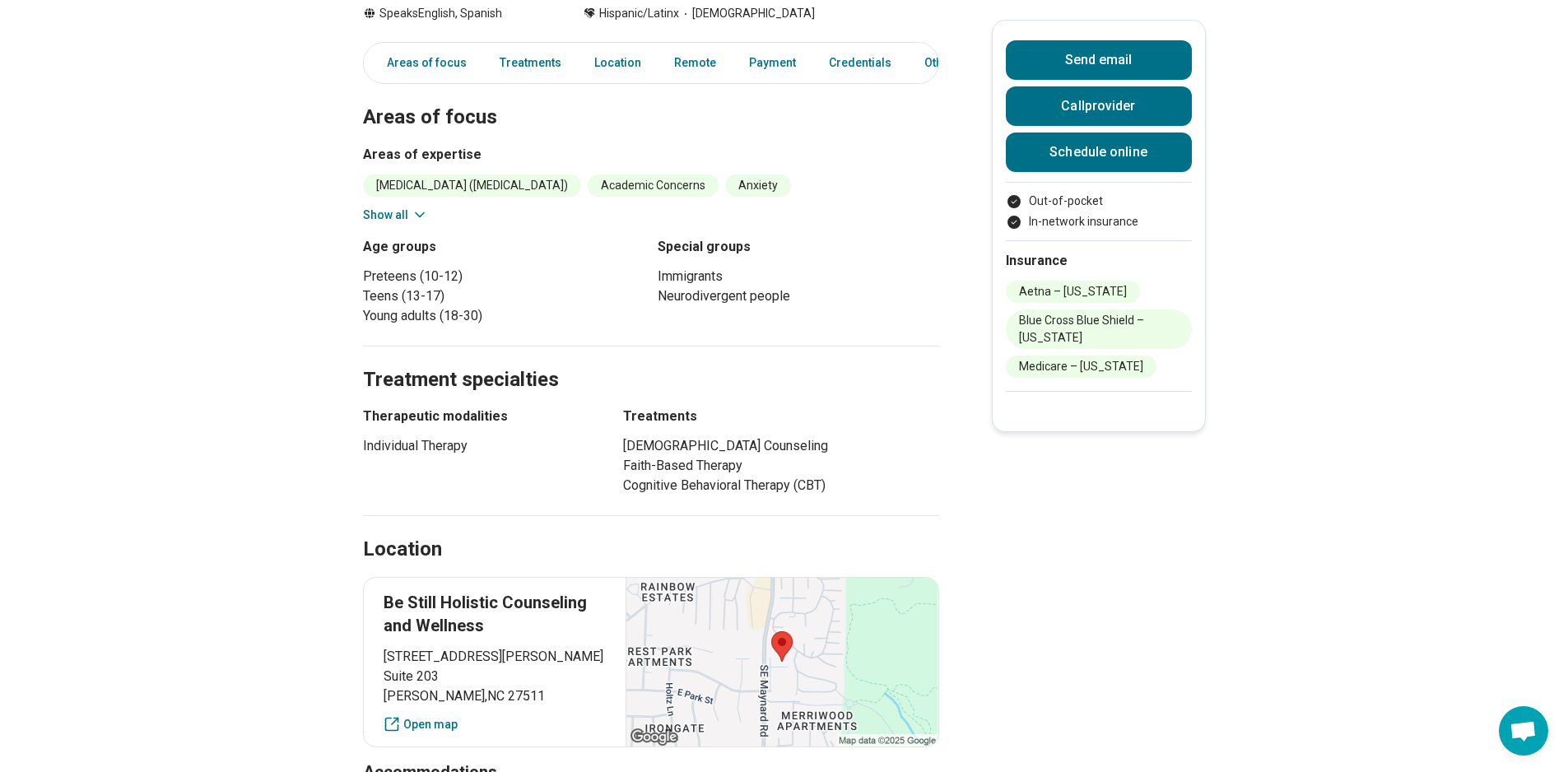
scroll to position [411, 0]
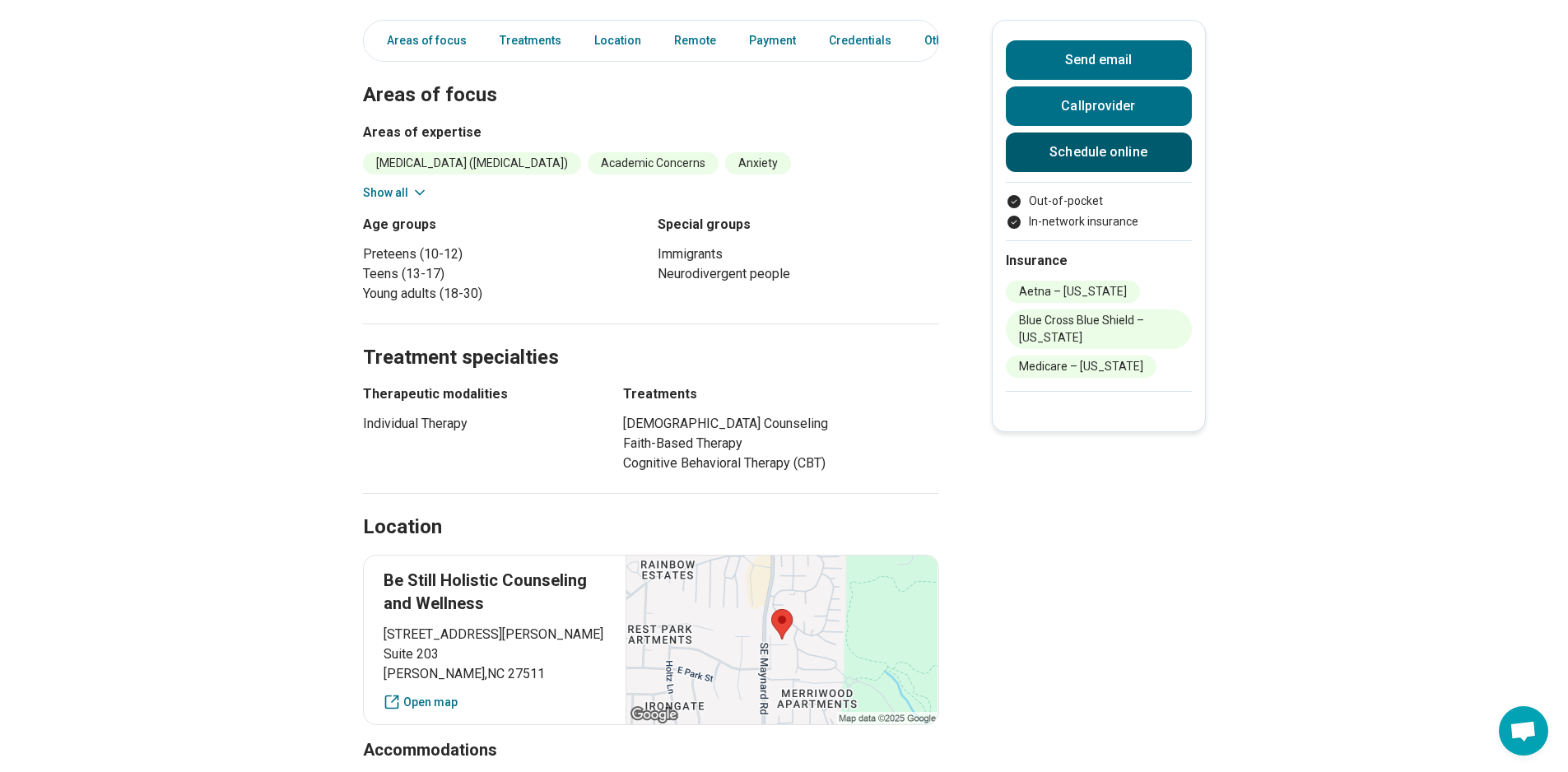
click at [1093, 168] on link "Schedule online" at bounding box center [1100, 152] width 186 height 39
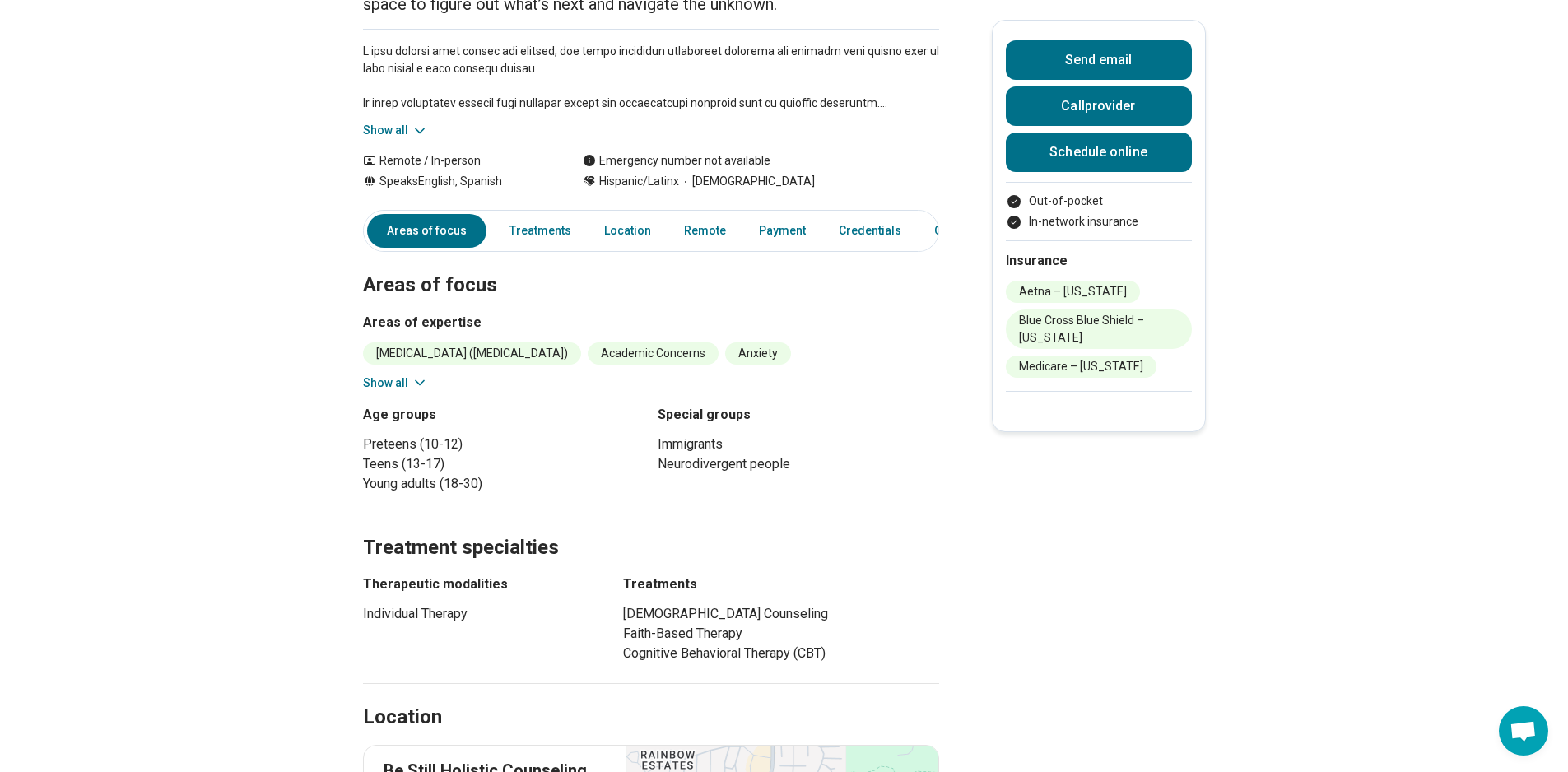
scroll to position [0, 0]
